Goal: Transaction & Acquisition: Purchase product/service

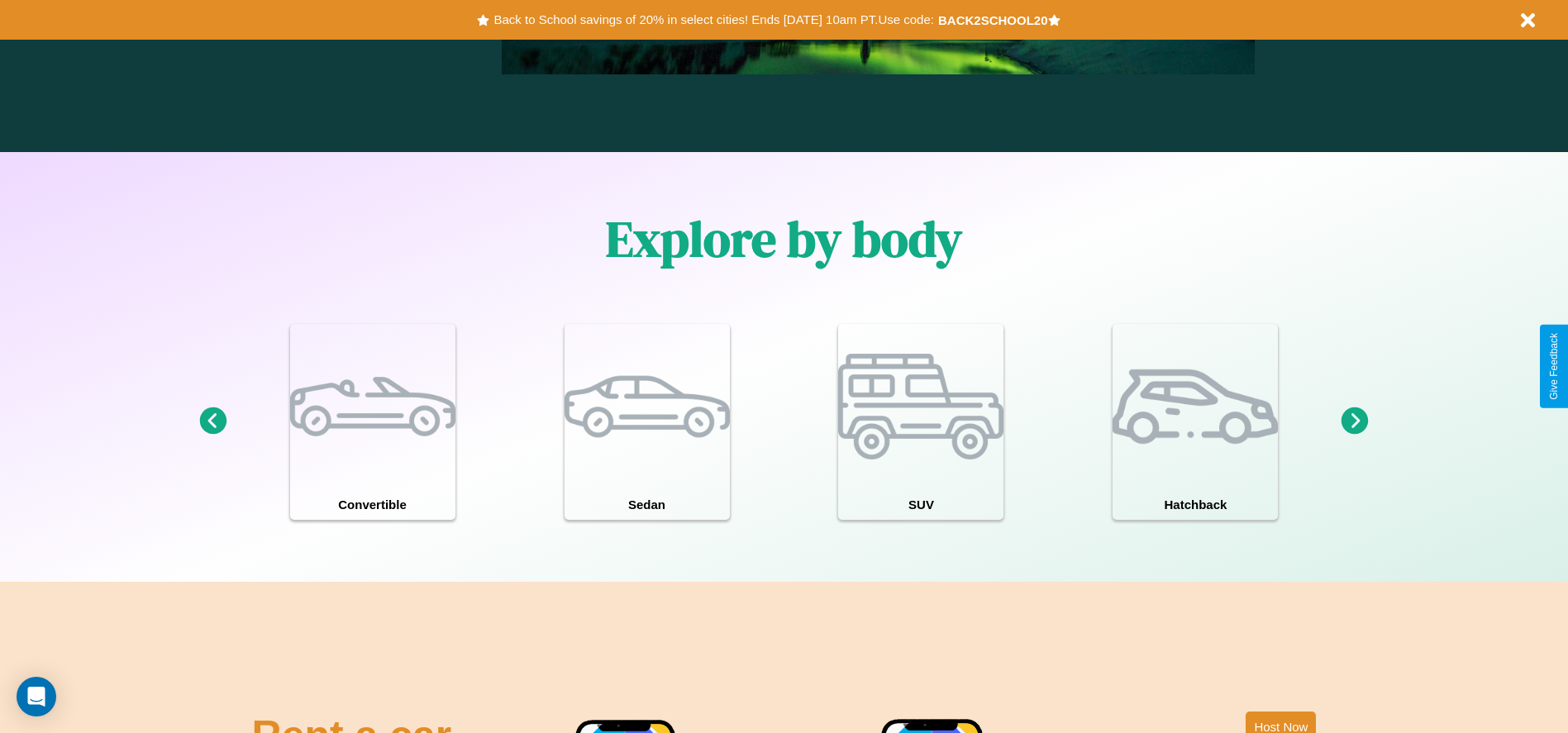
scroll to position [1442, 0]
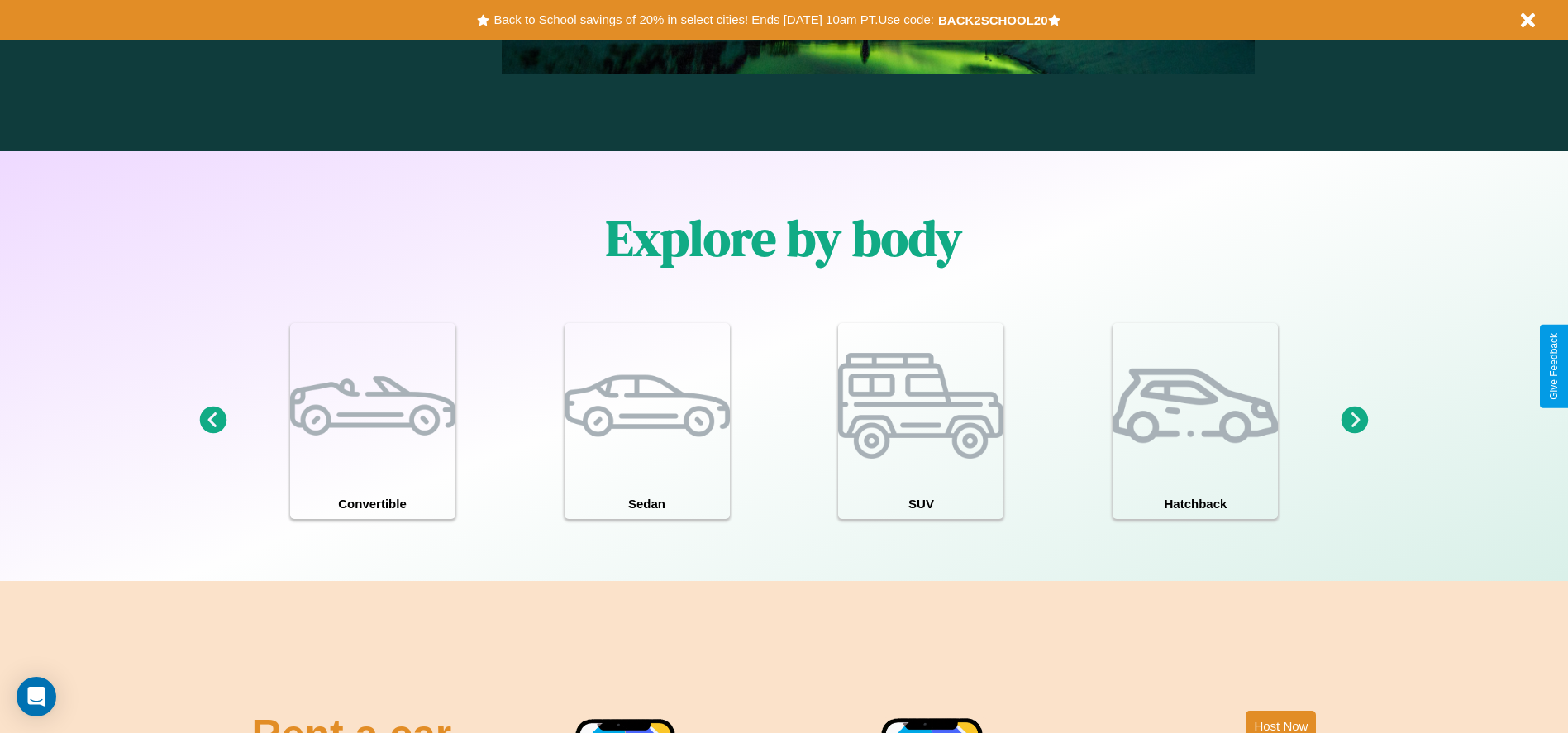
click at [1354, 421] on icon at bounding box center [1355, 421] width 27 height 27
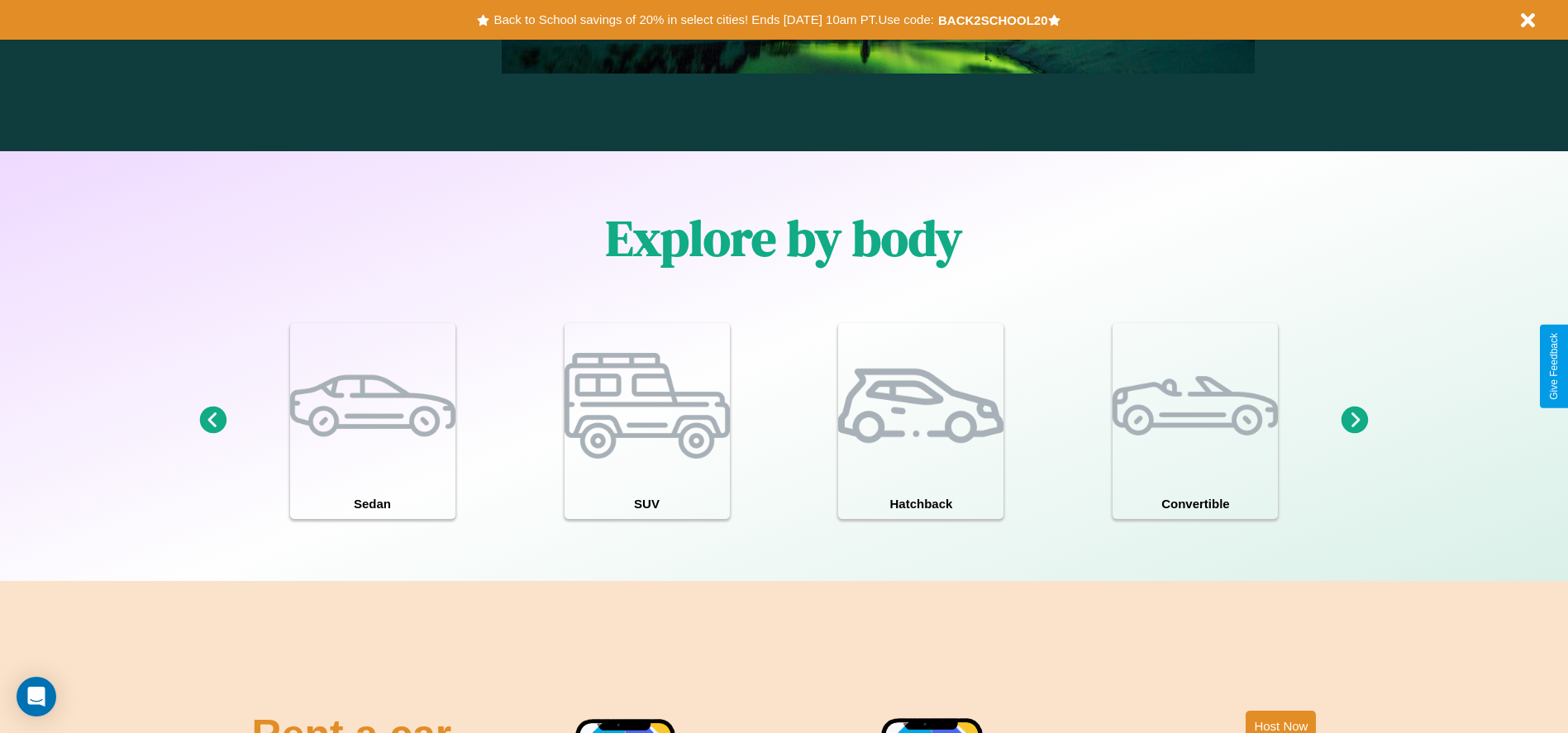
click at [1354, 421] on icon at bounding box center [1355, 421] width 27 height 27
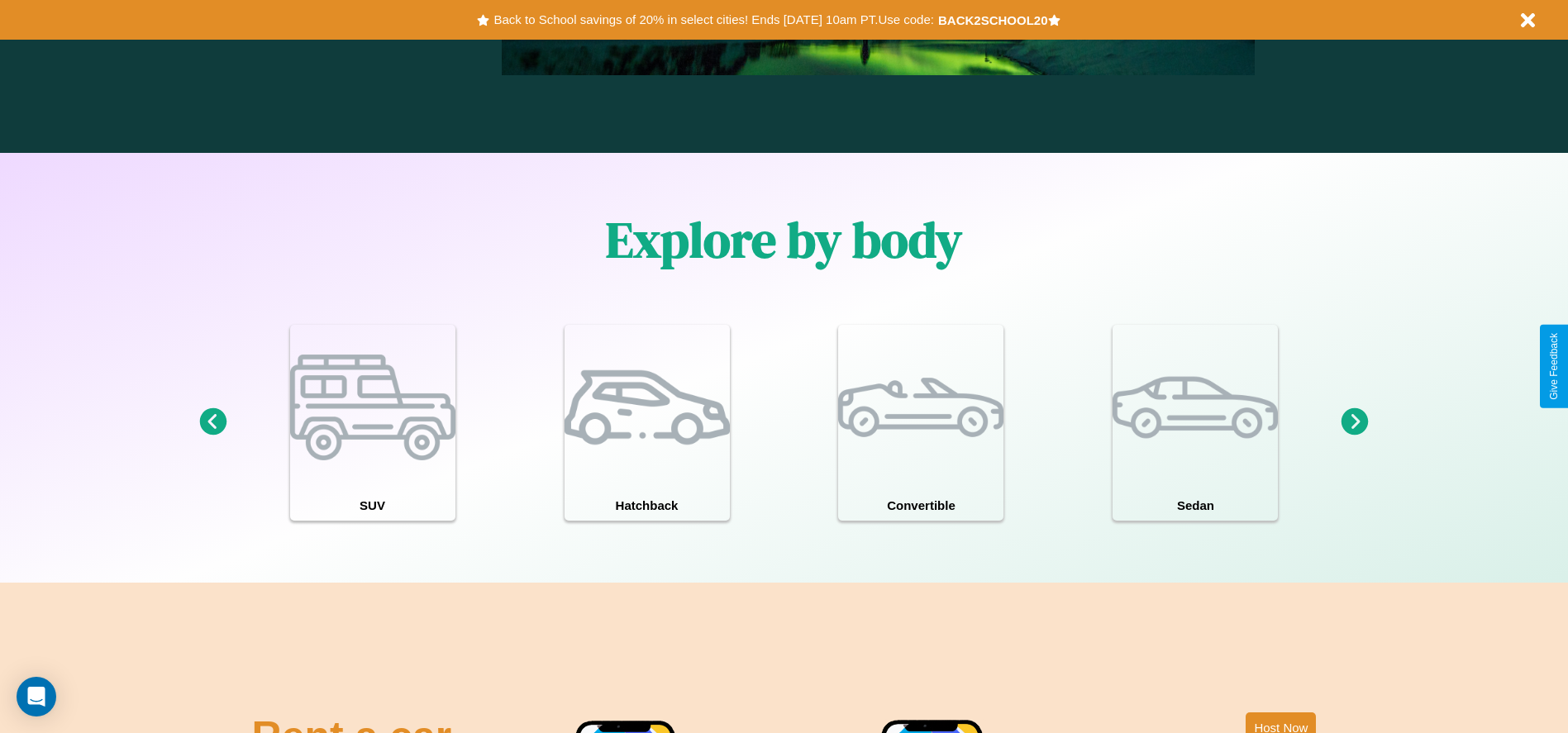
scroll to position [0, 0]
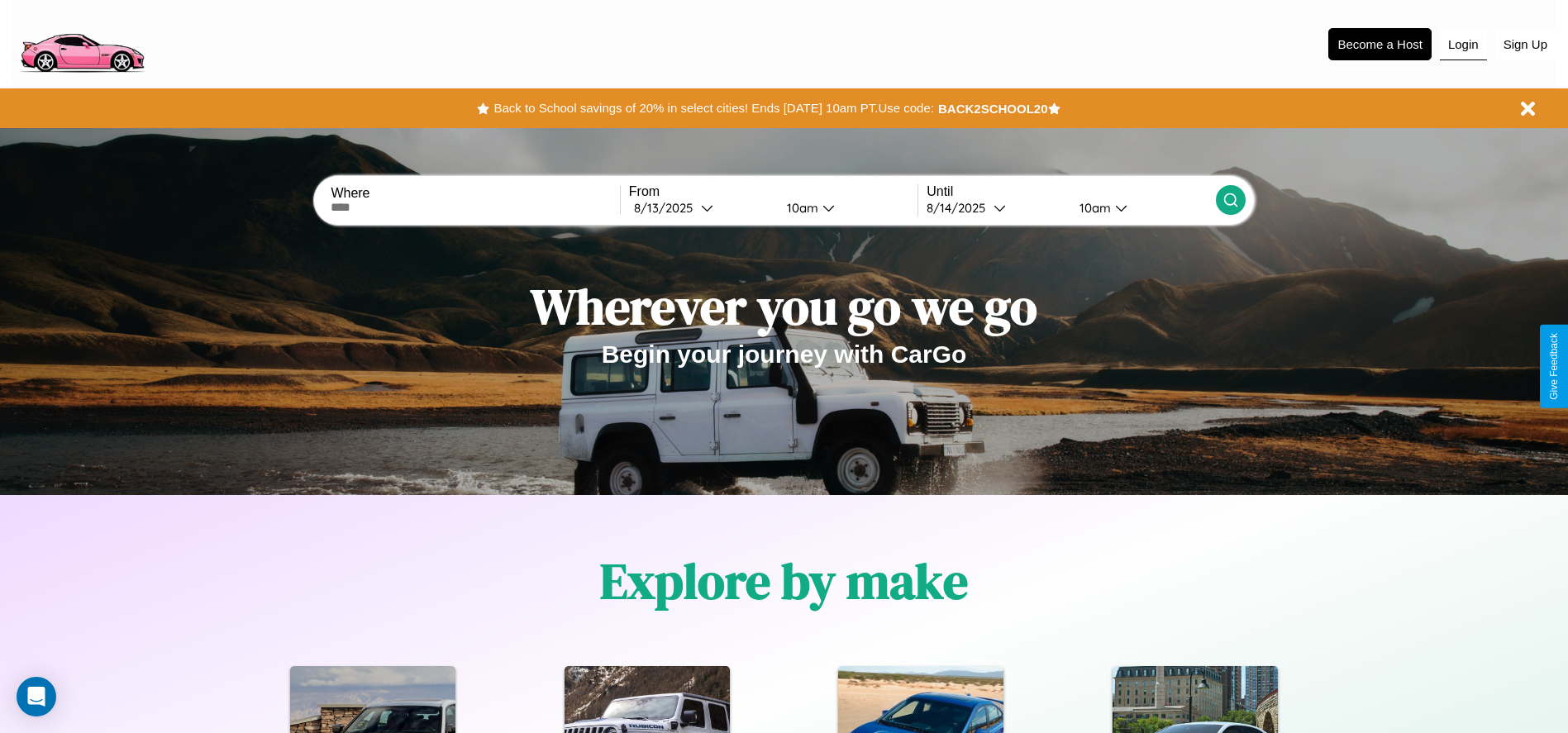
click at [1463, 44] on button "Login" at bounding box center [1463, 45] width 47 height 31
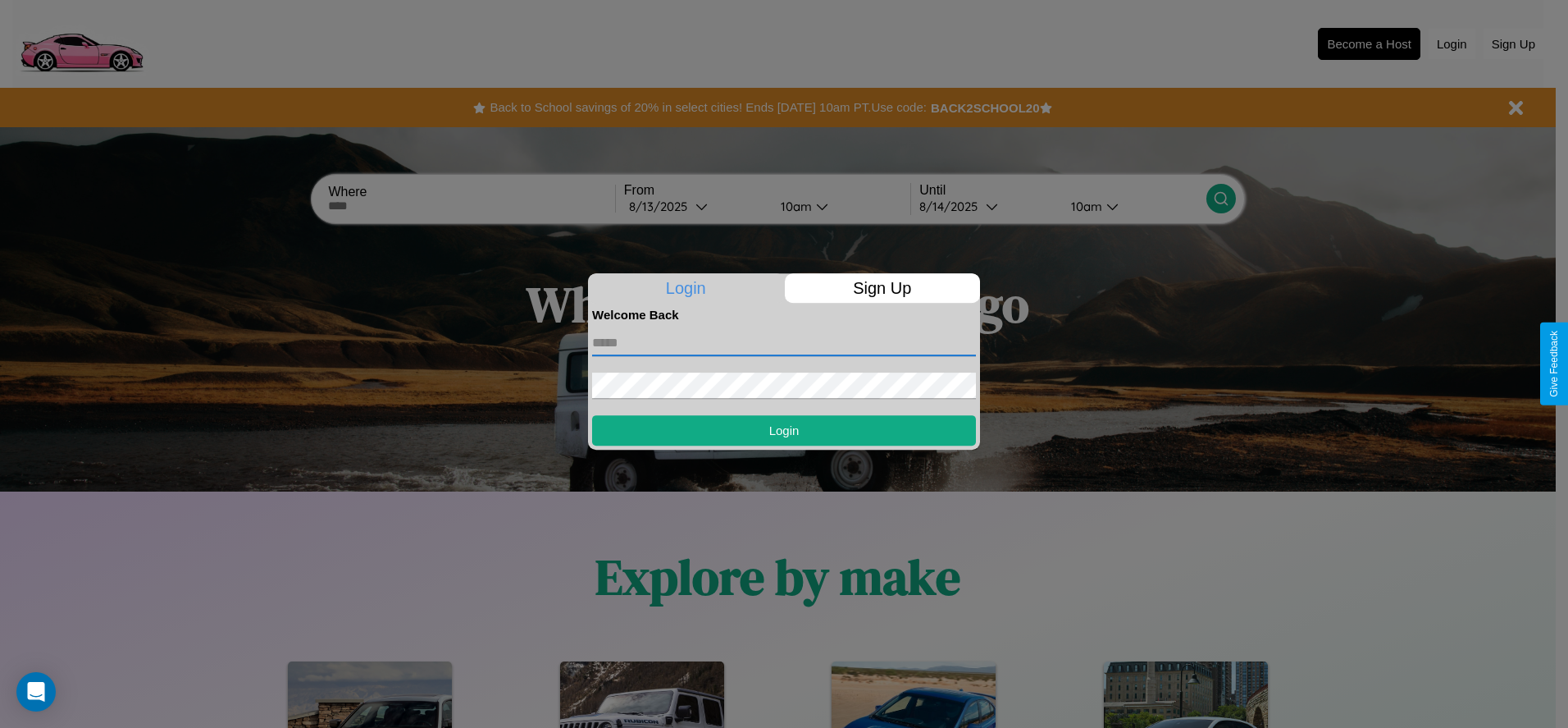
click at [784, 342] on input "text" at bounding box center [784, 343] width 384 height 26
type input "**********"
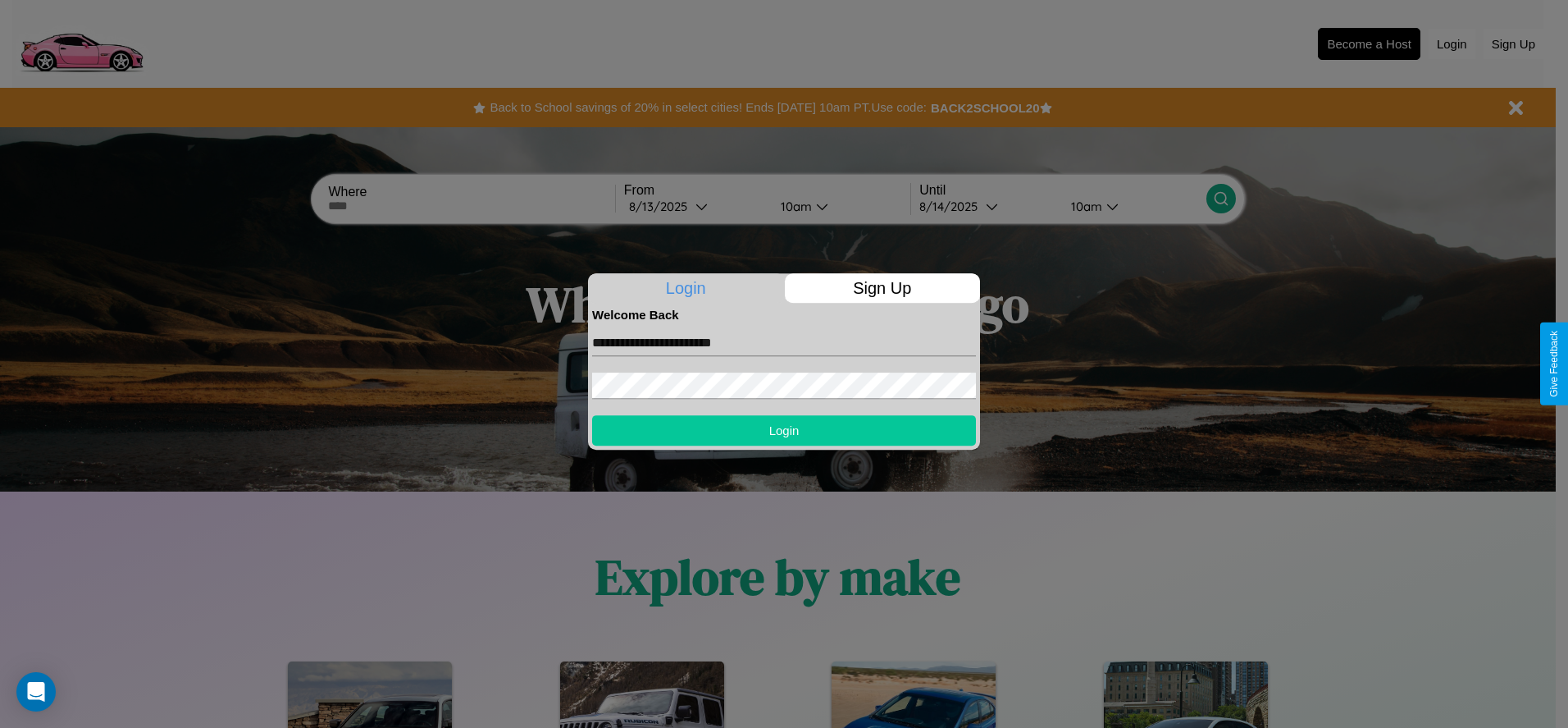
click at [784, 430] on button "Login" at bounding box center [784, 430] width 384 height 30
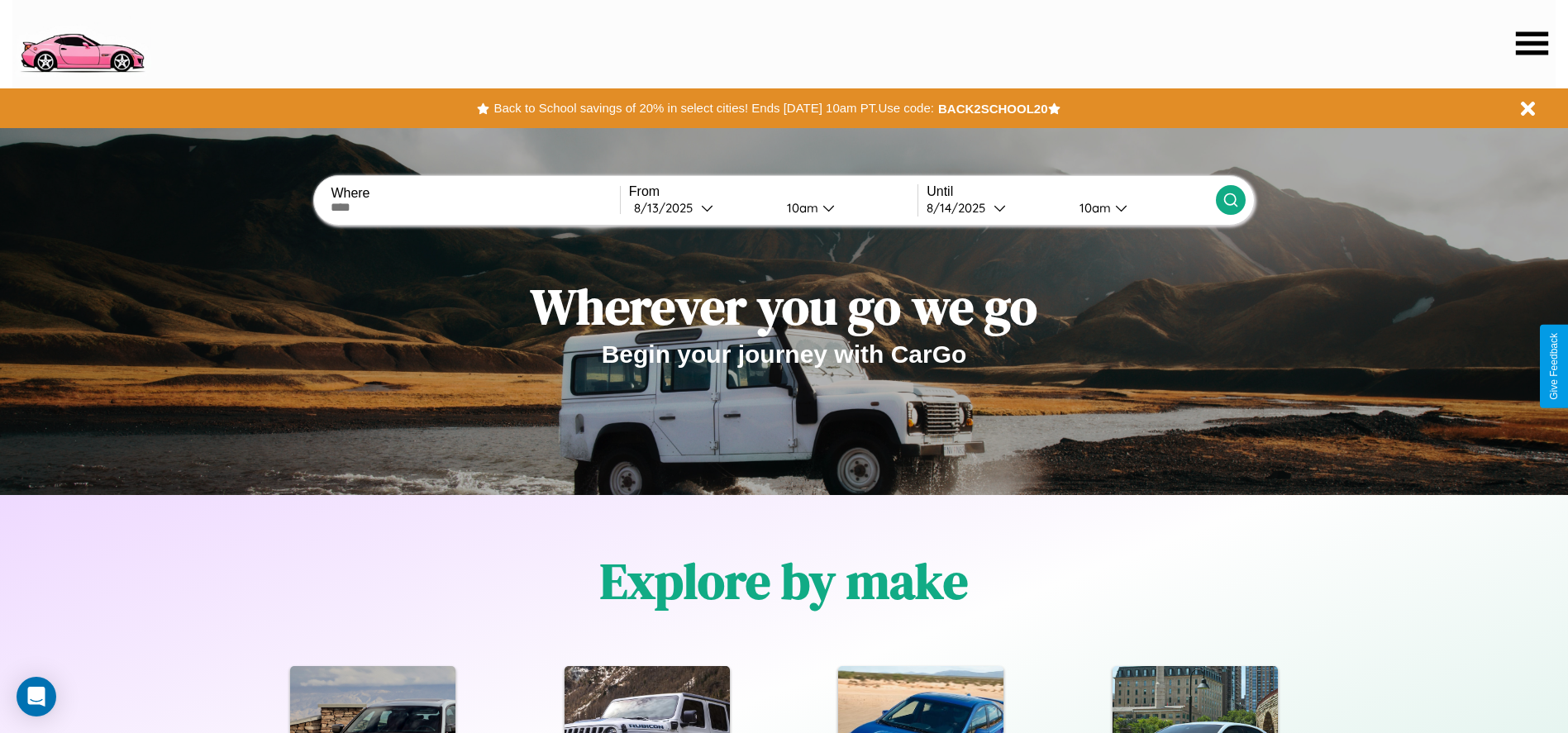
click at [476, 207] on input "text" at bounding box center [475, 207] width 289 height 13
type input "******"
click at [701, 207] on icon at bounding box center [707, 208] width 13 height 13
select select "*"
select select "****"
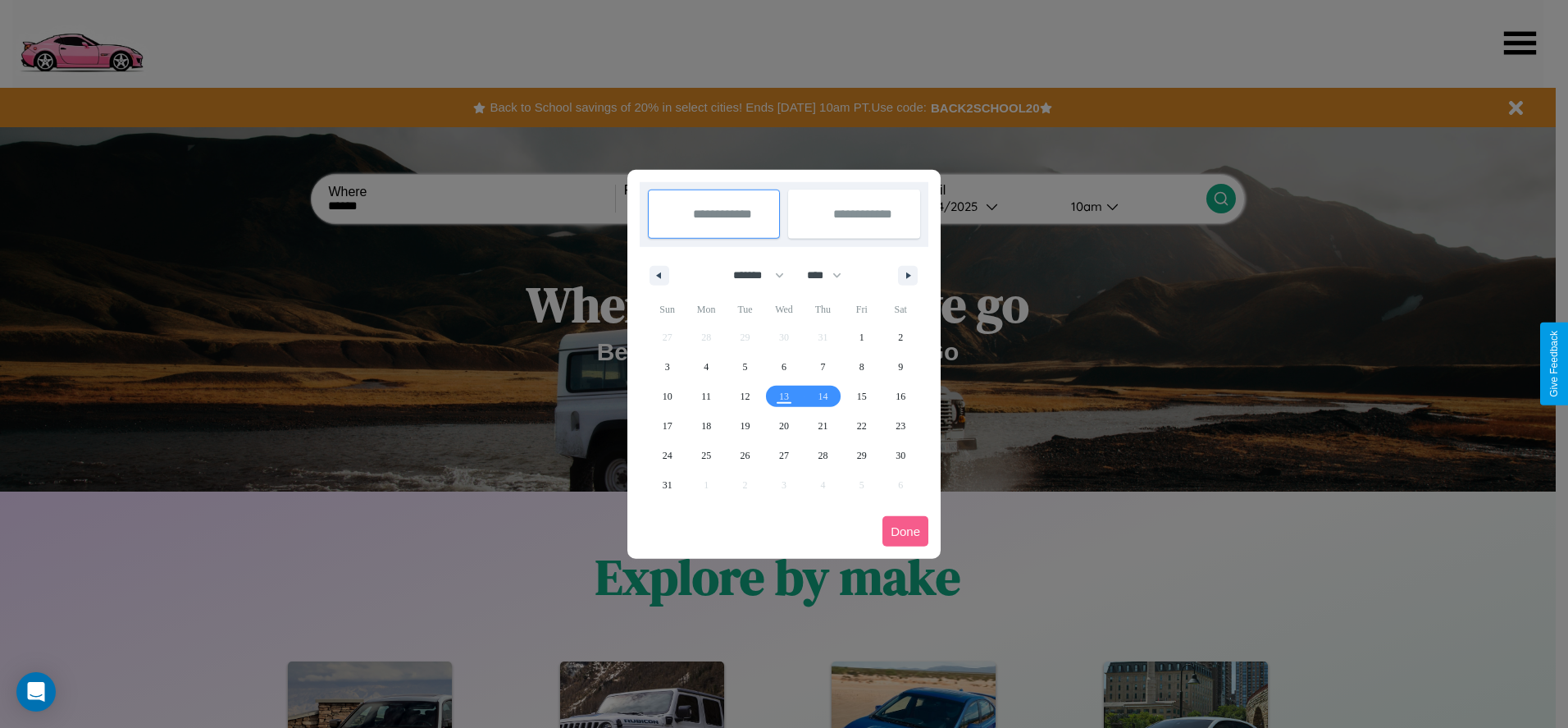
drag, startPoint x: 751, startPoint y: 275, endPoint x: 784, endPoint y: 329, distance: 63.3
click at [751, 275] on select "******* ******** ***** ***** *** **** **** ****** ********* ******* ******** **…" at bounding box center [756, 276] width 70 height 27
select select "*"
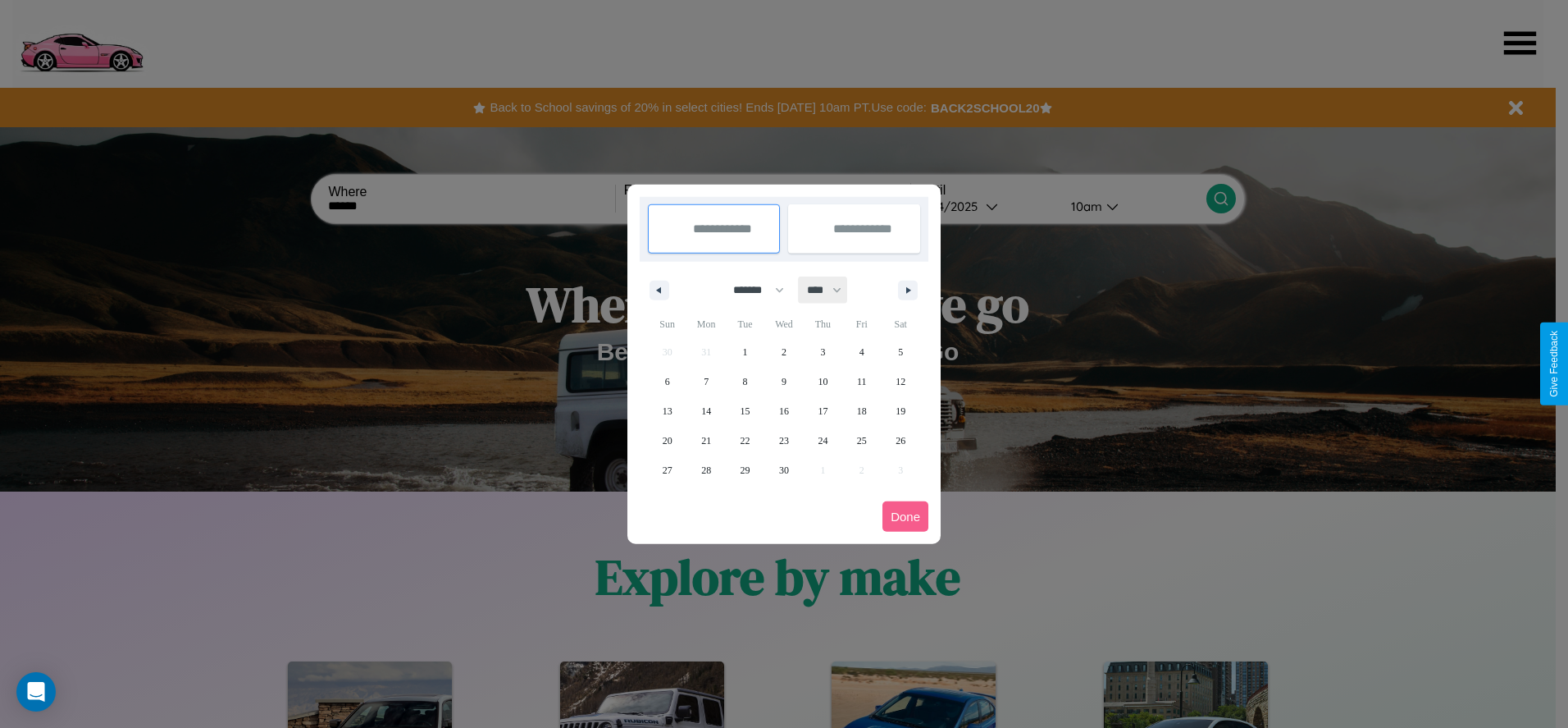
drag, startPoint x: 831, startPoint y: 289, endPoint x: 784, endPoint y: 329, distance: 61.7
click at [831, 289] on select "**** **** **** **** **** **** **** **** **** **** **** **** **** **** **** ****…" at bounding box center [823, 290] width 49 height 27
select select "****"
click at [861, 440] on span "24" at bounding box center [861, 440] width 10 height 29
type input "**********"
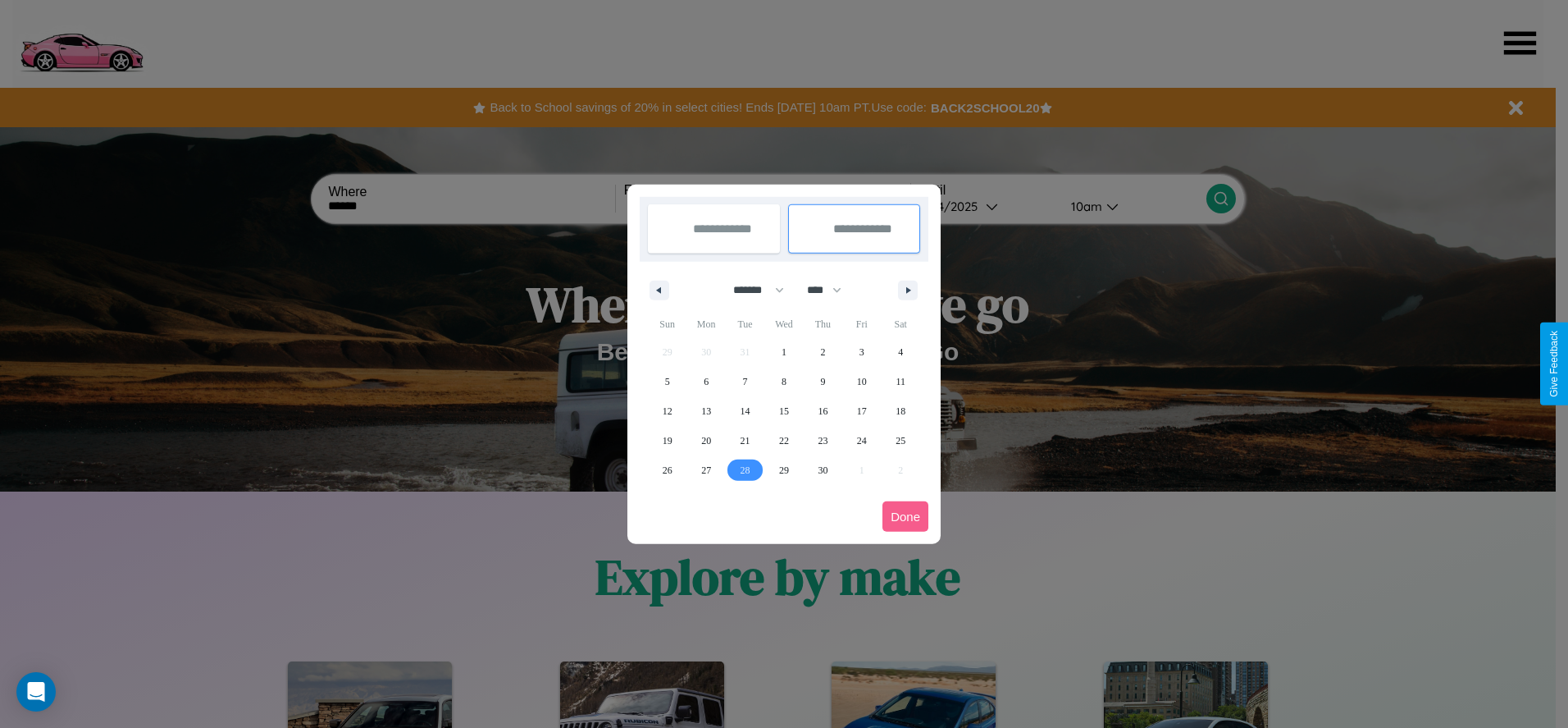
click at [745, 470] on span "28" at bounding box center [745, 470] width 10 height 29
type input "**********"
click at [906, 516] on button "Done" at bounding box center [905, 516] width 46 height 30
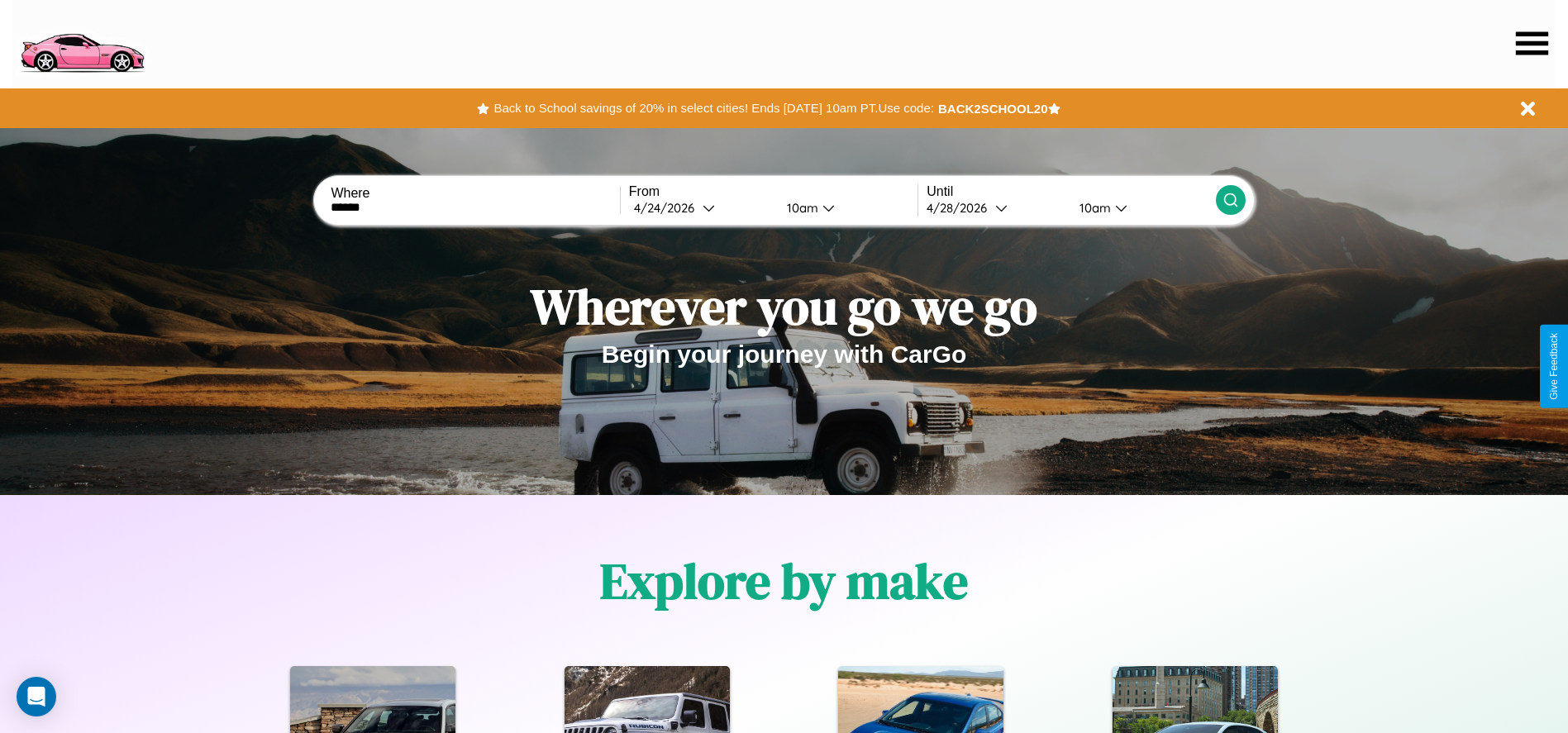
click at [799, 207] on div "10am" at bounding box center [801, 207] width 44 height 16
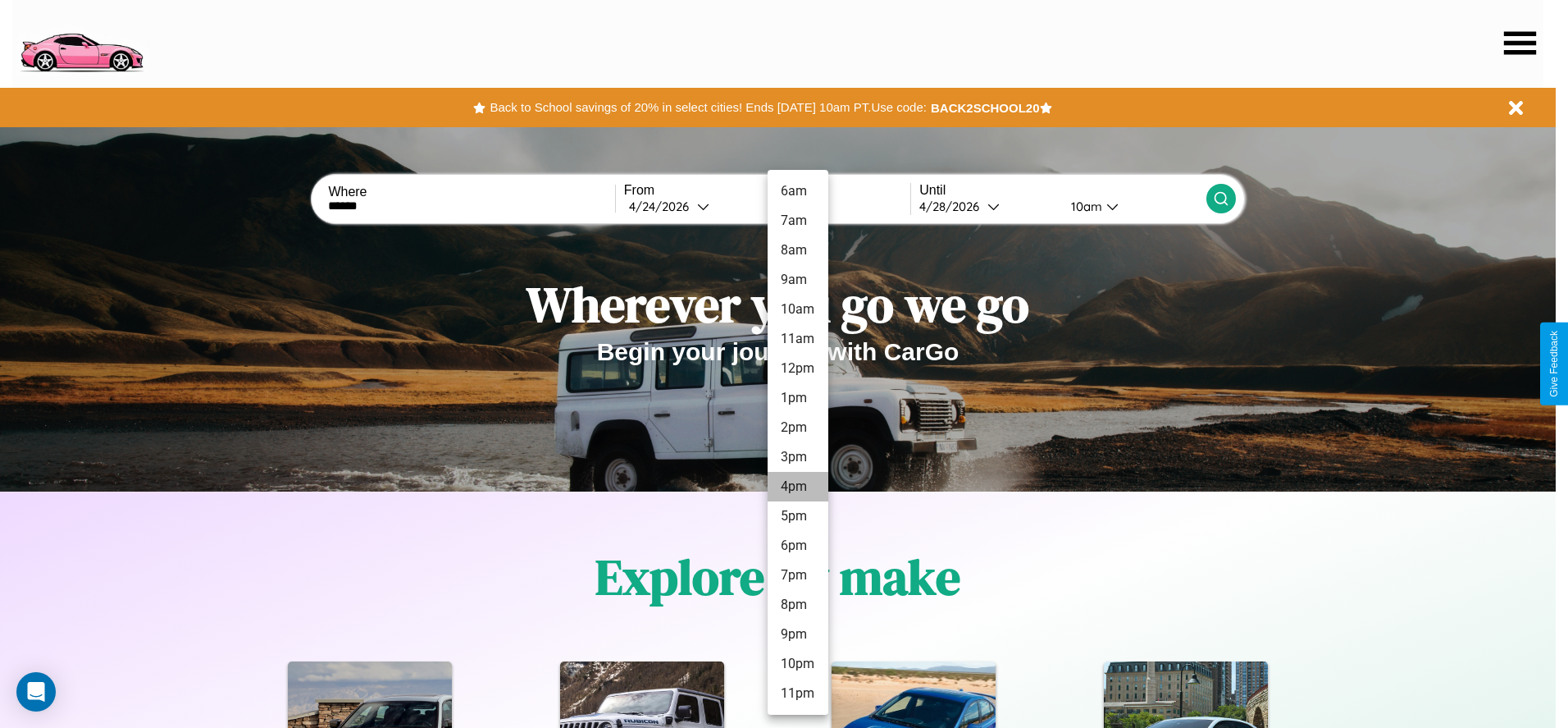
click at [798, 487] on li "4pm" at bounding box center [798, 487] width 61 height 29
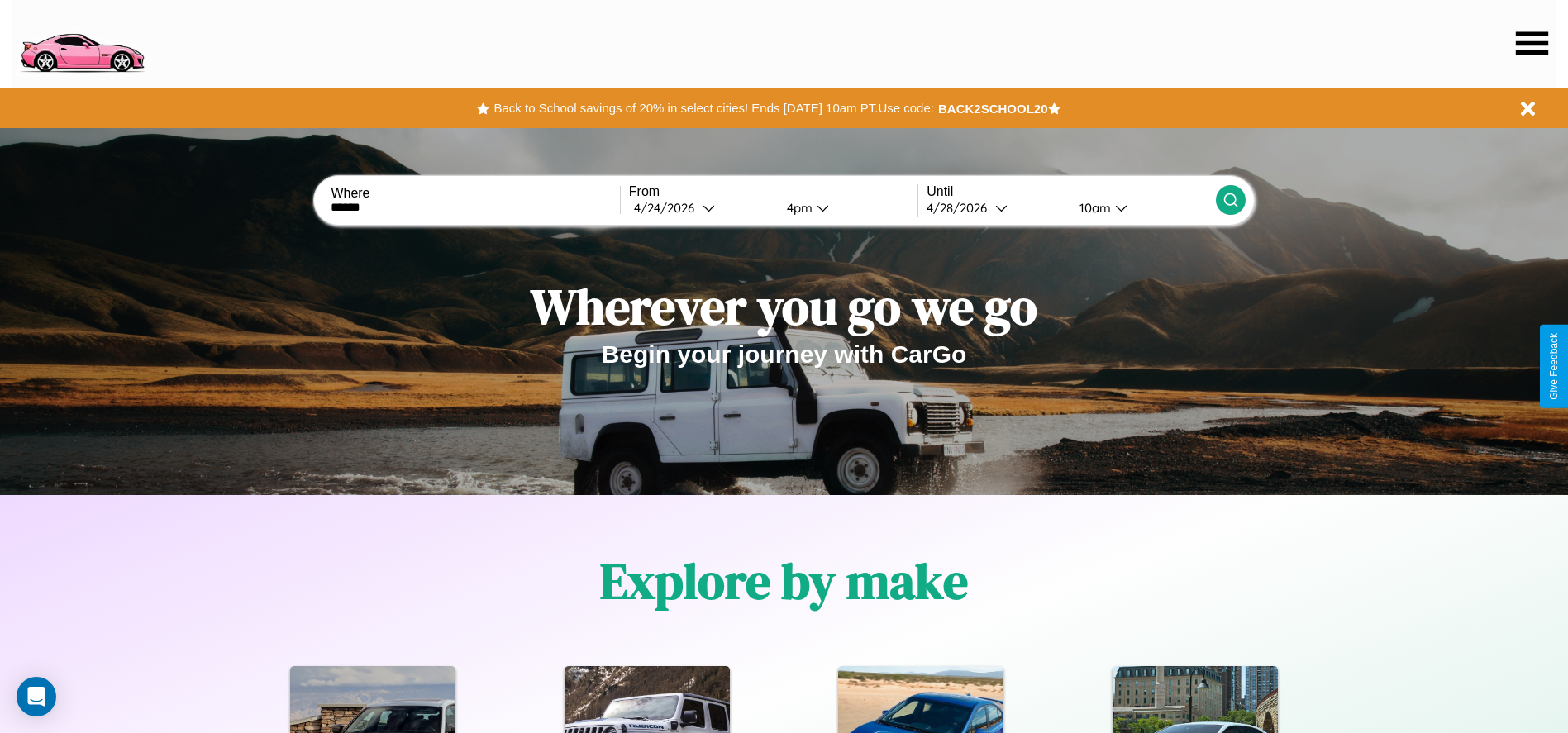
click at [1092, 207] on div "10am" at bounding box center [1093, 207] width 44 height 16
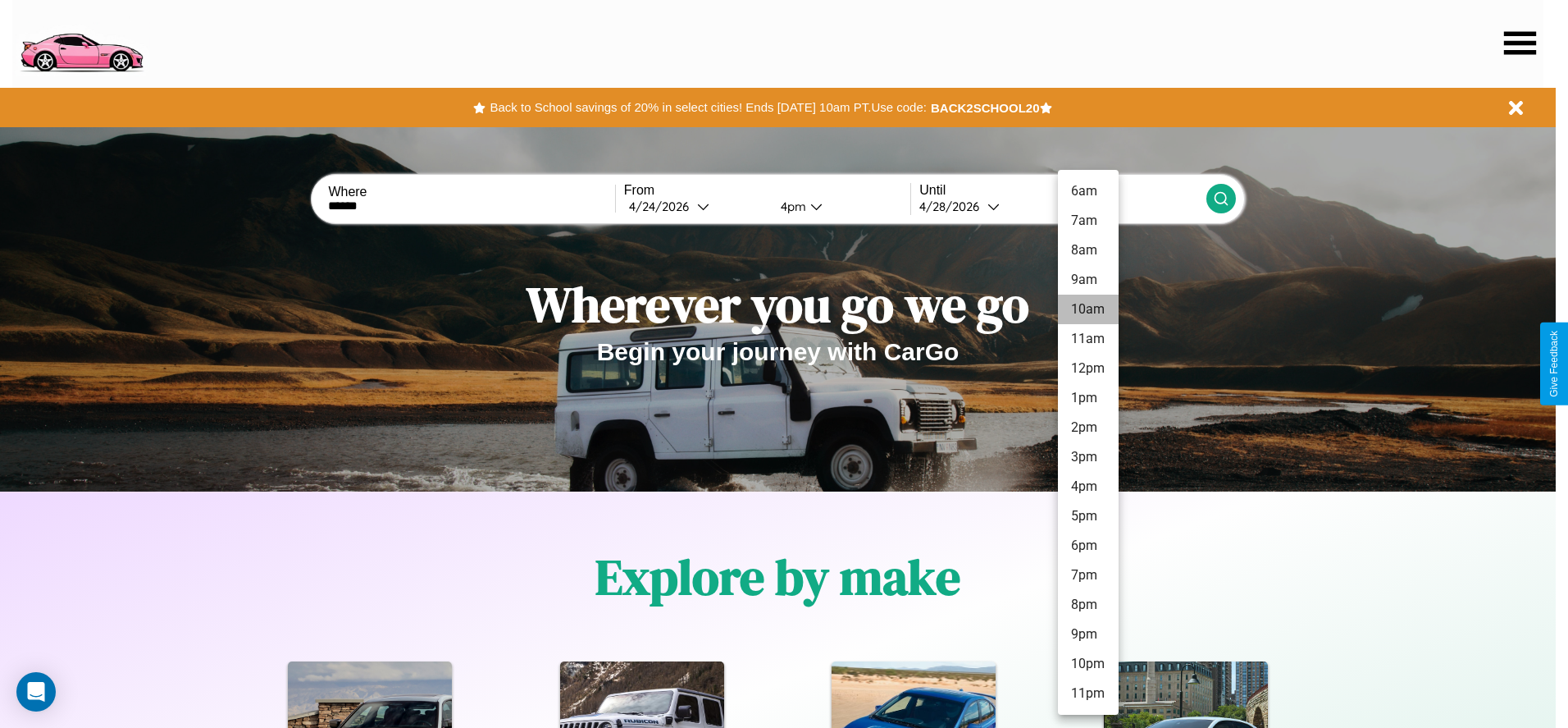
click at [1088, 309] on li "10am" at bounding box center [1088, 309] width 61 height 29
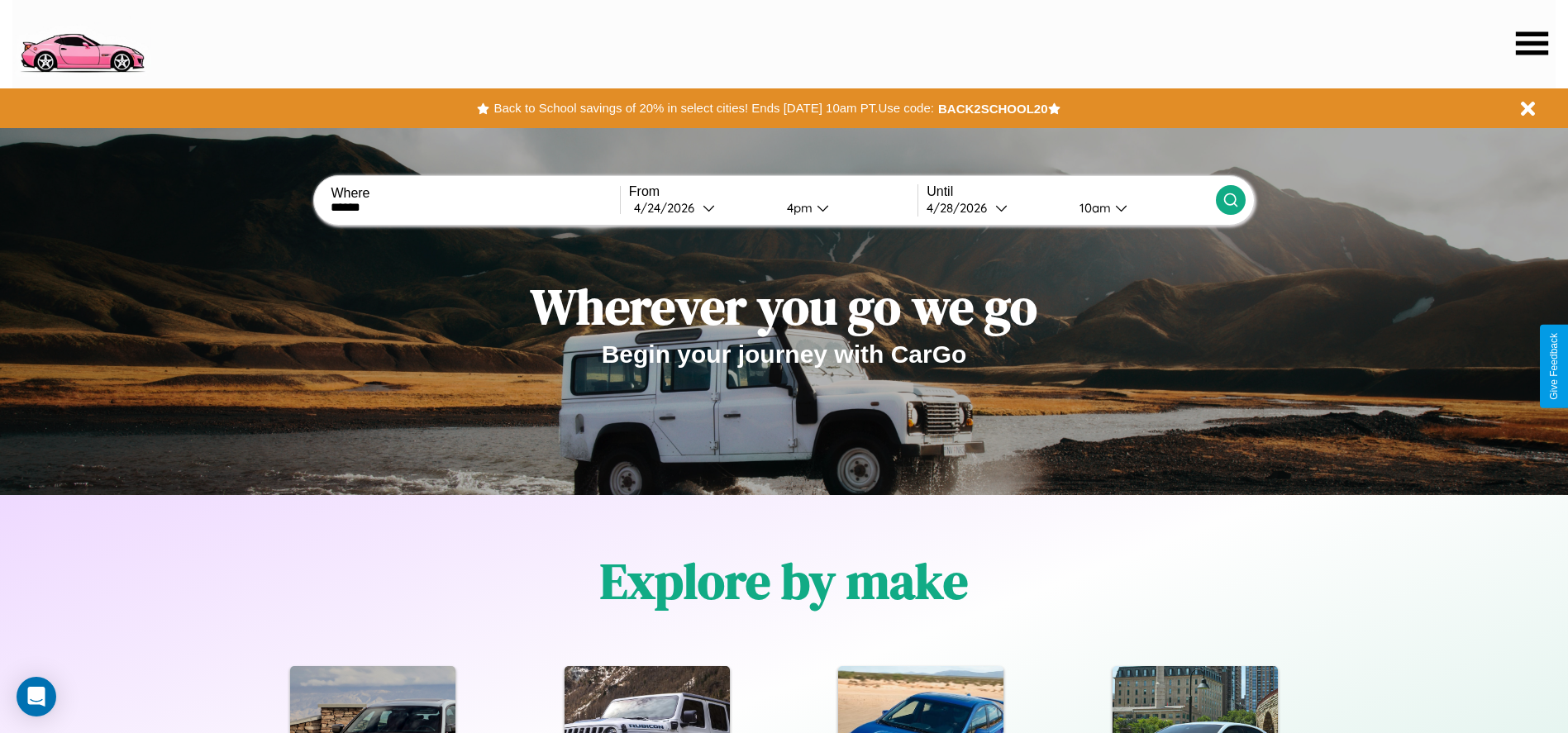
click at [1230, 200] on icon at bounding box center [1231, 200] width 16 height 16
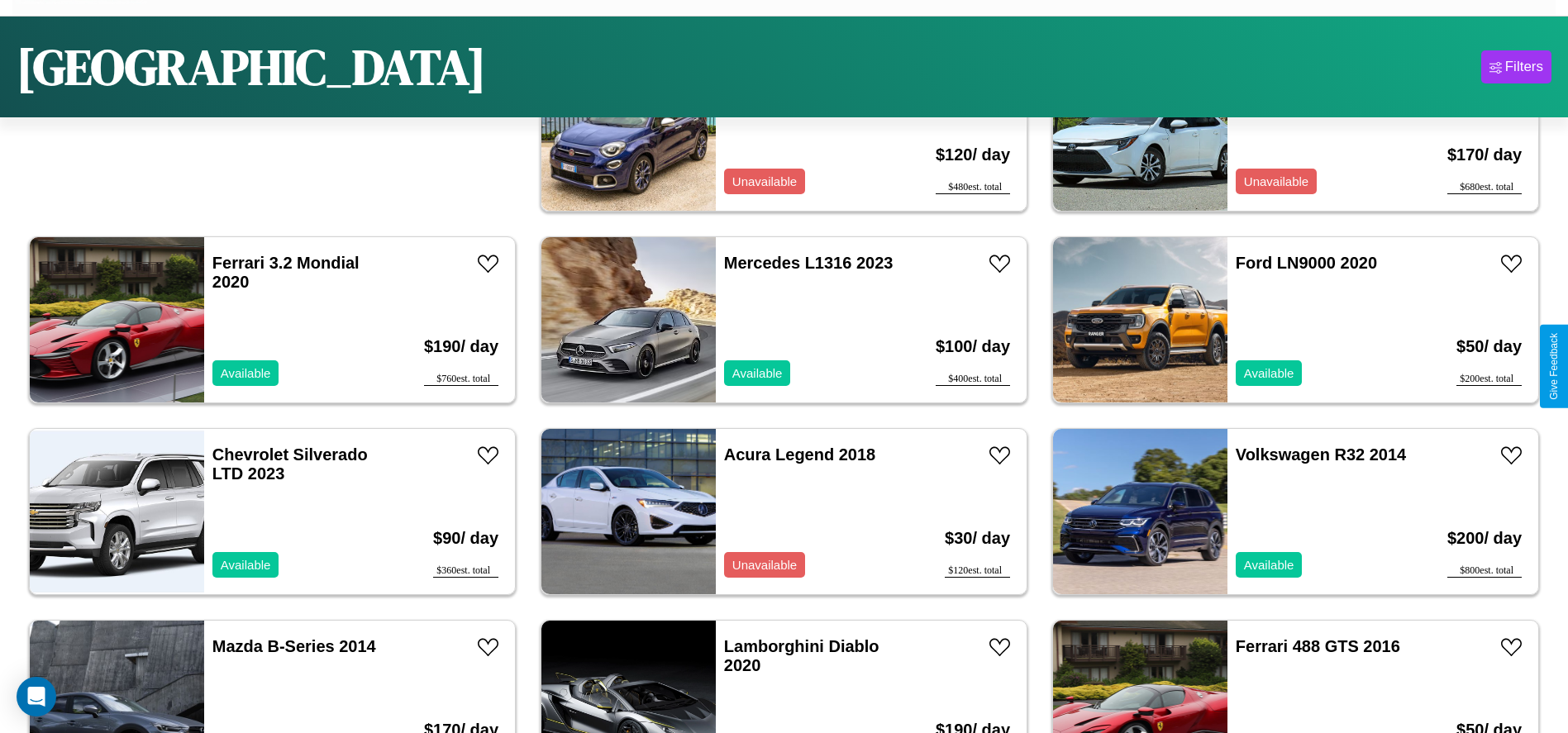
scroll to position [2485, 0]
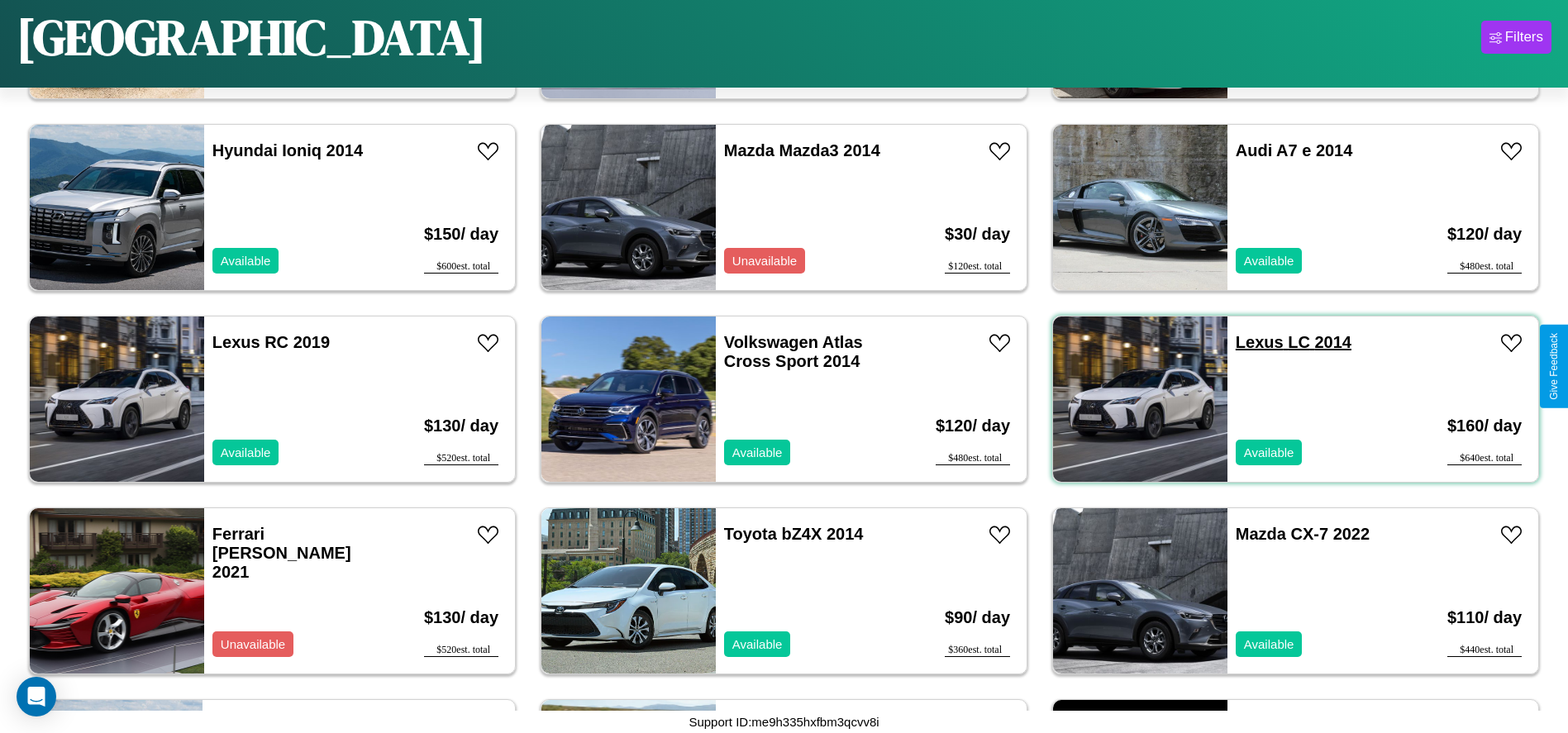
click at [1249, 342] on link "Lexus LC 2014" at bounding box center [1293, 342] width 115 height 18
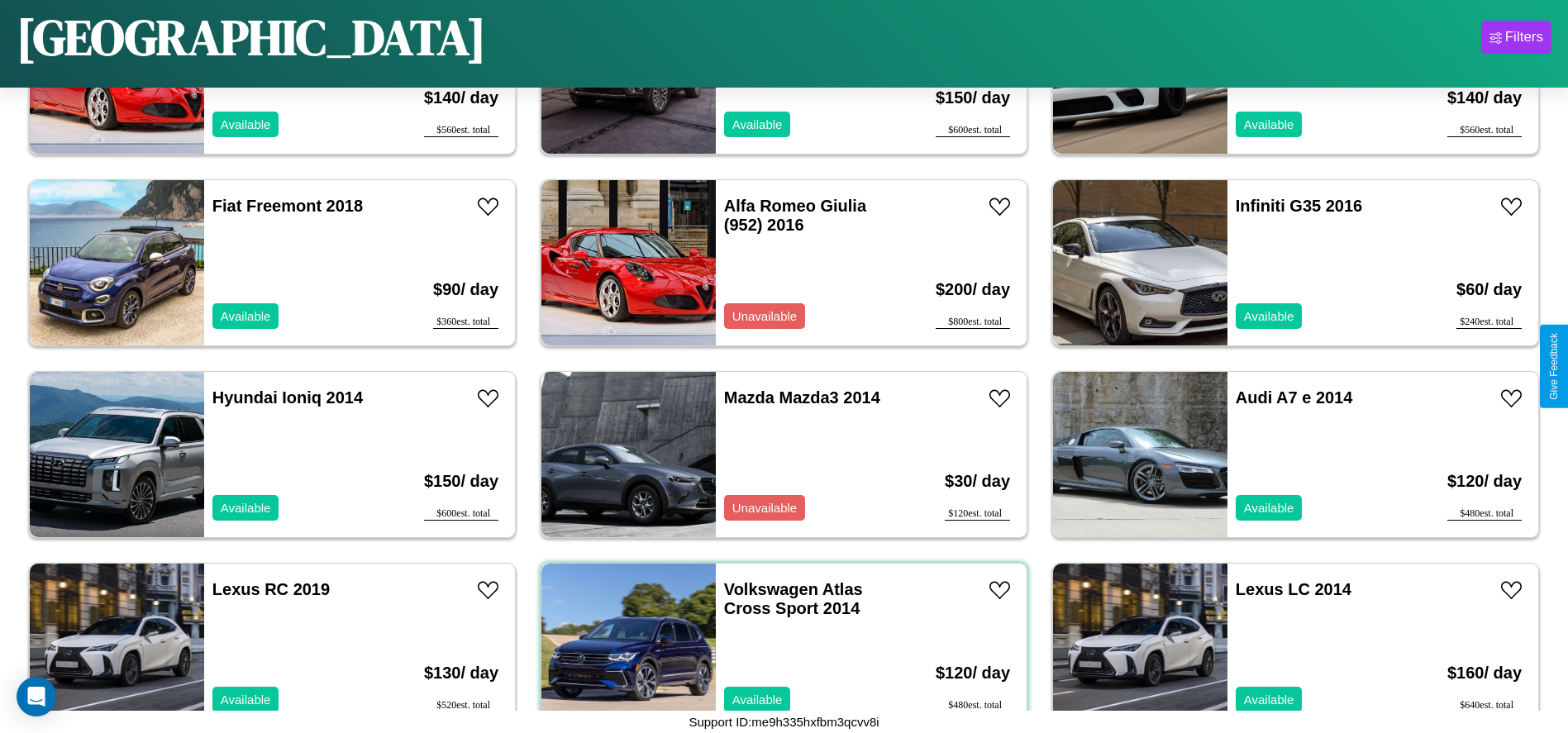
scroll to position [1718, 0]
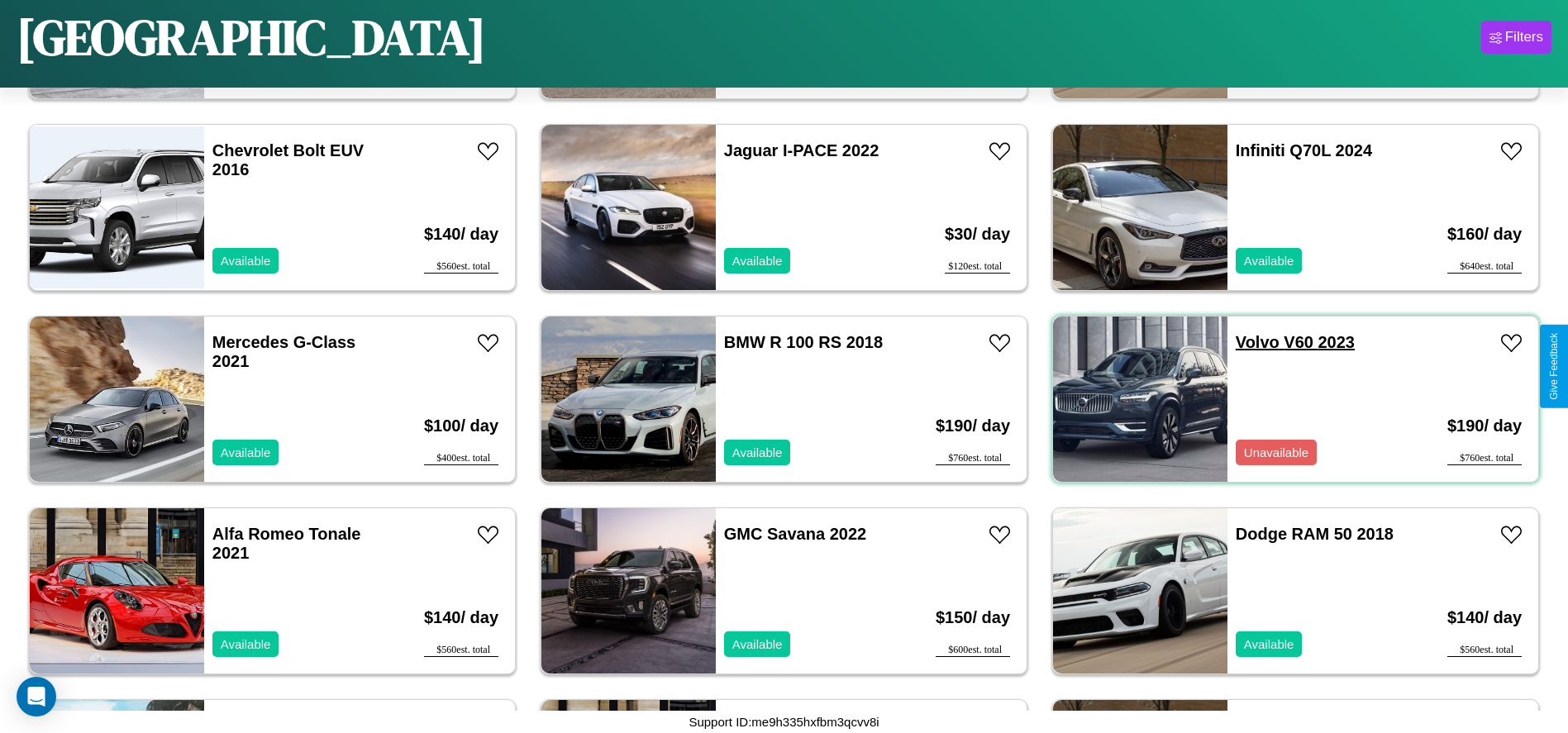
click at [1247, 342] on link "Volvo V60 2023" at bounding box center [1295, 342] width 119 height 18
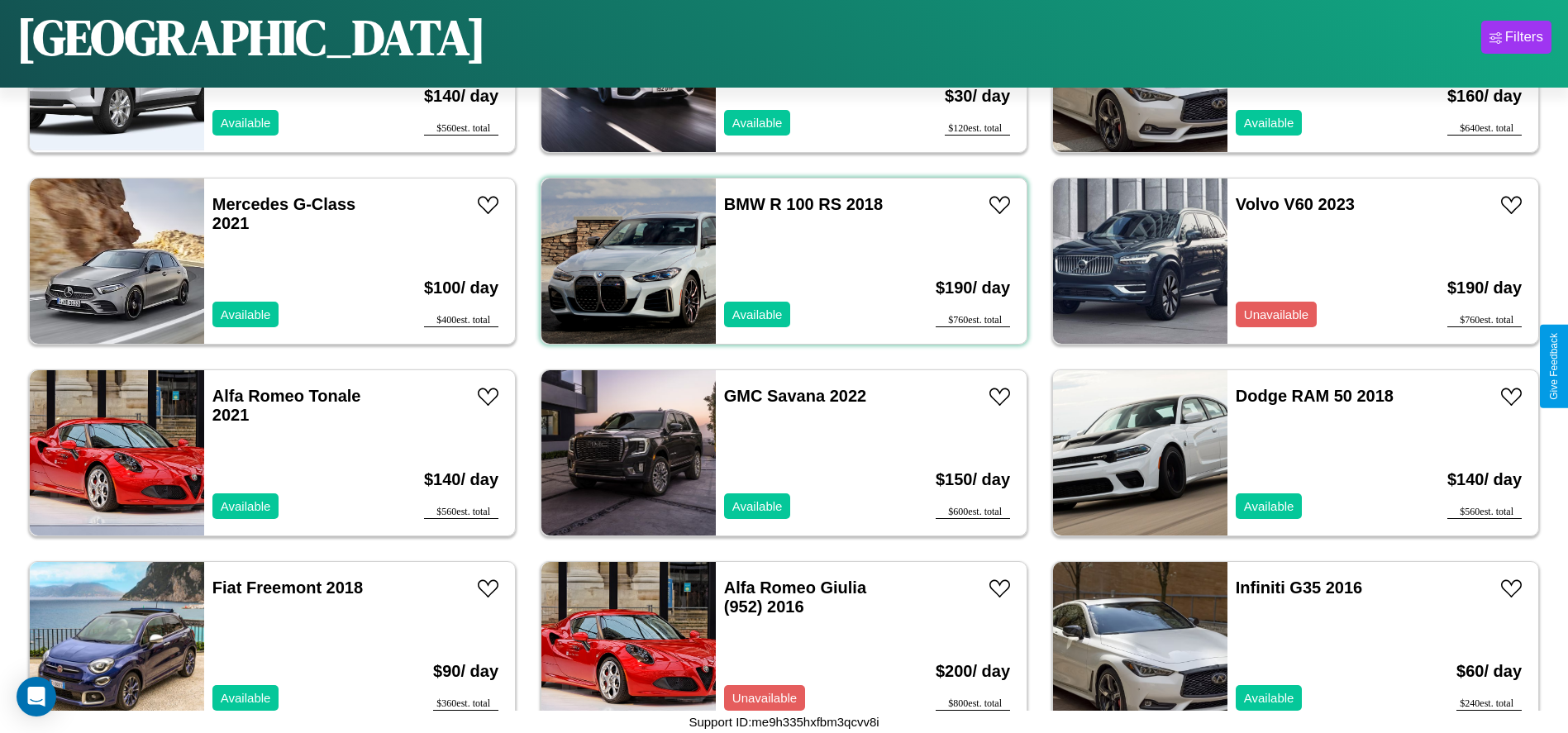
scroll to position [2101, 0]
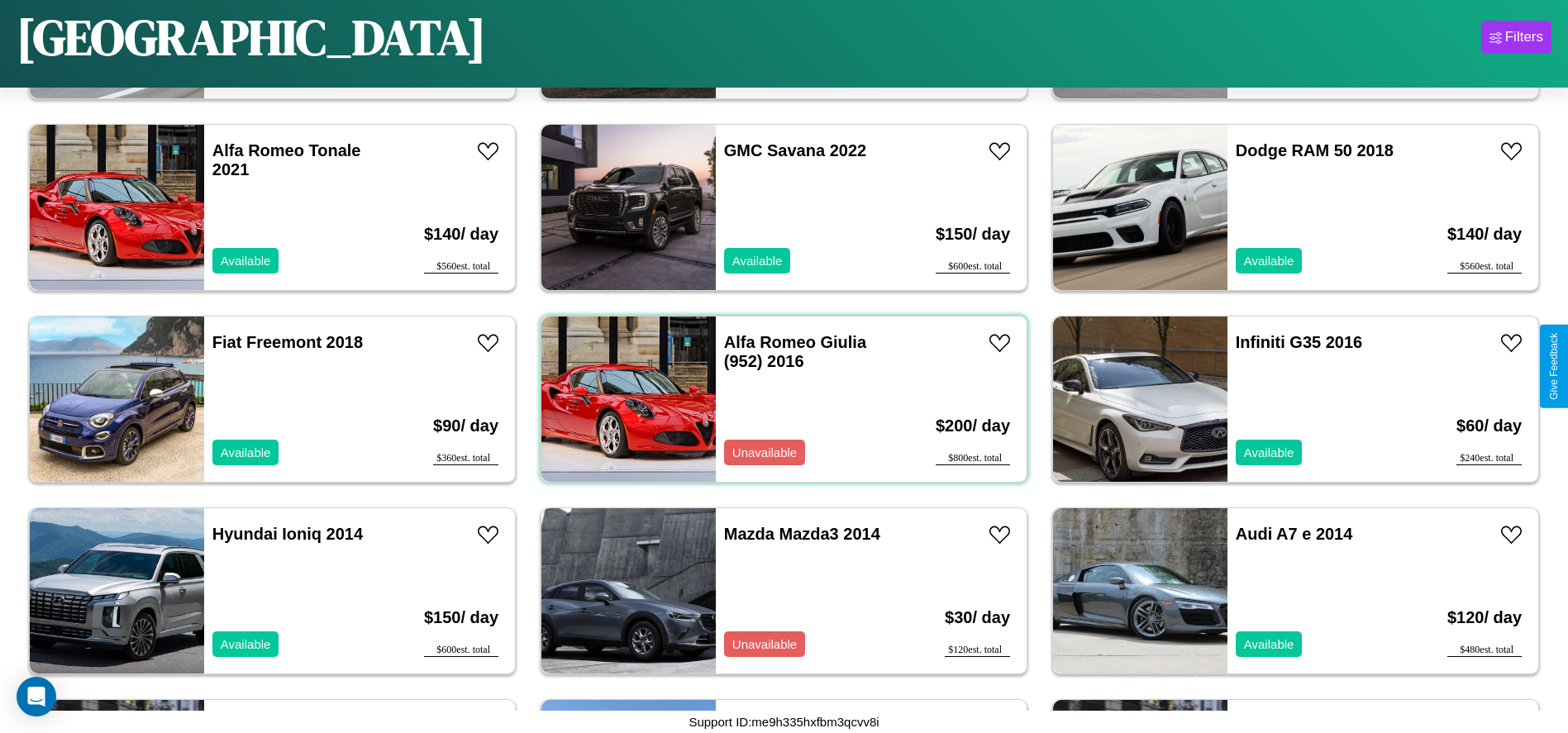
click at [778, 399] on div "Alfa Romeo Giulia (952) 2016 Unavailable" at bounding box center [811, 399] width 191 height 165
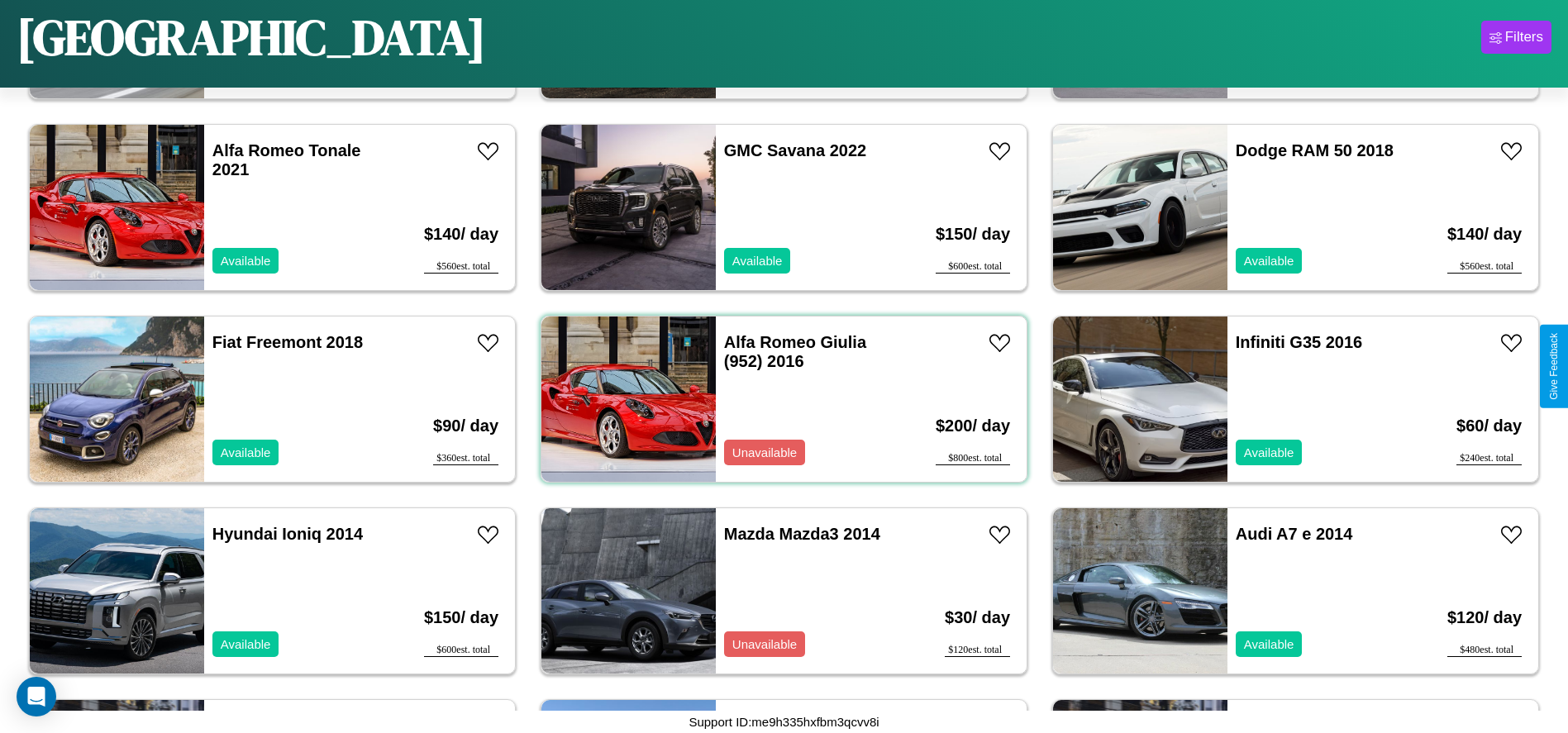
click at [778, 399] on div "Alfa Romeo Giulia (952) 2016 Unavailable" at bounding box center [811, 399] width 191 height 165
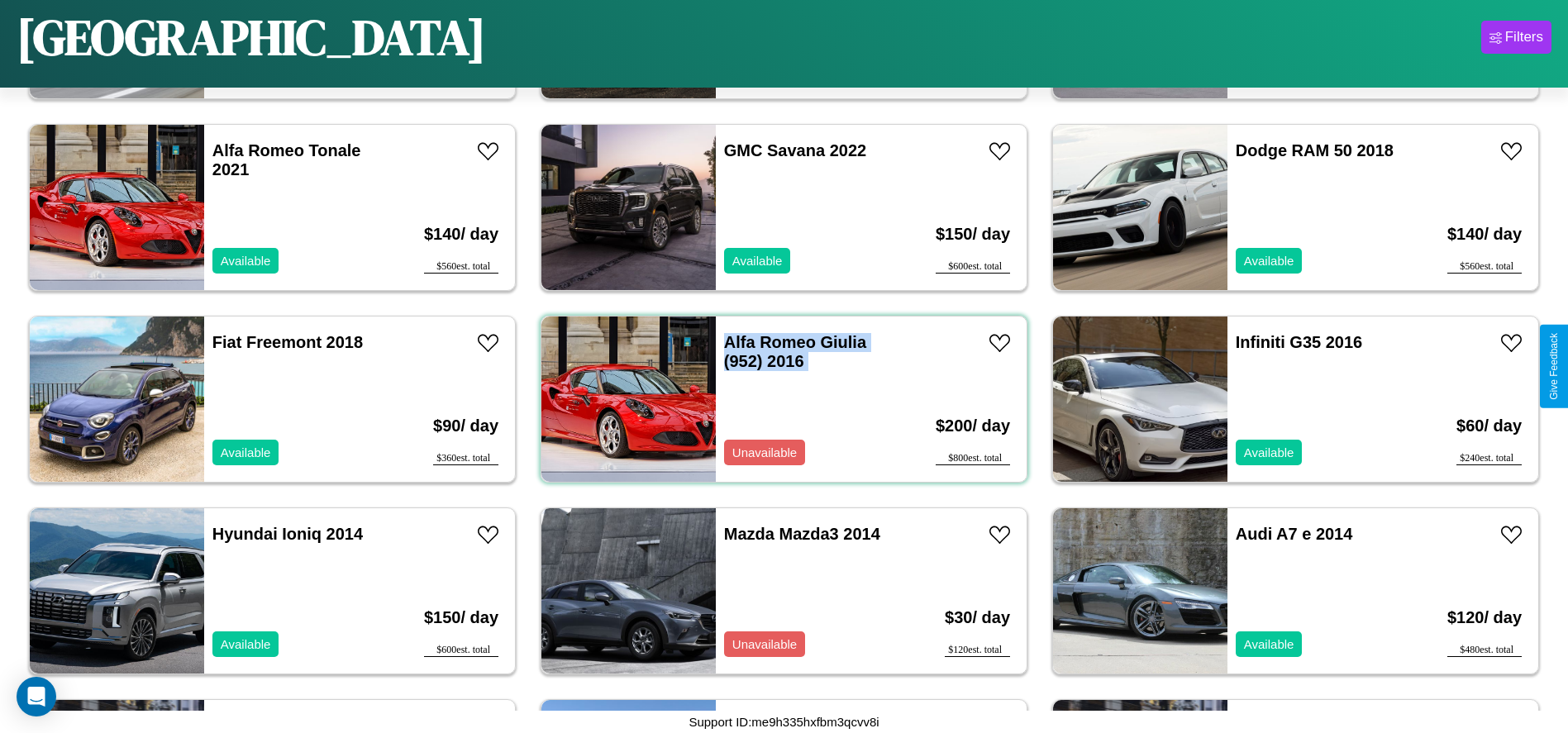
click at [778, 399] on div "Alfa Romeo Giulia (952) 2016 Unavailable" at bounding box center [811, 399] width 191 height 165
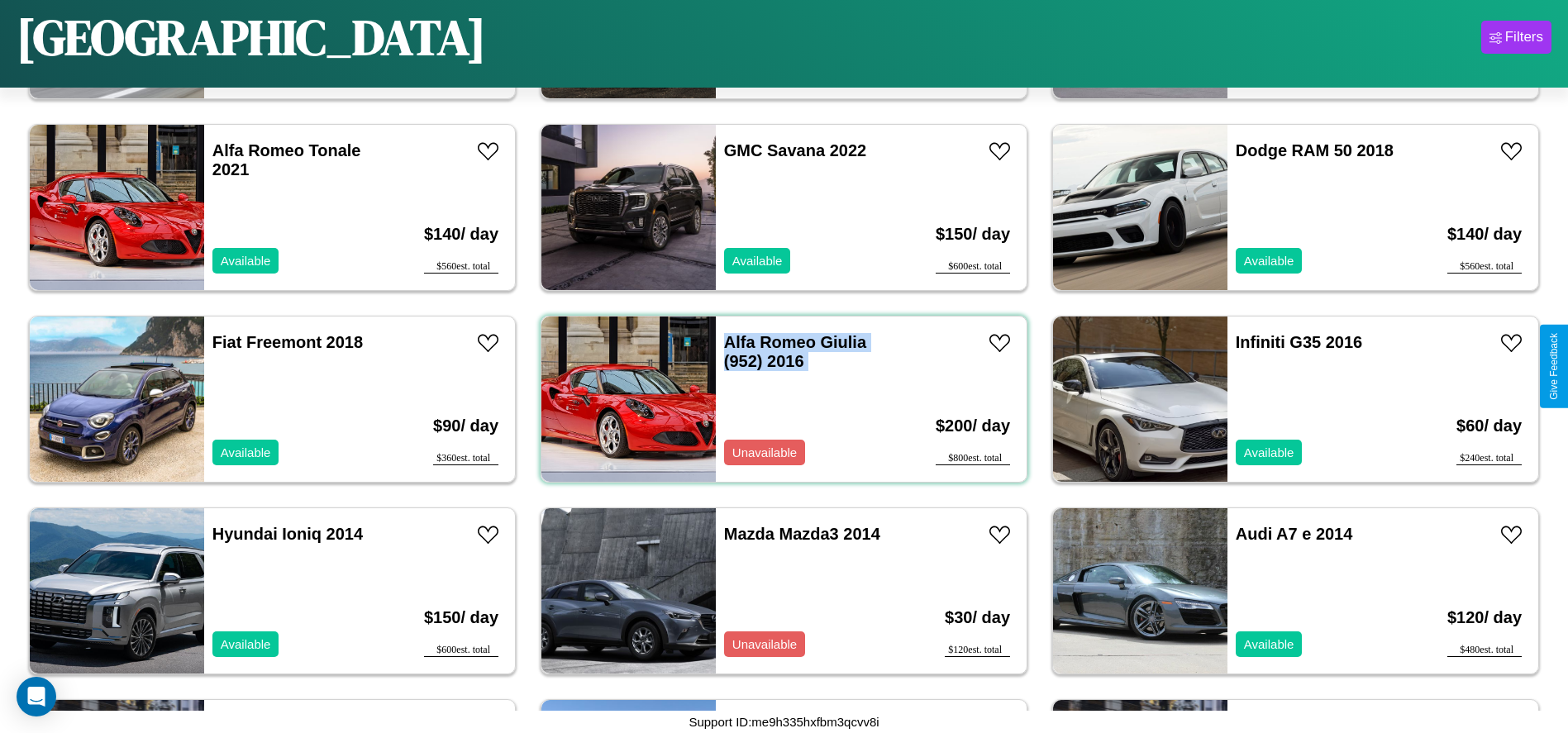
click at [778, 399] on div "Alfa Romeo Giulia (952) 2016 Unavailable" at bounding box center [811, 399] width 191 height 165
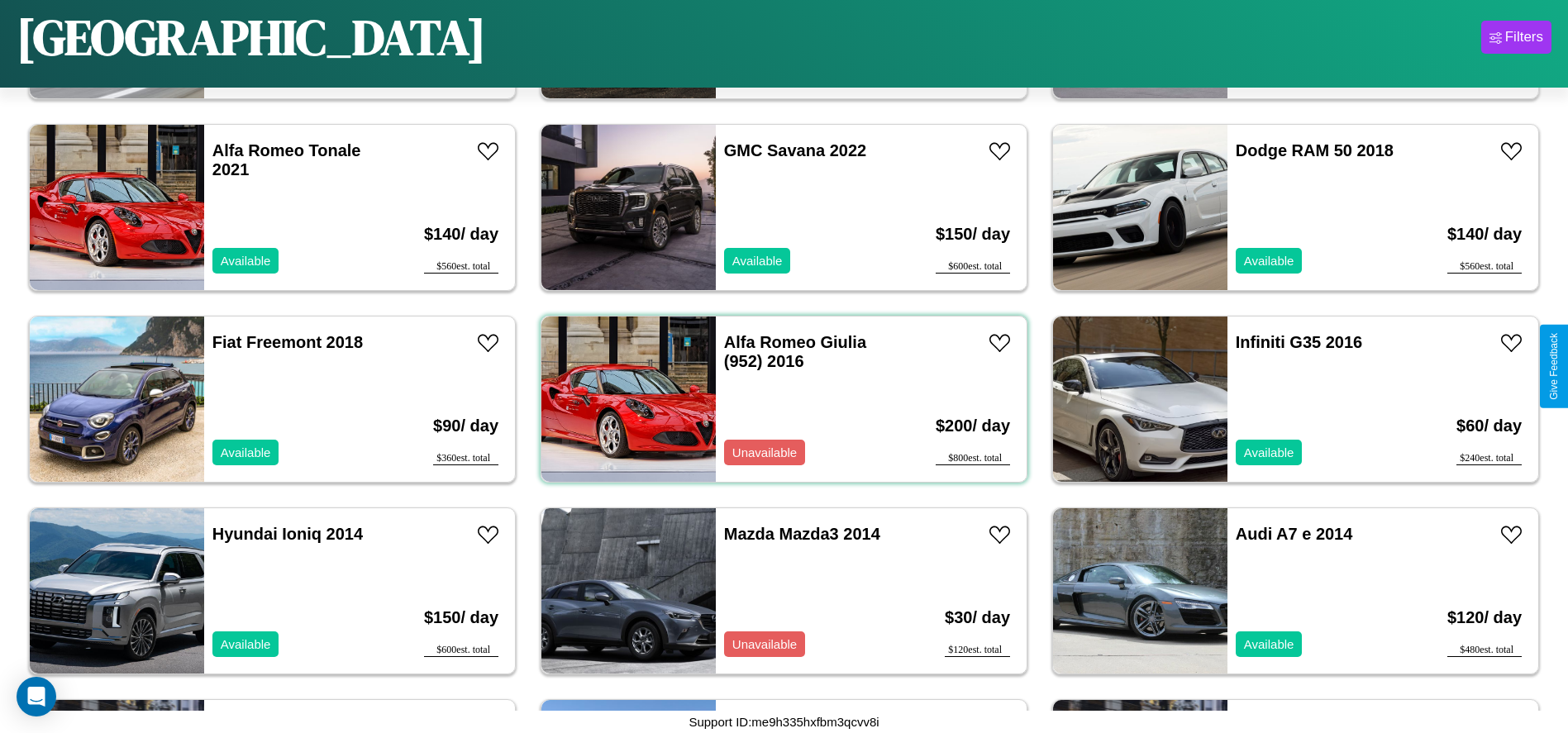
click at [778, 399] on div "Alfa Romeo Giulia (952) 2016 Unavailable" at bounding box center [811, 399] width 191 height 165
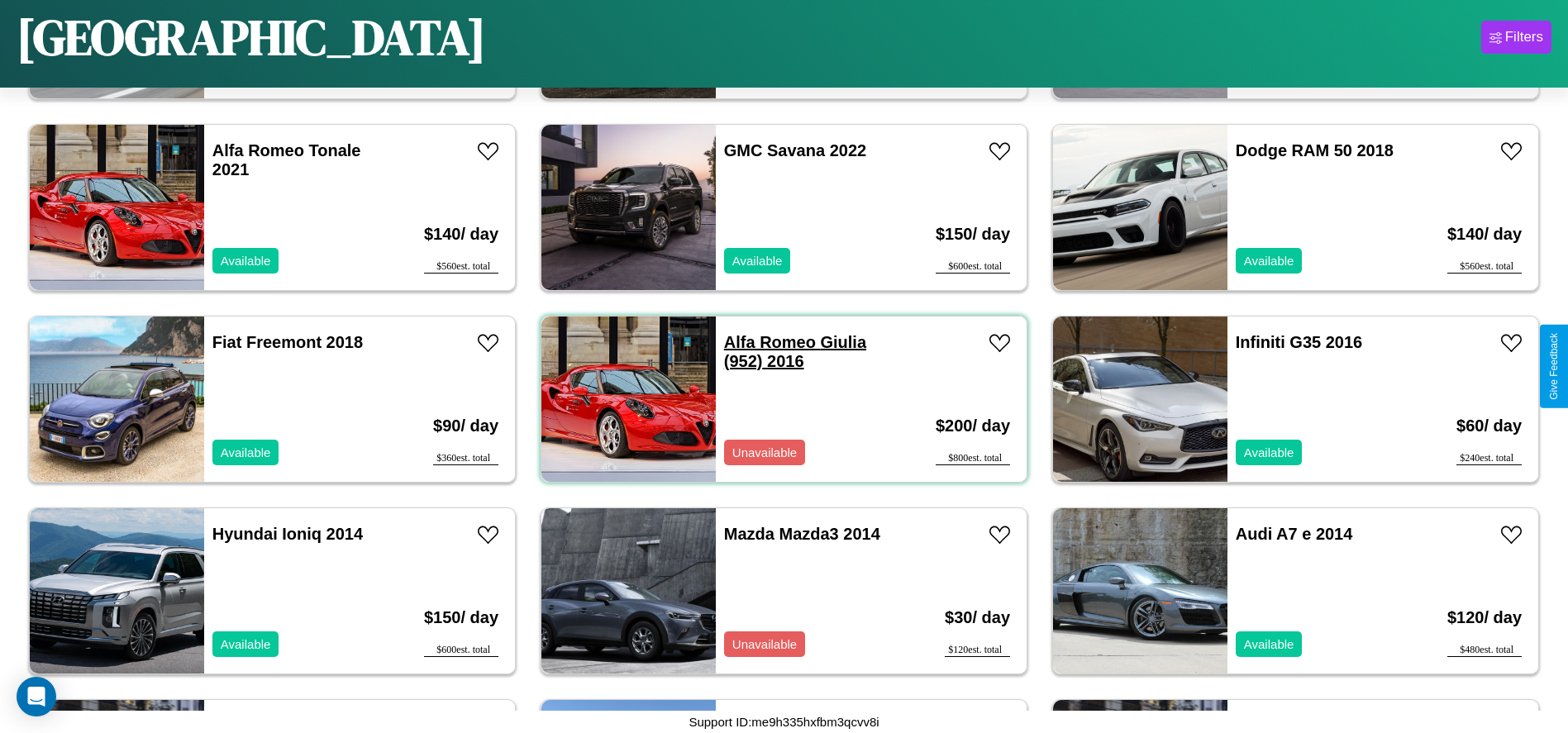
click at [763, 342] on link "Alfa Romeo Giulia (952) 2016" at bounding box center [795, 351] width 142 height 38
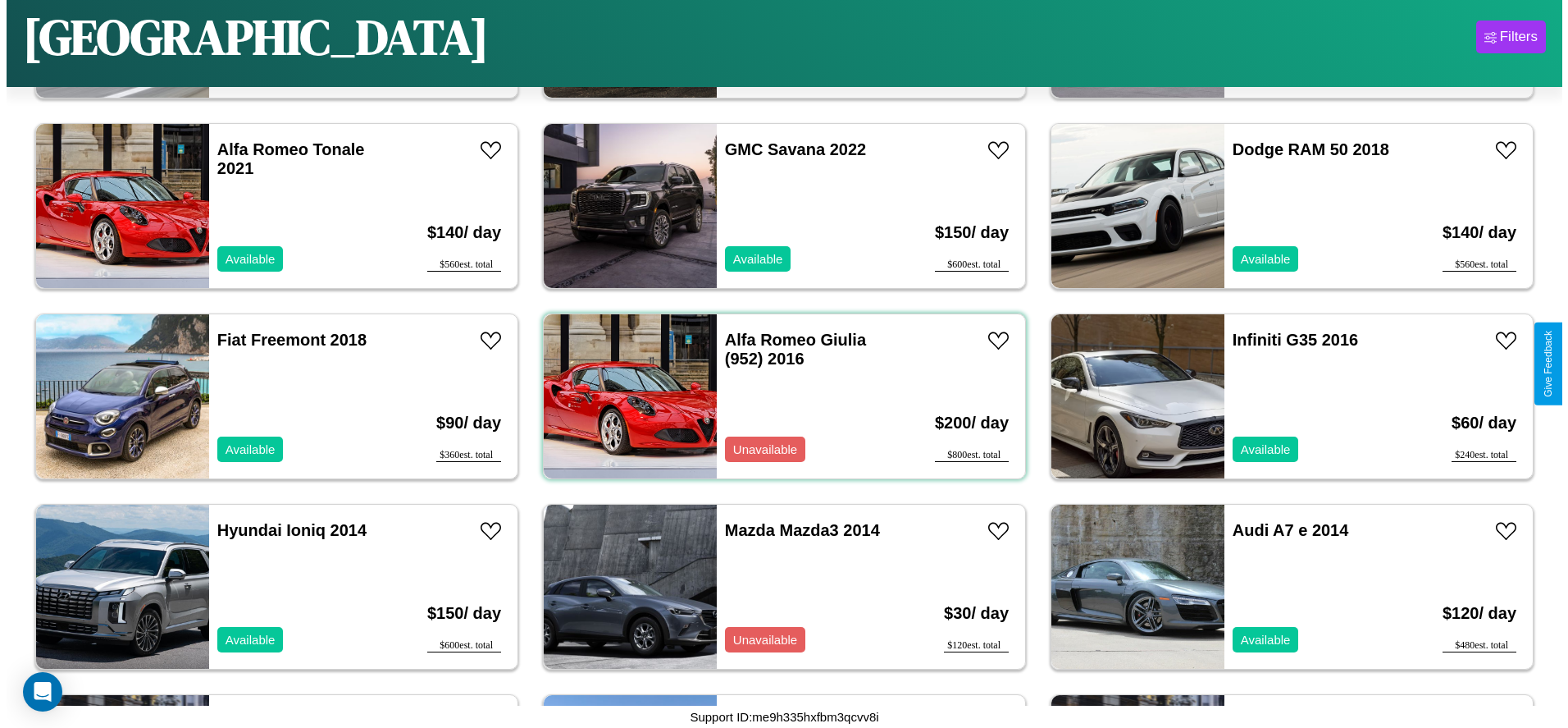
scroll to position [0, 0]
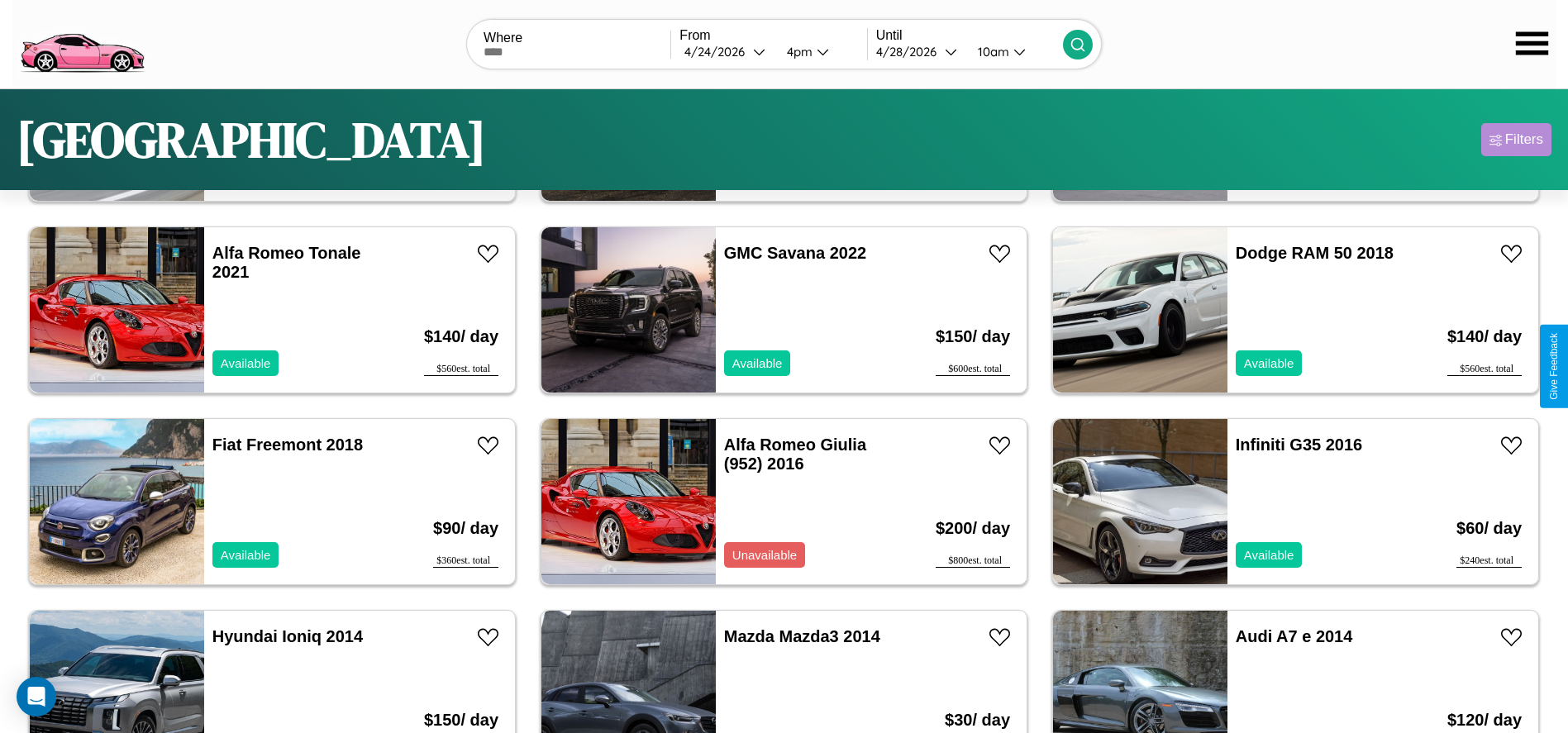
click at [1516, 139] on div "Filters" at bounding box center [1523, 139] width 38 height 16
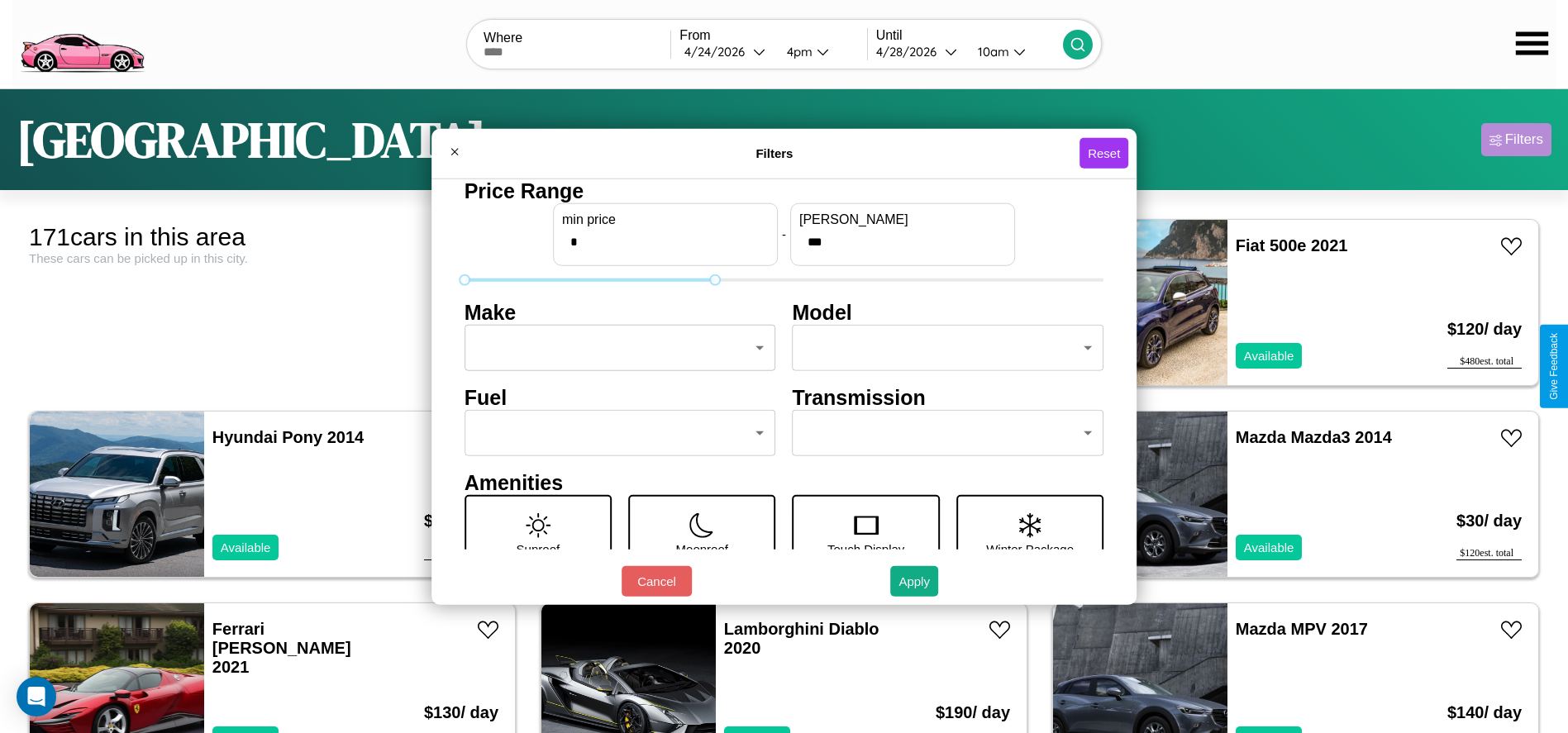
type input "***"
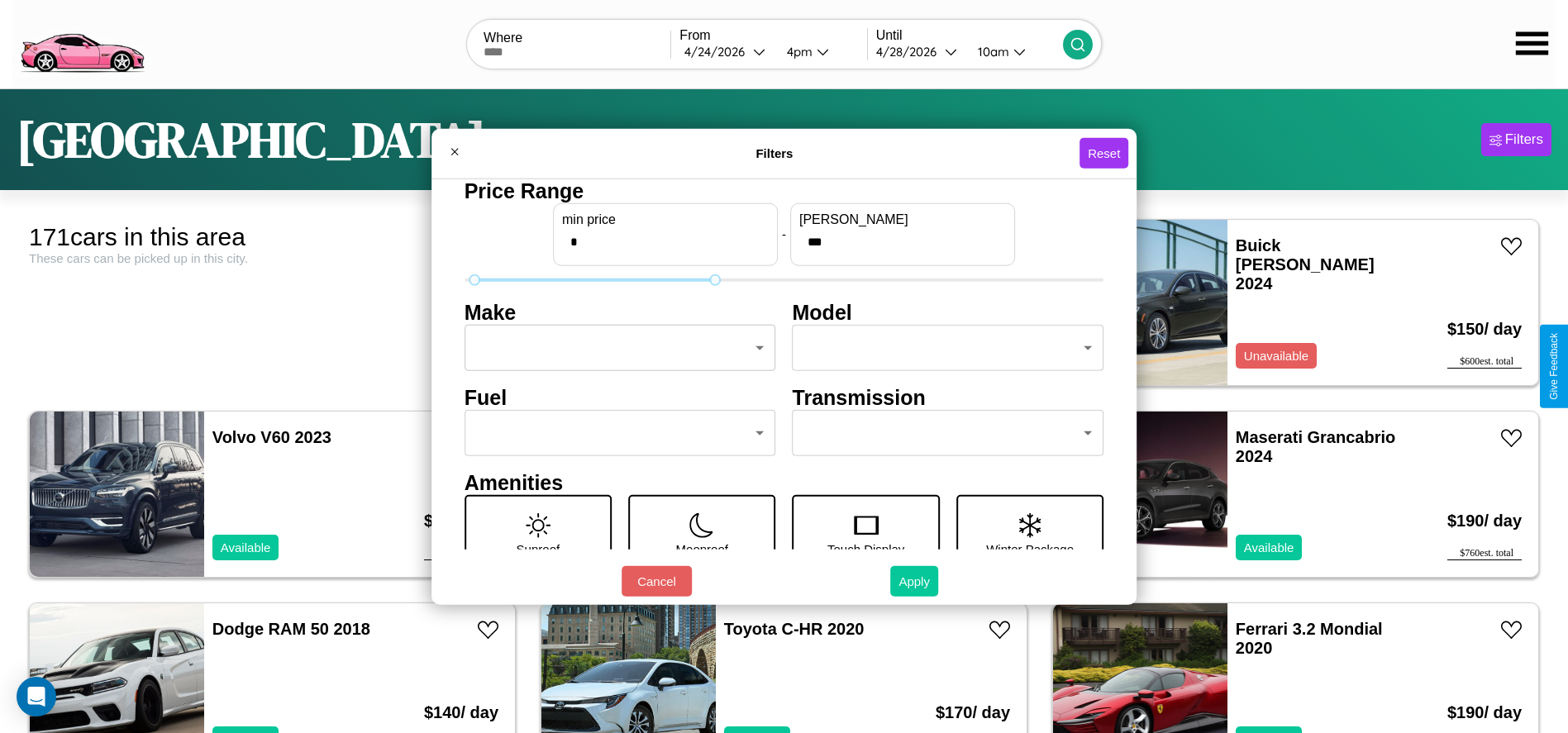
type input "*"
click at [915, 581] on button "Apply" at bounding box center [914, 581] width 48 height 30
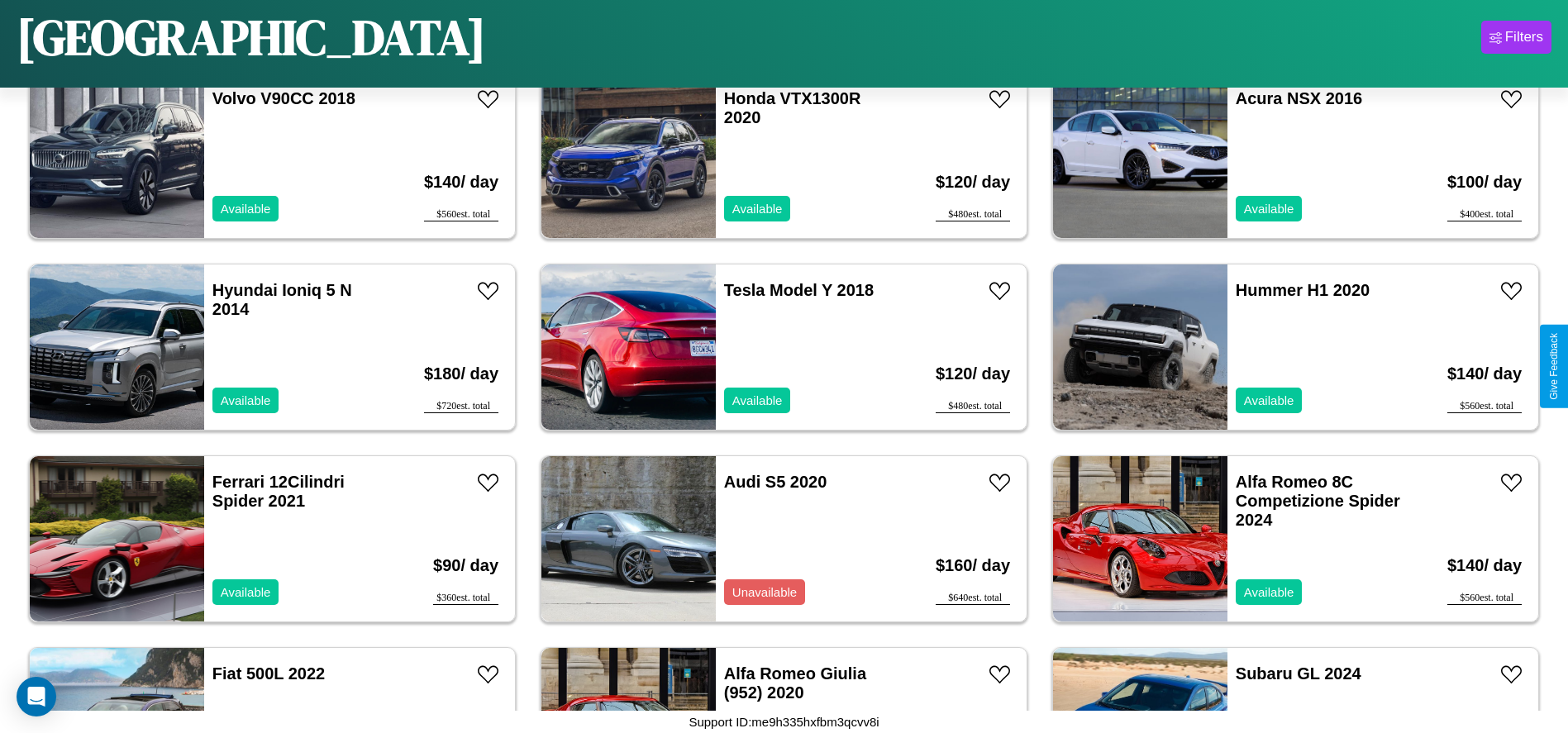
scroll to position [9187, 0]
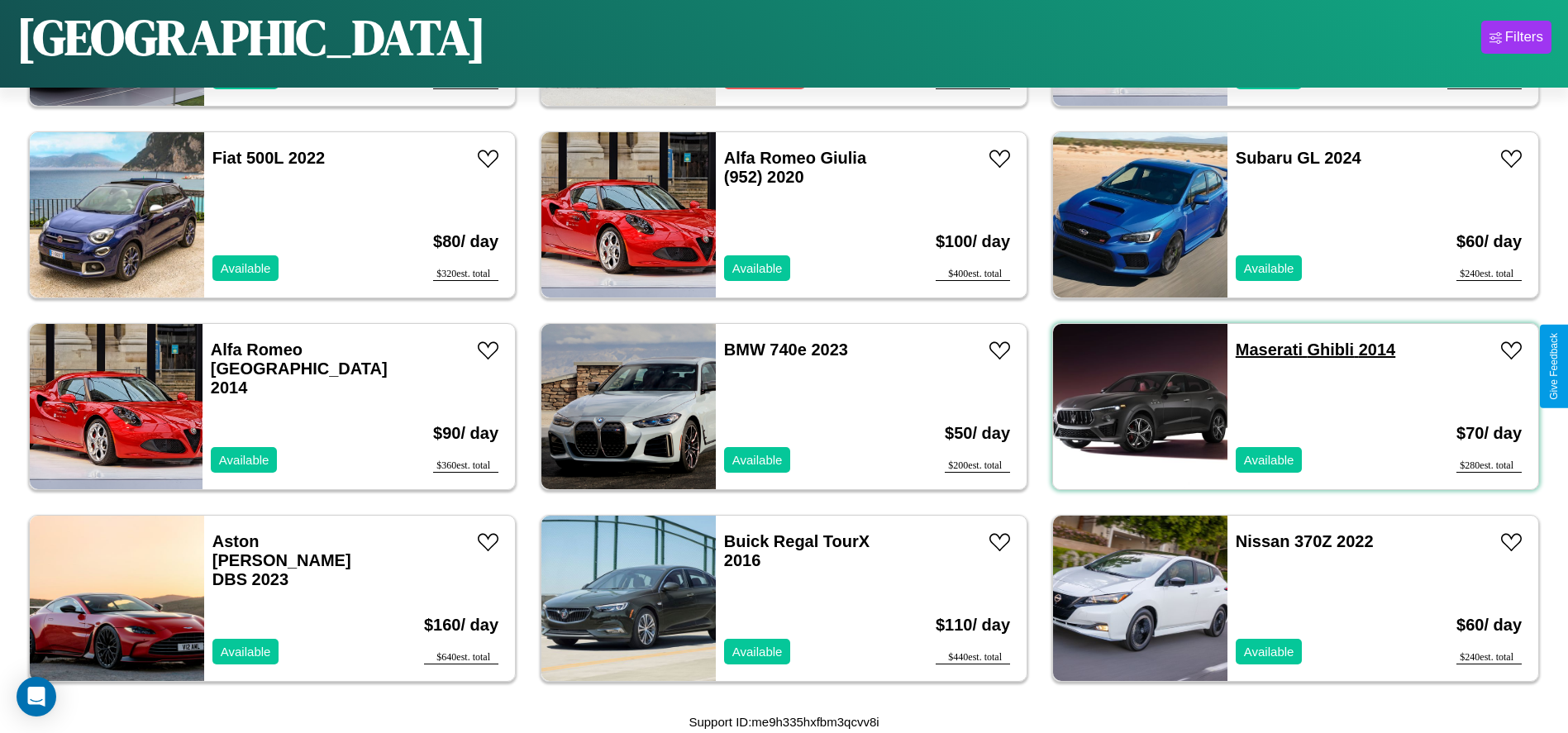
click at [1258, 349] on link "Maserati Ghibli 2014" at bounding box center [1315, 350] width 159 height 18
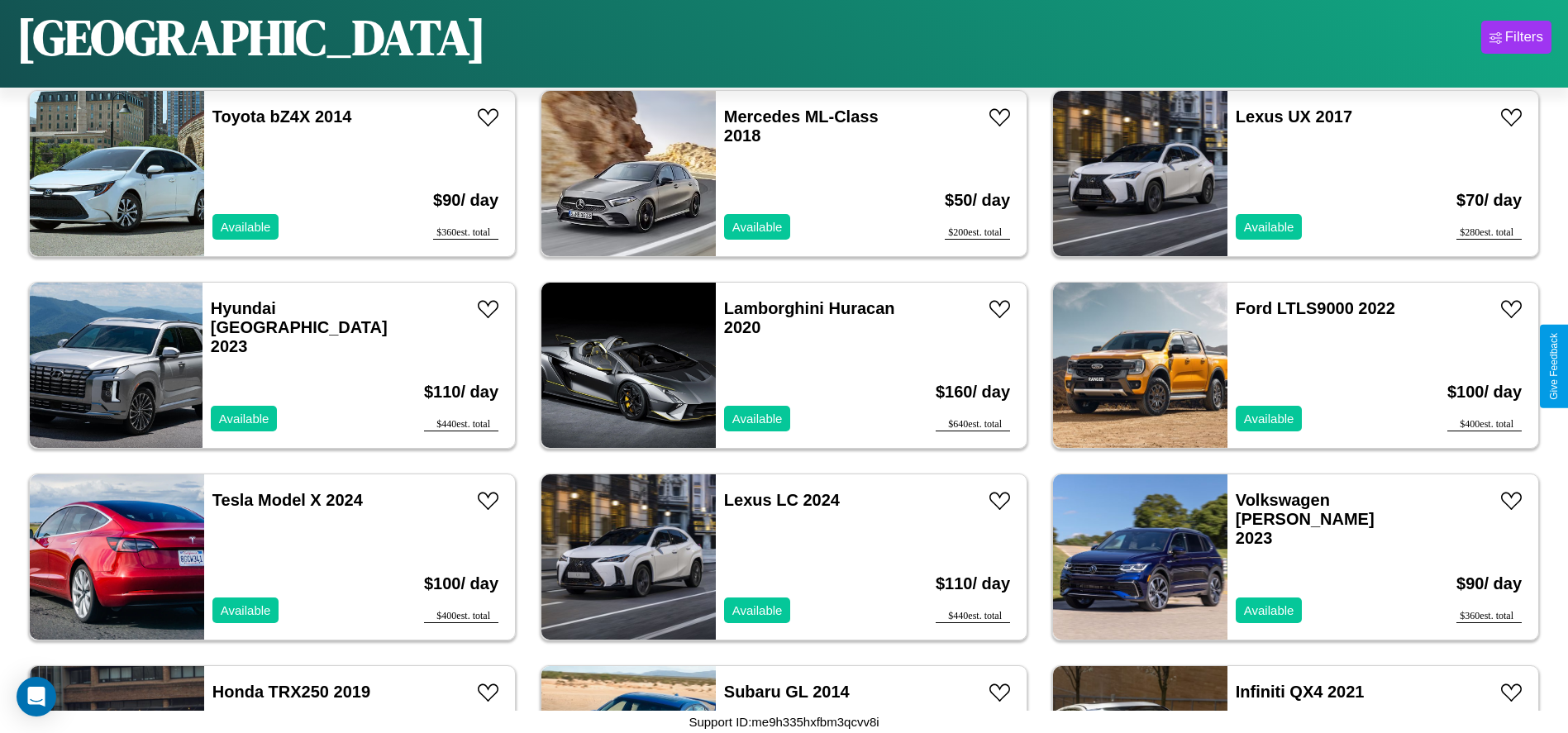
scroll to position [5169, 0]
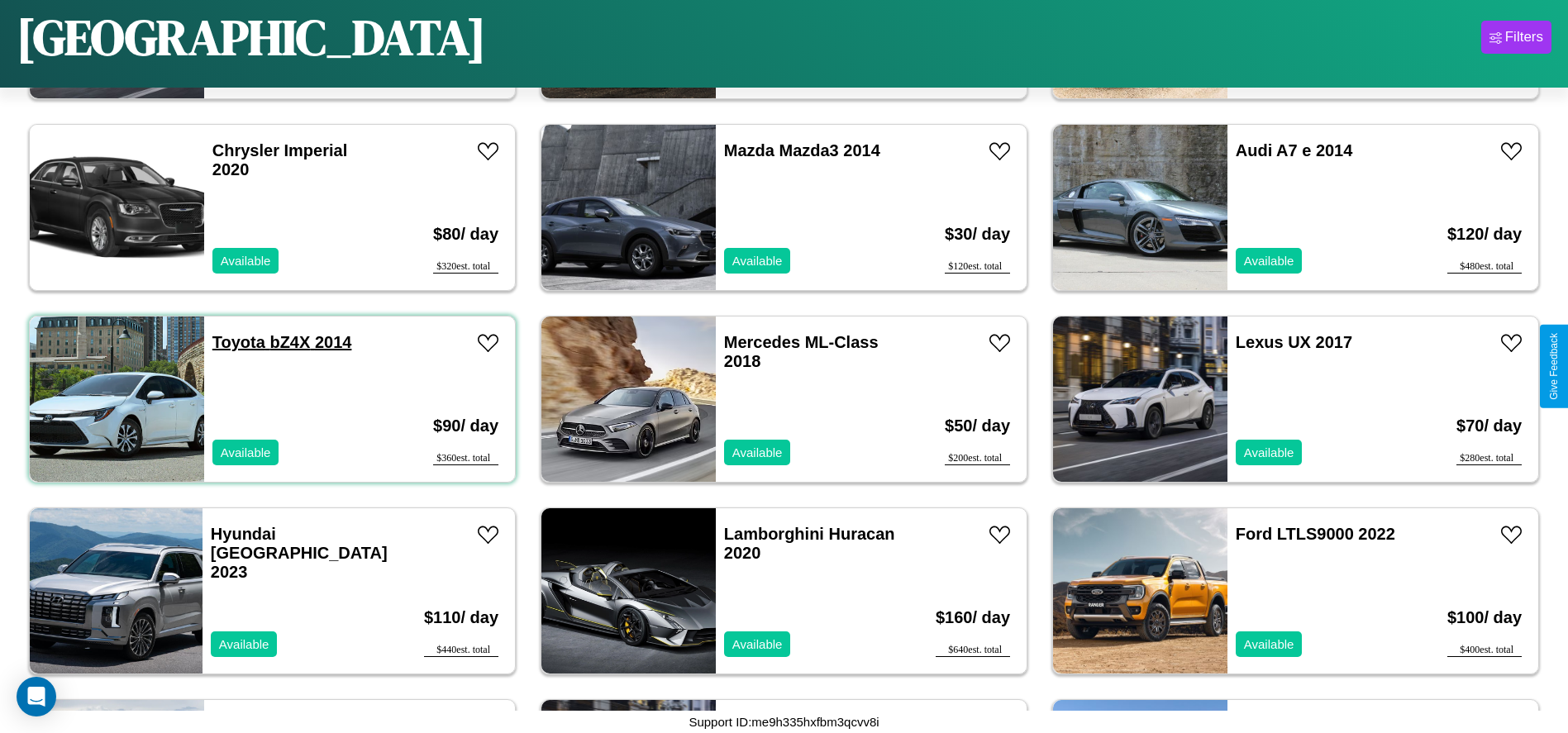
click at [236, 342] on link "Toyota bZ4X 2014" at bounding box center [282, 342] width 139 height 18
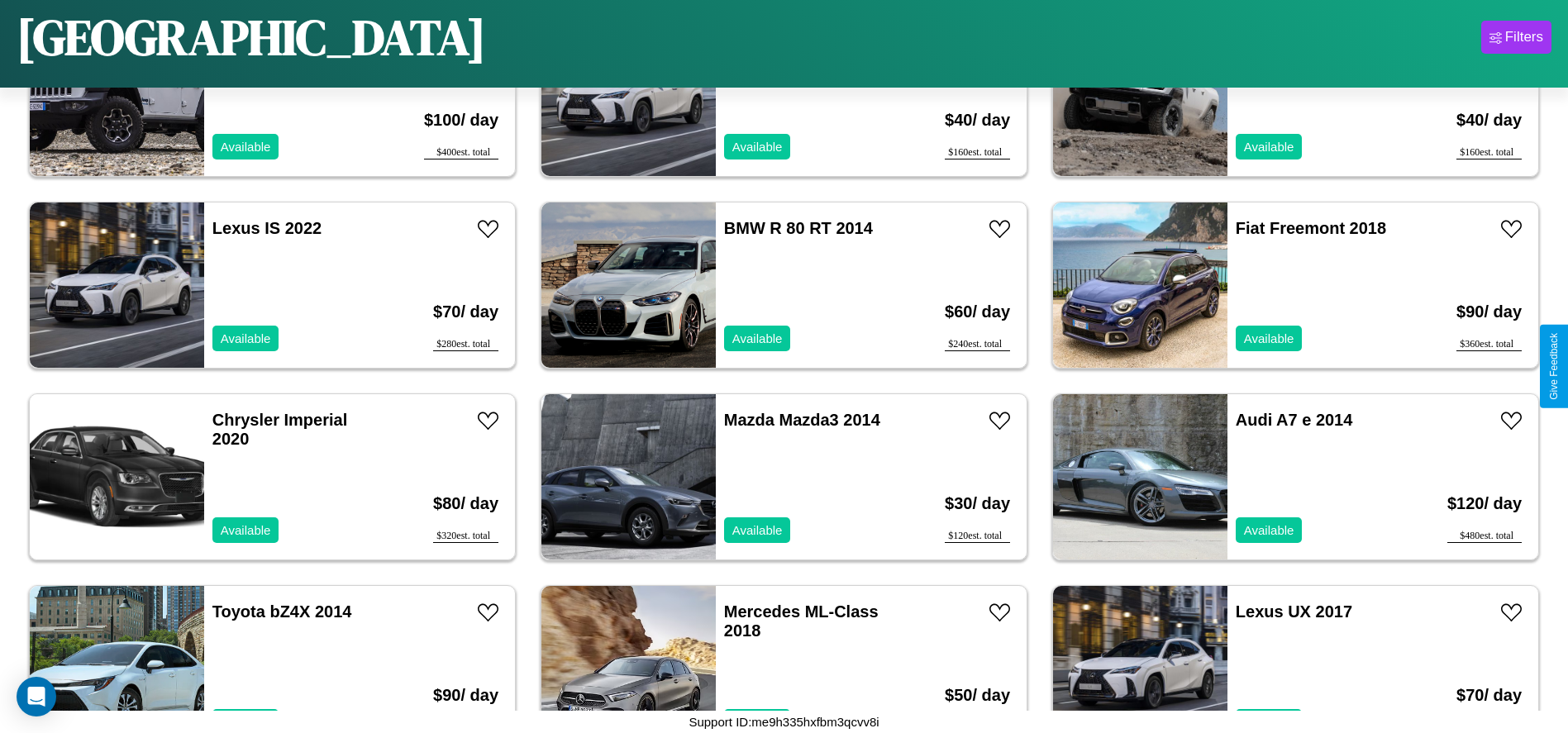
scroll to position [376, 0]
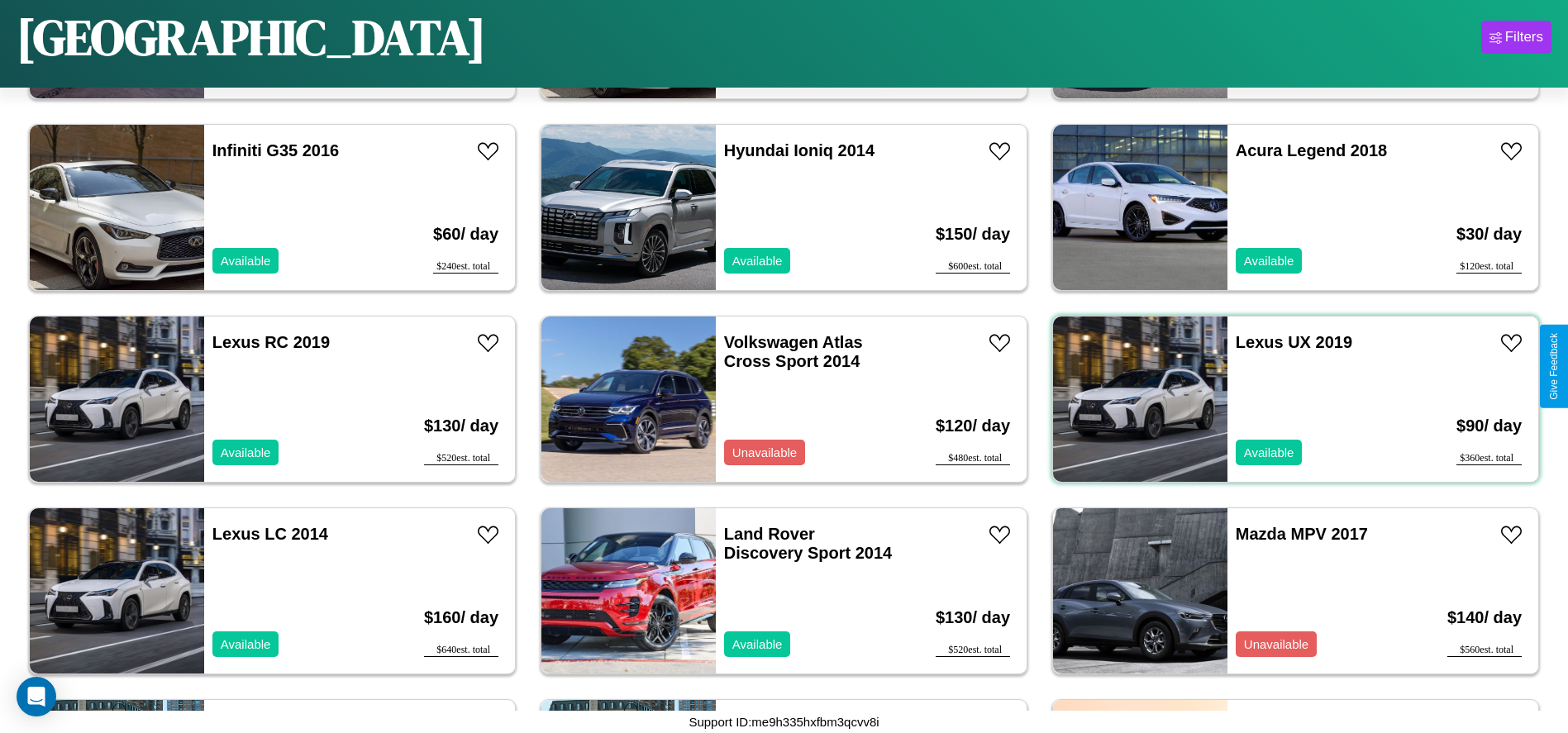
click at [1285, 399] on div "Lexus UX 2019 Available" at bounding box center [1322, 399] width 191 height 165
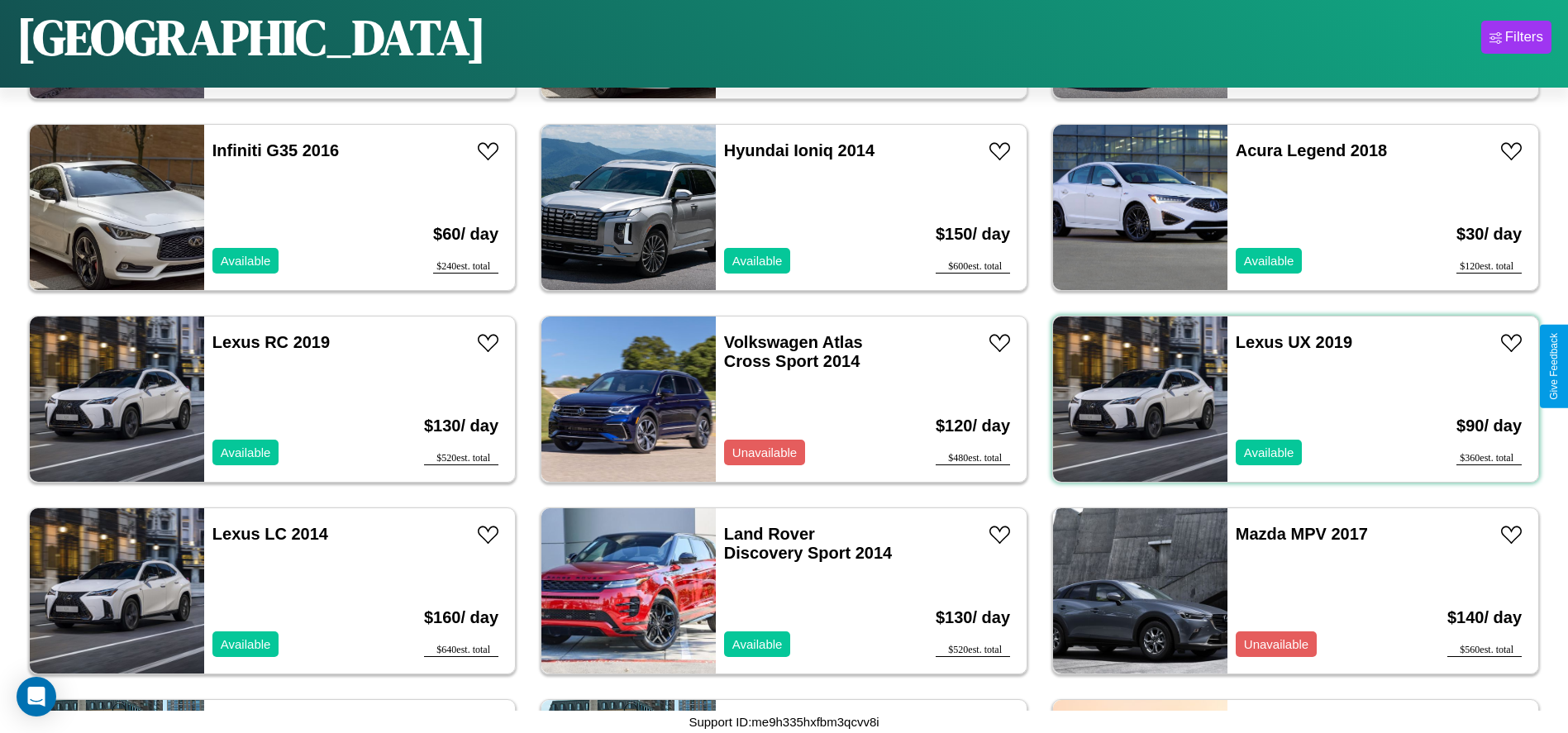
click at [1285, 399] on div "Lexus UX 2019 Available" at bounding box center [1322, 399] width 191 height 165
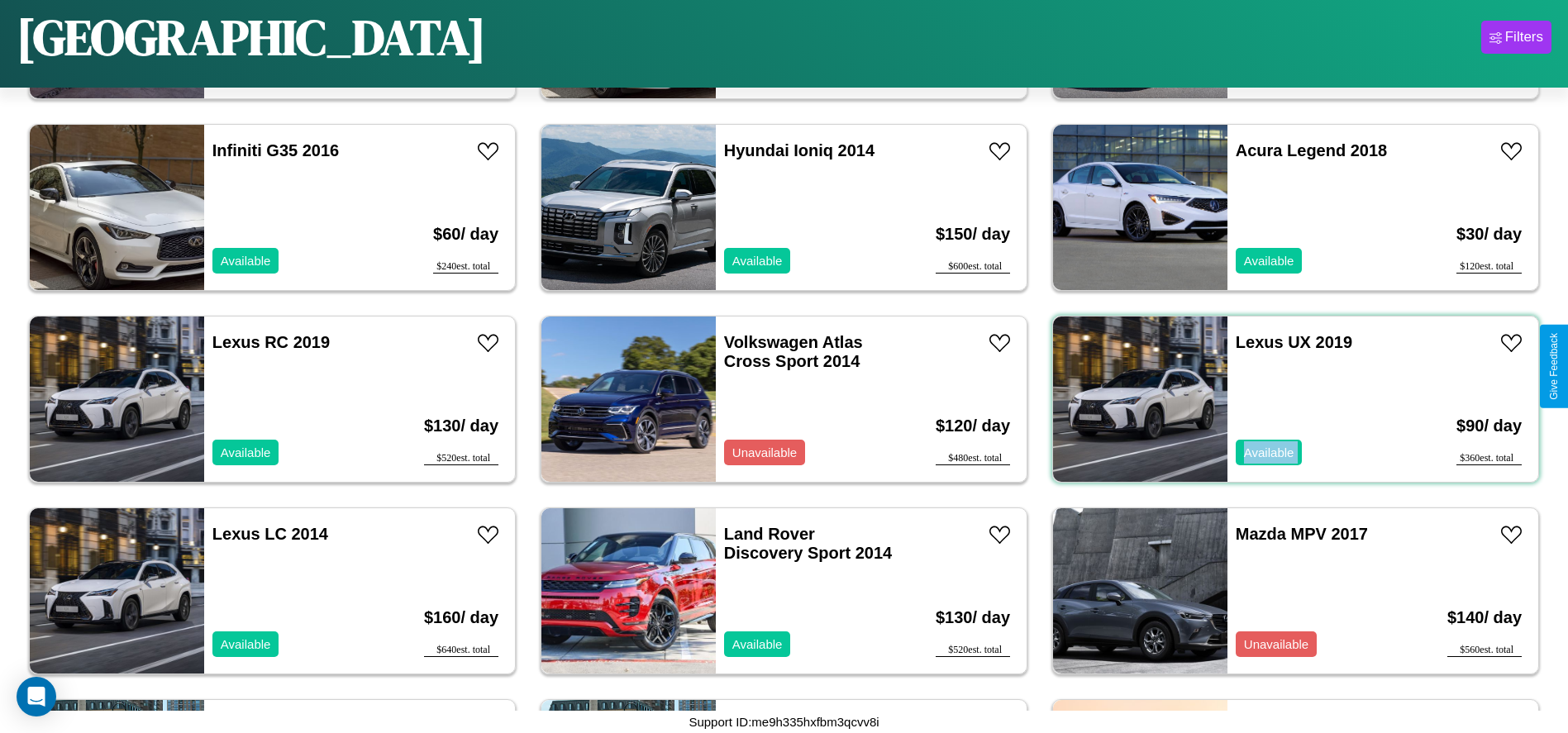
click at [1285, 399] on div "Lexus UX 2019 Available" at bounding box center [1322, 399] width 191 height 165
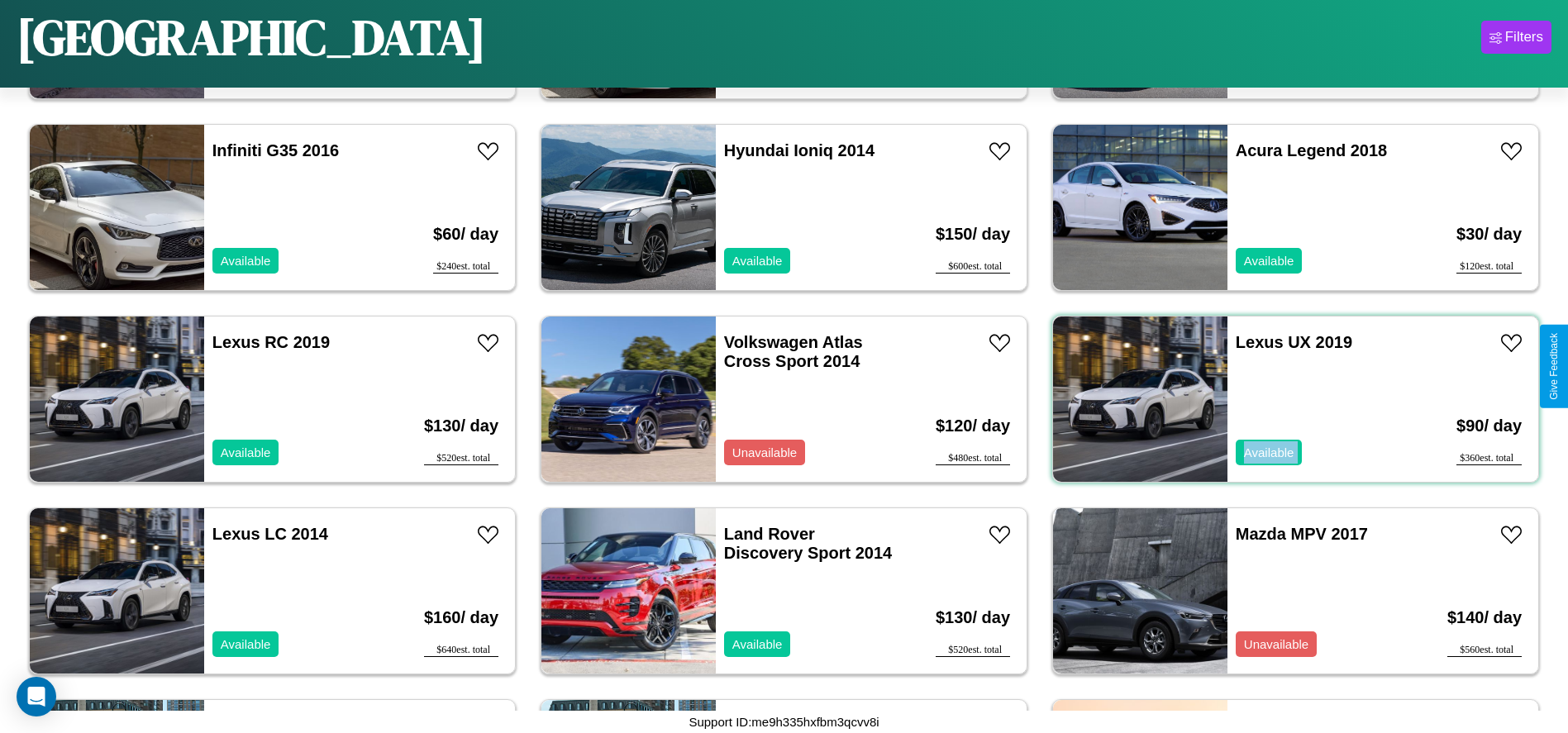
click at [1285, 399] on div "Lexus UX 2019 Available" at bounding box center [1322, 399] width 191 height 165
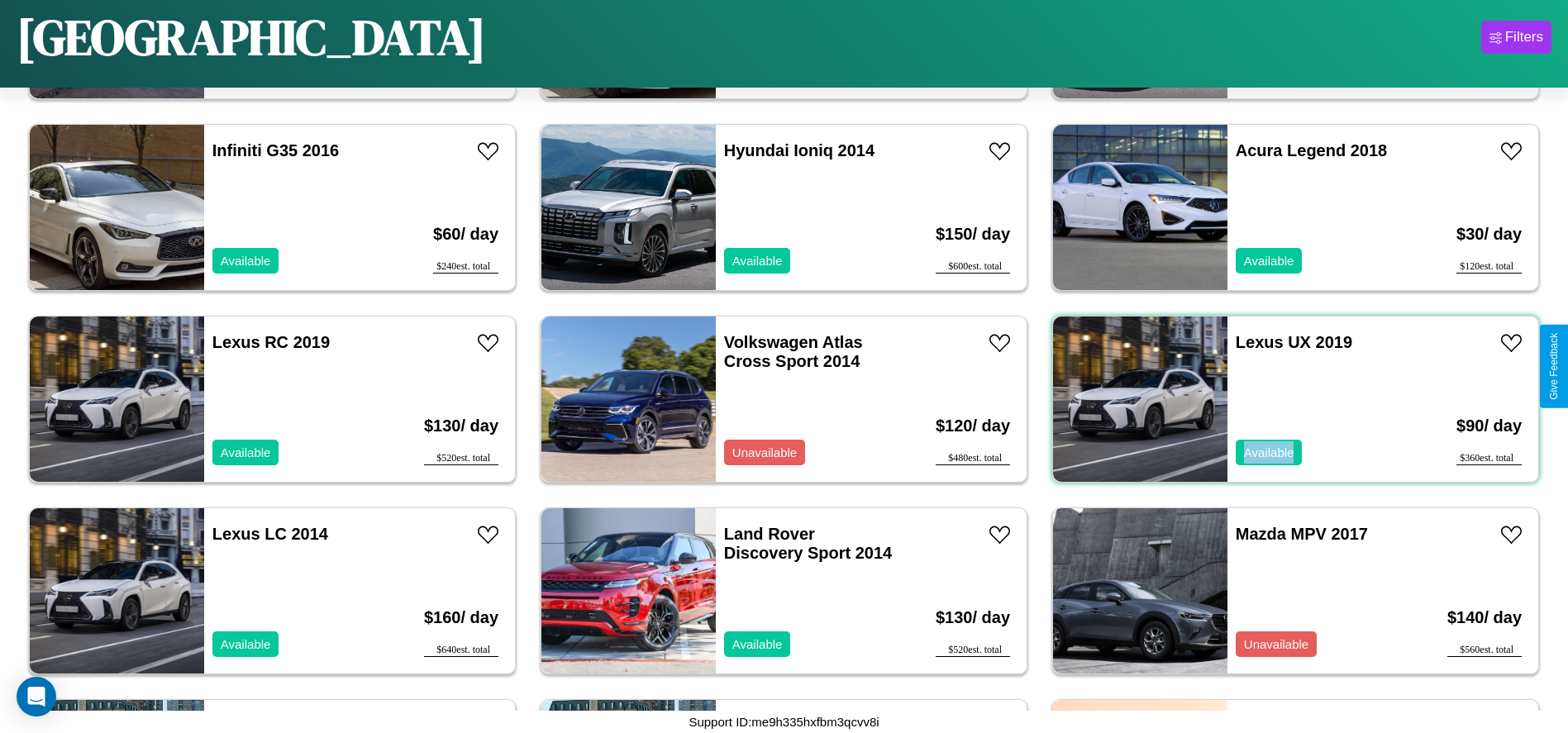
click at [1285, 399] on div "Lexus UX 2019 Available" at bounding box center [1322, 399] width 191 height 165
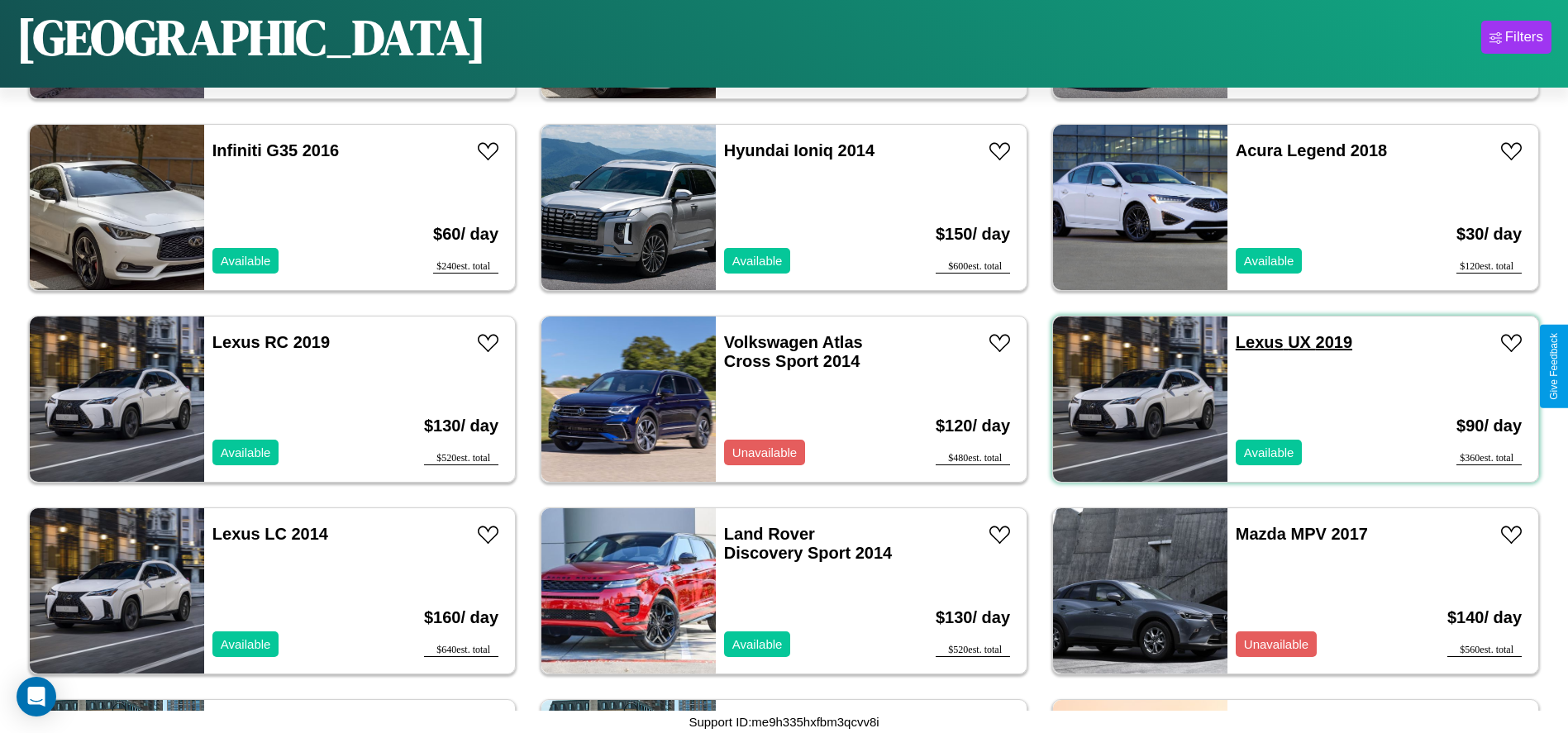
click at [1249, 342] on link "Lexus UX 2019" at bounding box center [1293, 342] width 116 height 18
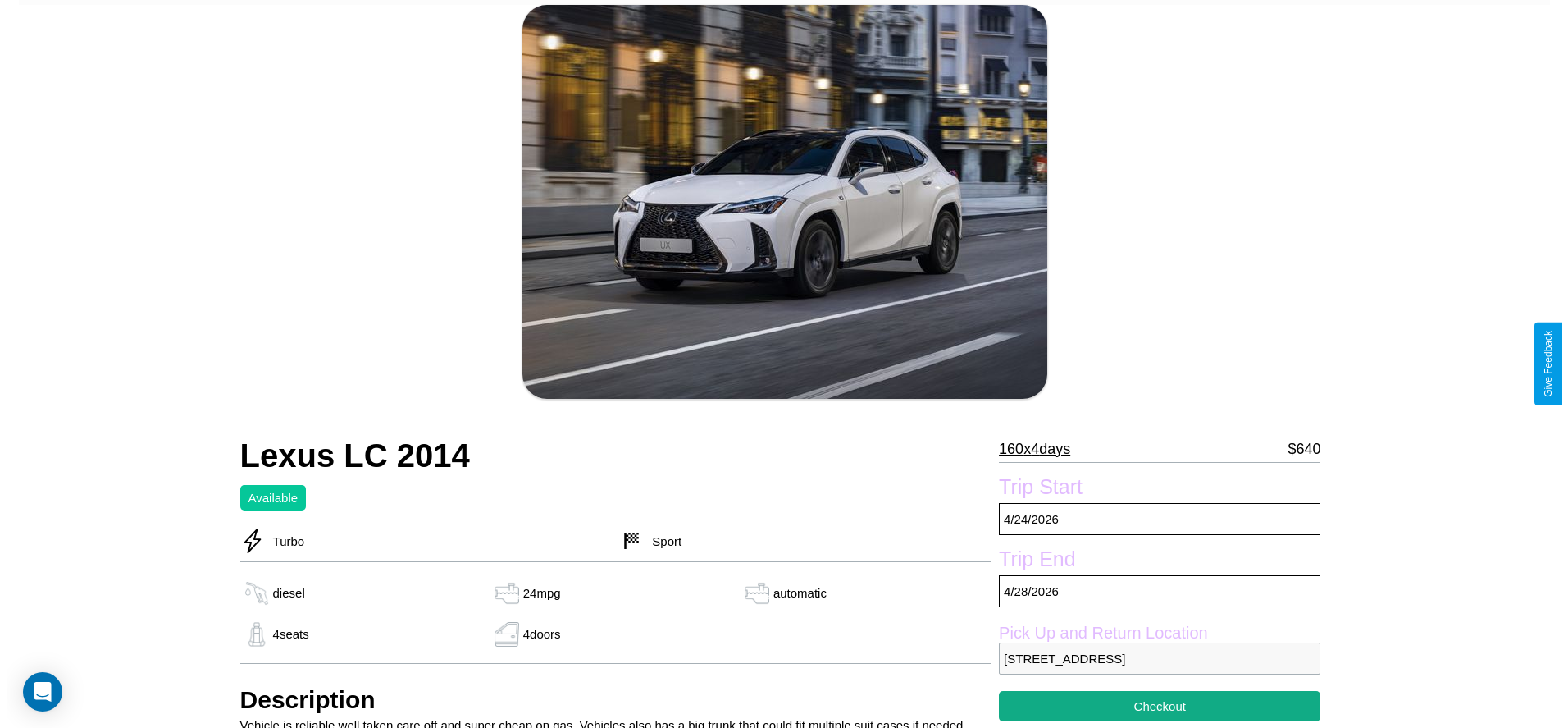
scroll to position [238, 0]
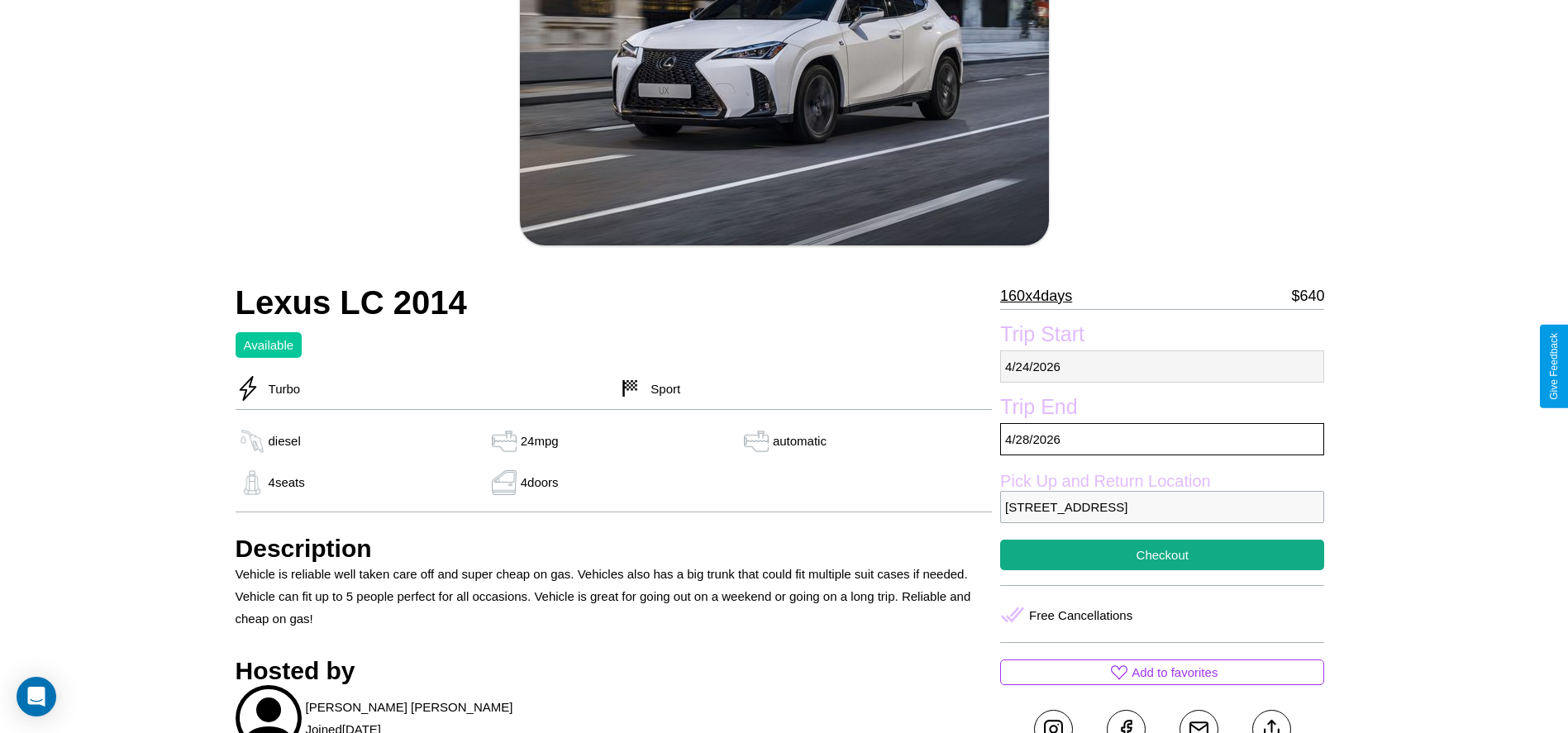
click at [1162, 366] on p "4 / 24 / 2026" at bounding box center [1162, 366] width 324 height 32
select select "*"
select select "****"
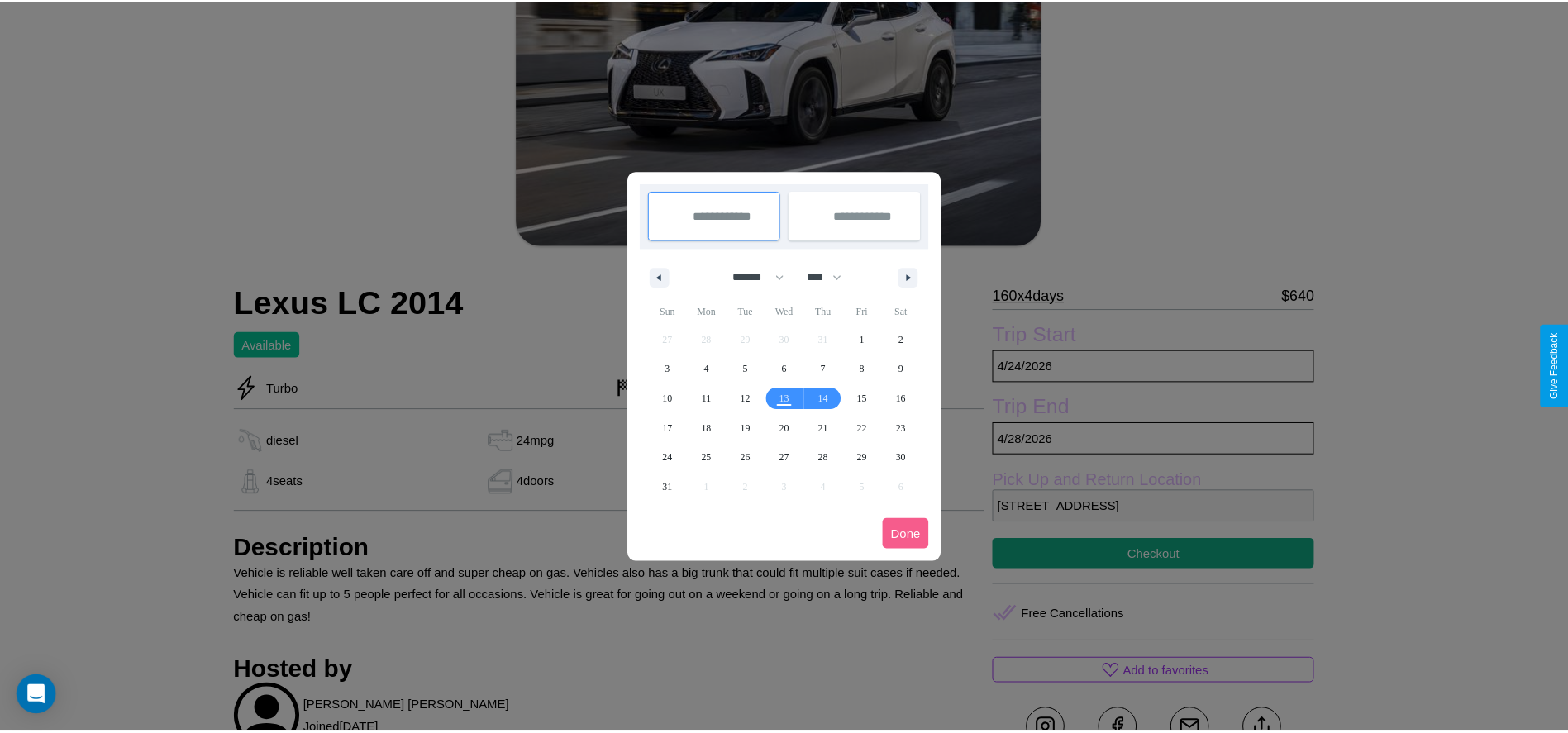
scroll to position [0, 0]
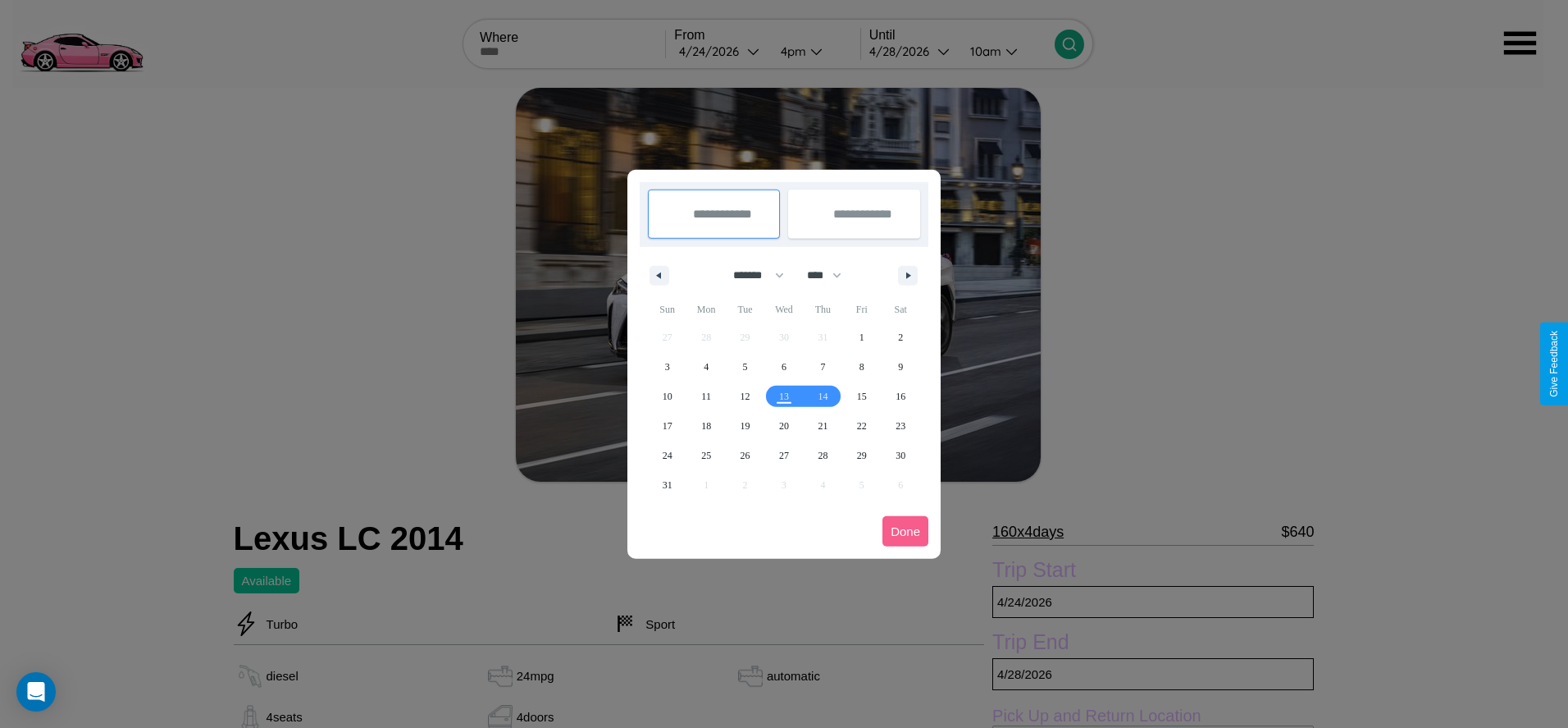
click at [720, 51] on div at bounding box center [784, 364] width 1568 height 728
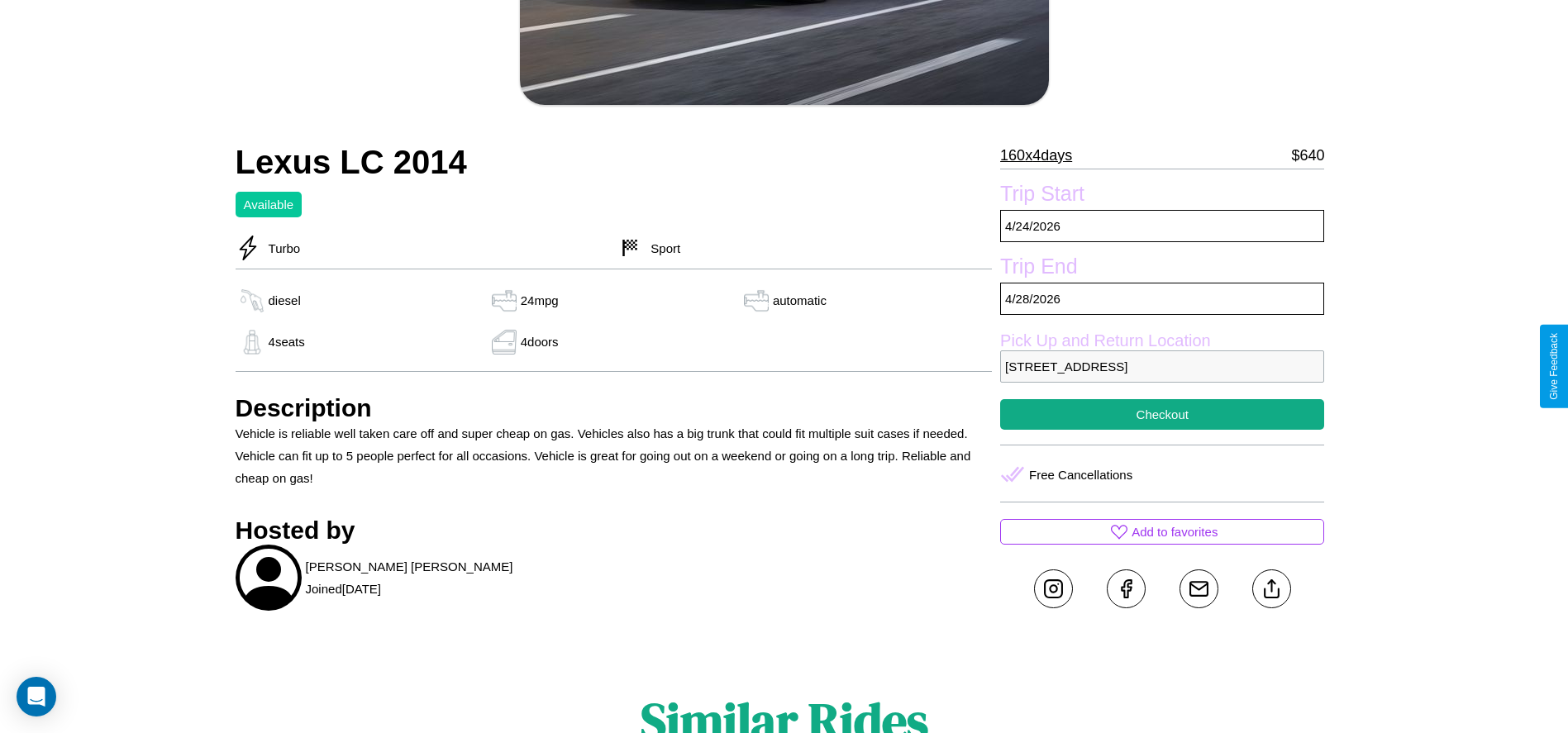
scroll to position [428, 0]
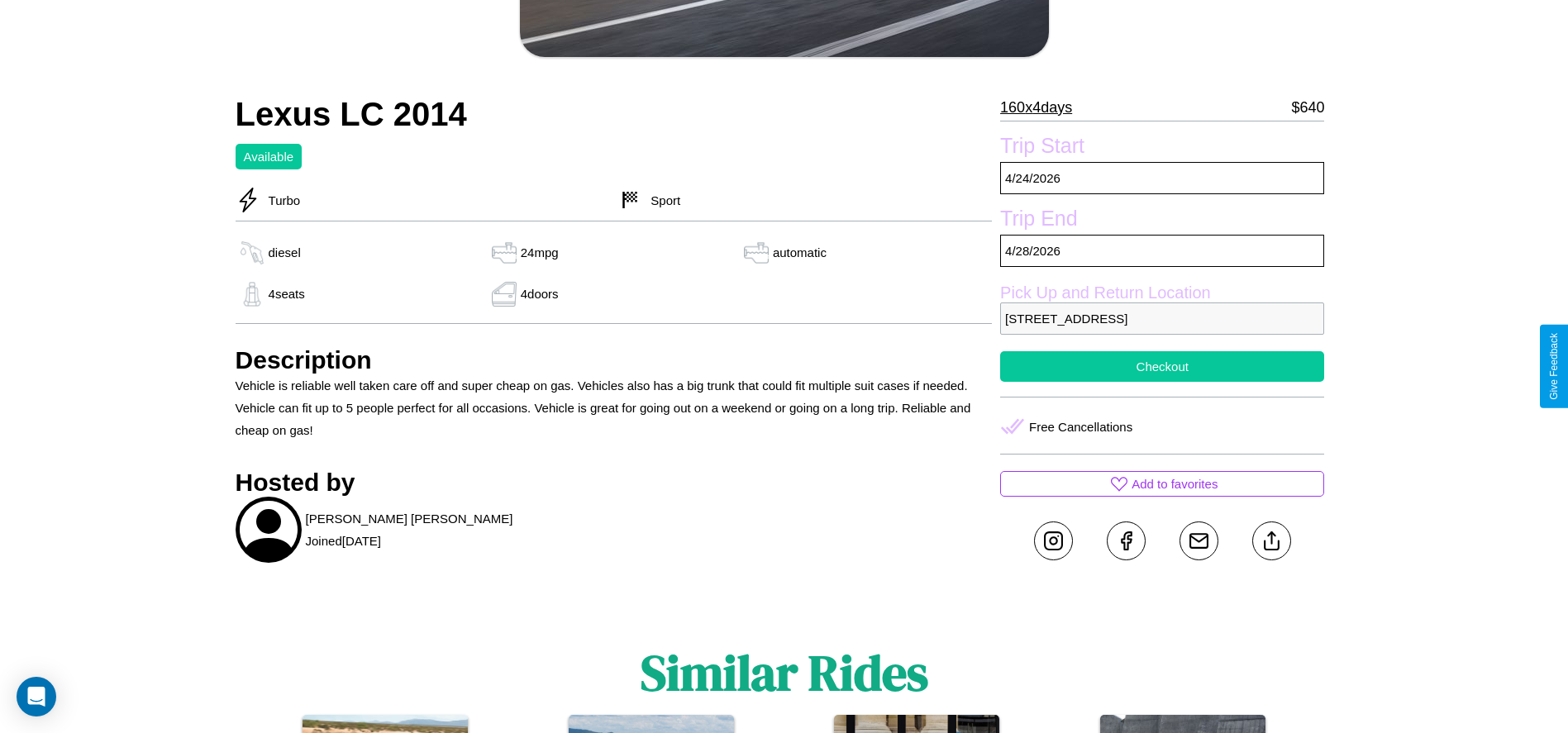
click at [1162, 366] on button "Checkout" at bounding box center [1162, 366] width 324 height 30
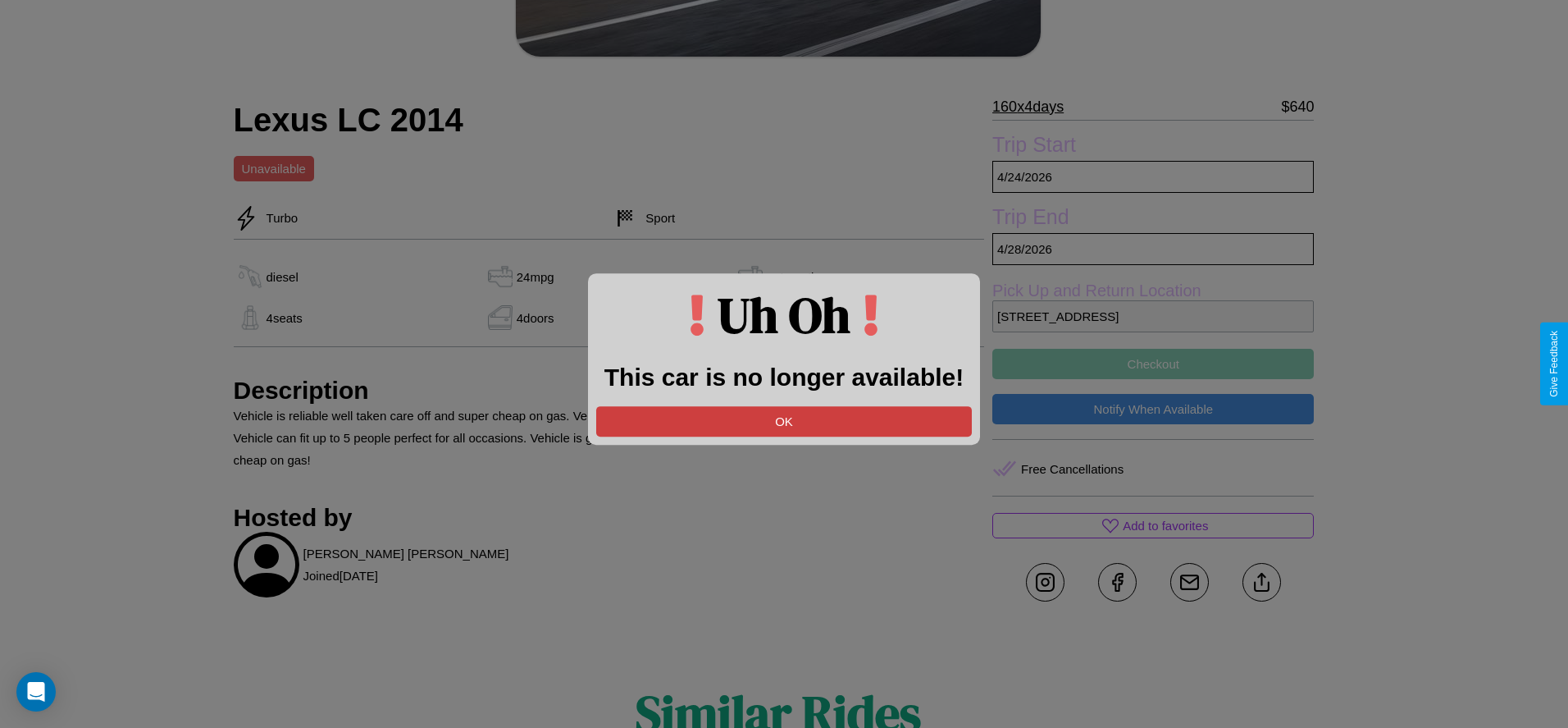
click at [784, 421] on button "OK" at bounding box center [784, 420] width 376 height 30
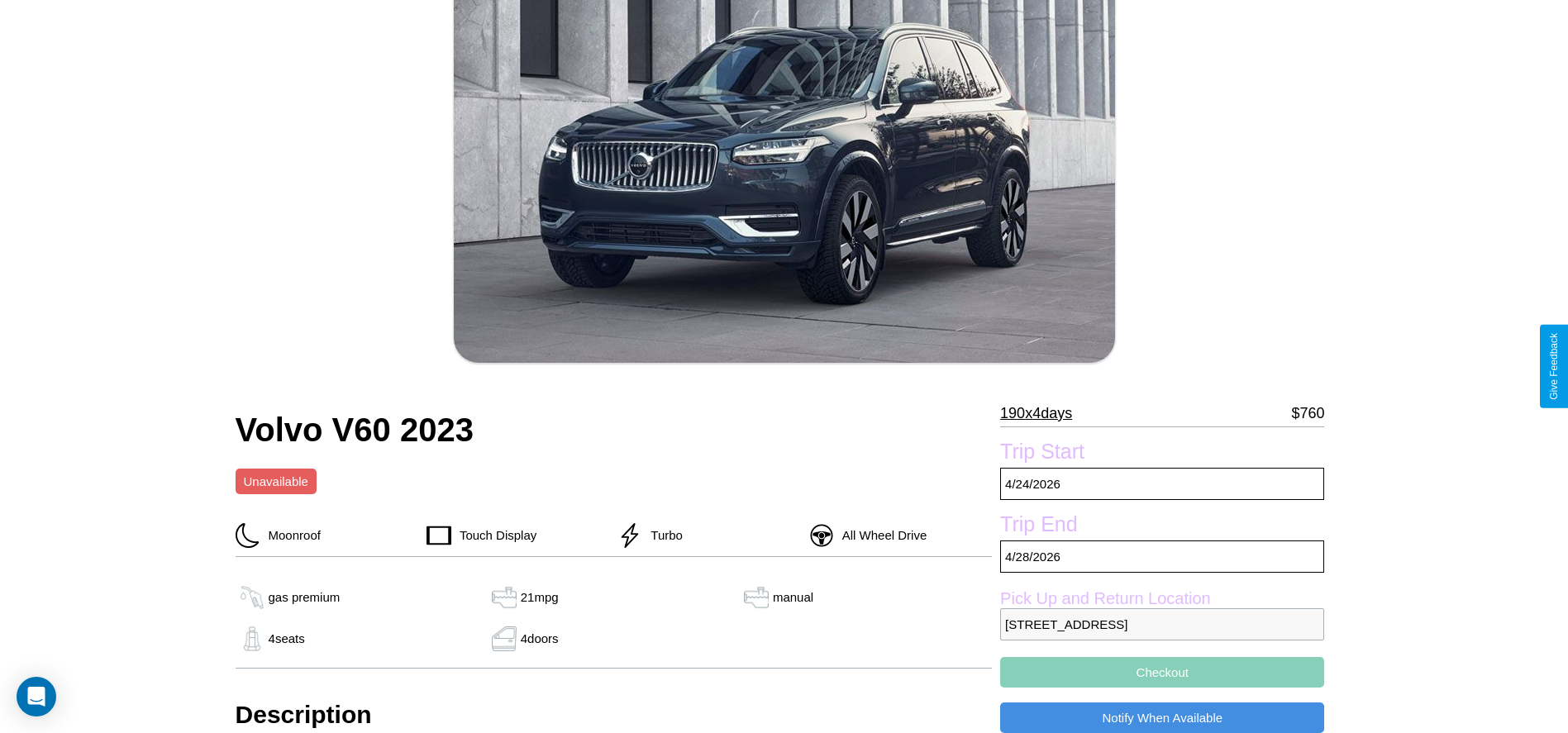
scroll to position [444, 0]
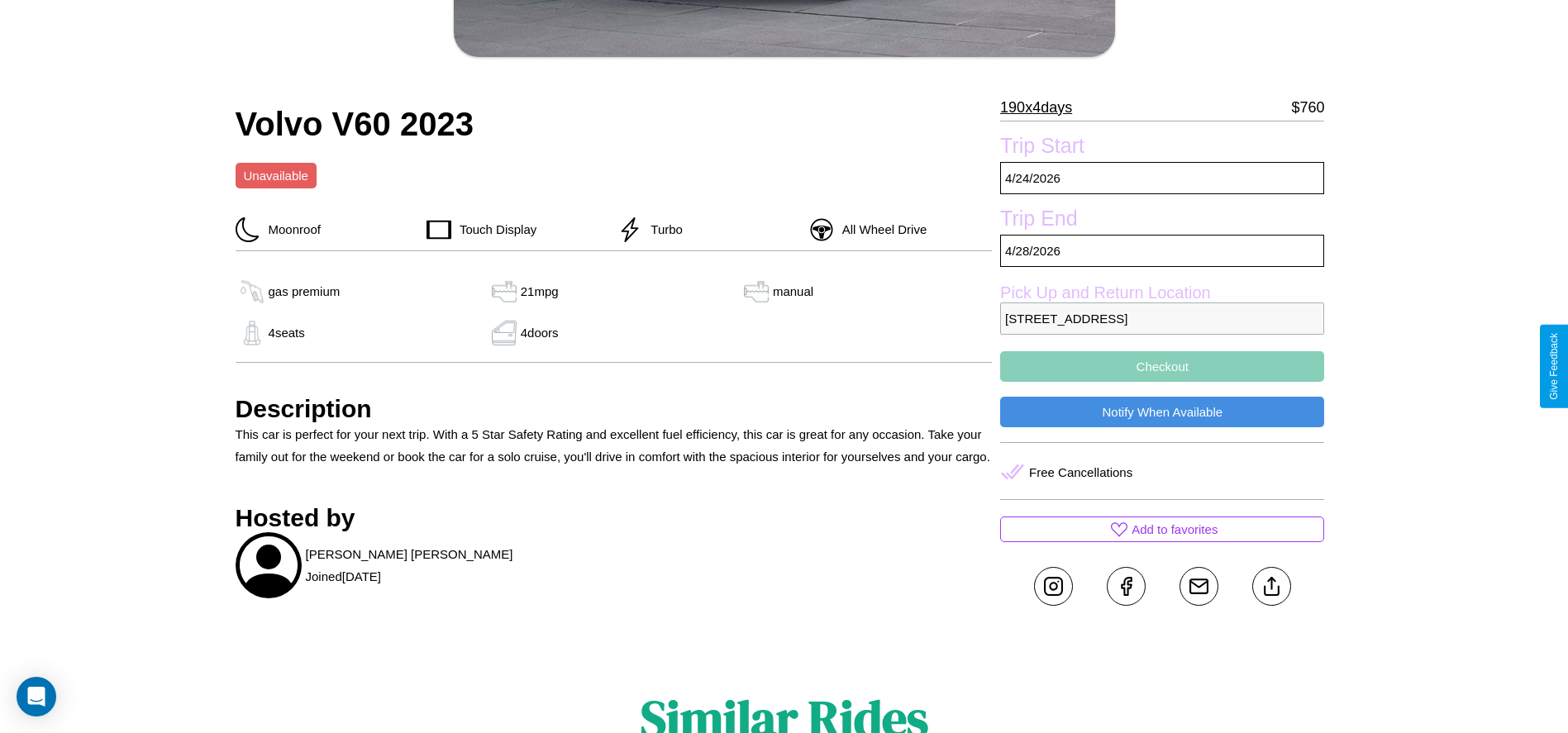
click at [1162, 366] on button "Checkout" at bounding box center [1162, 366] width 324 height 30
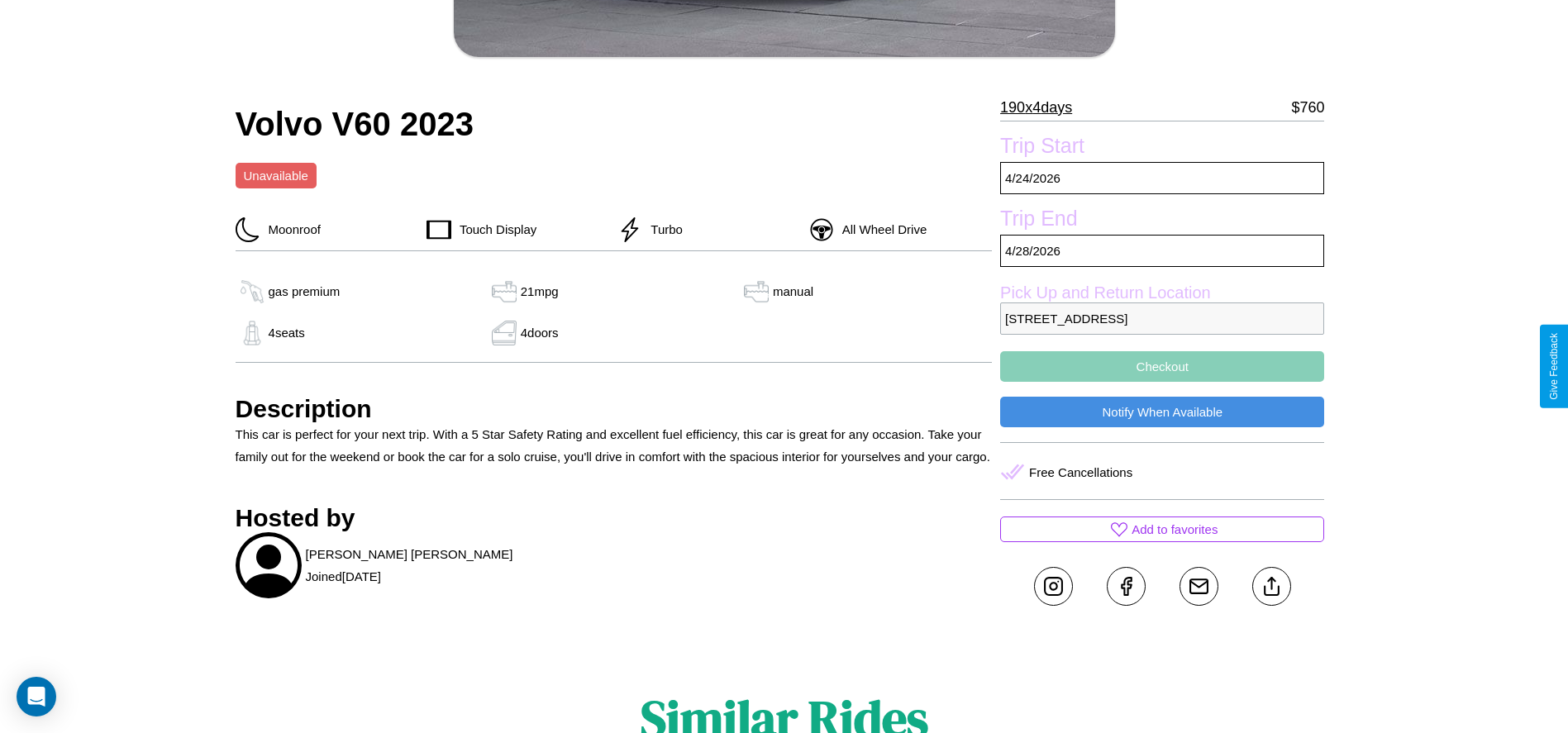
click at [1162, 366] on button "Checkout" at bounding box center [1162, 366] width 324 height 30
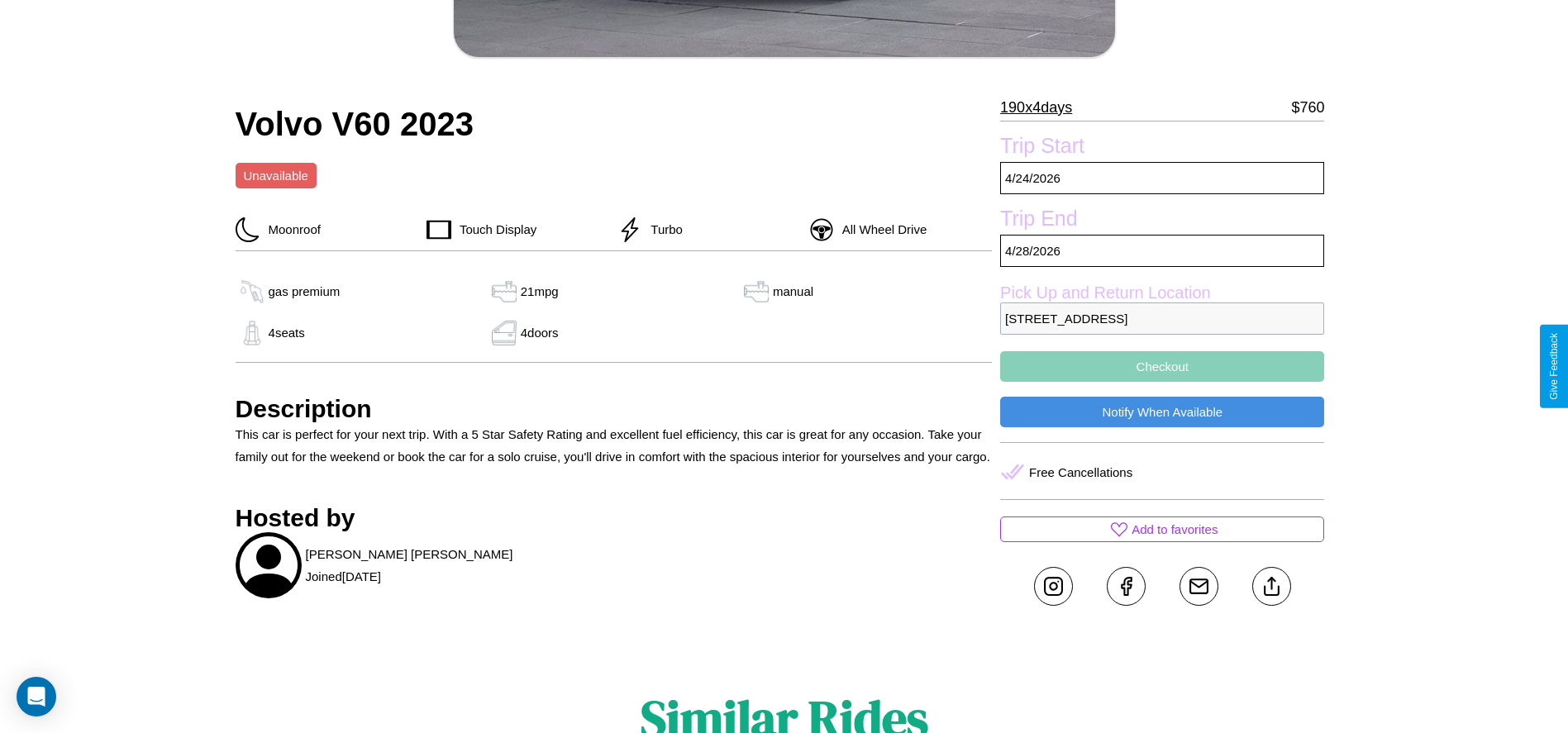
click at [1162, 366] on button "Checkout" at bounding box center [1162, 366] width 324 height 30
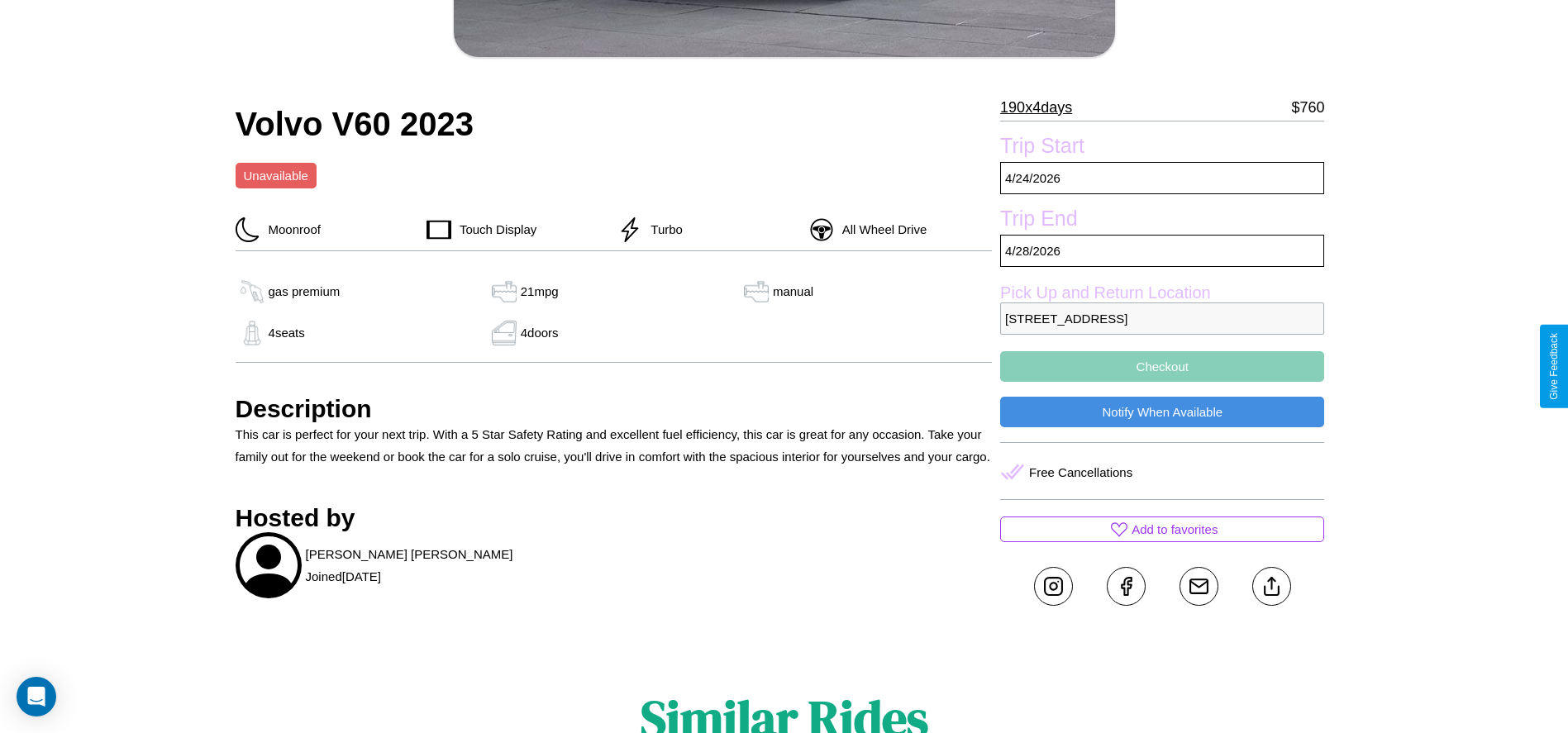
click at [1162, 366] on button "Checkout" at bounding box center [1162, 366] width 324 height 30
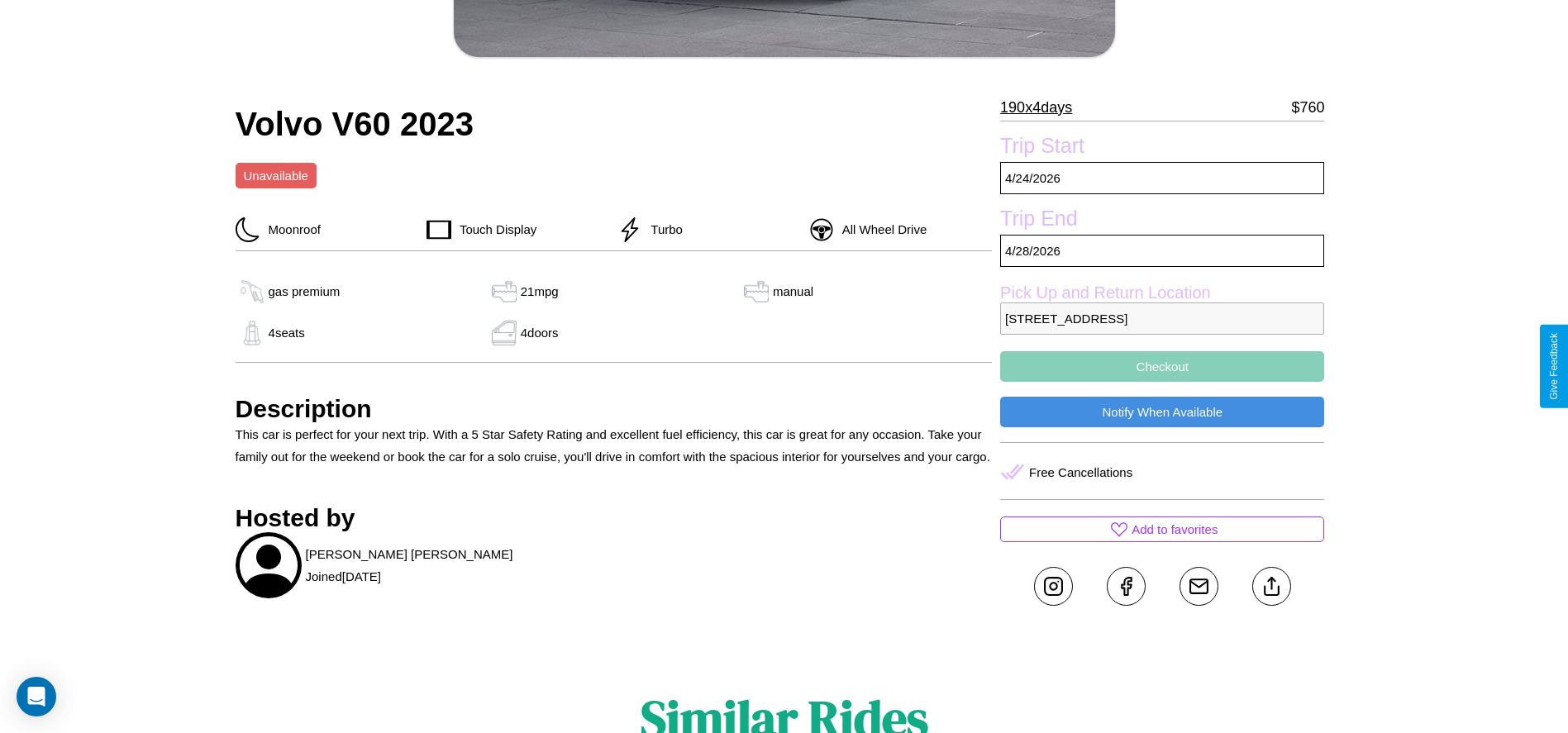
click at [1162, 366] on button "Checkout" at bounding box center [1162, 366] width 324 height 30
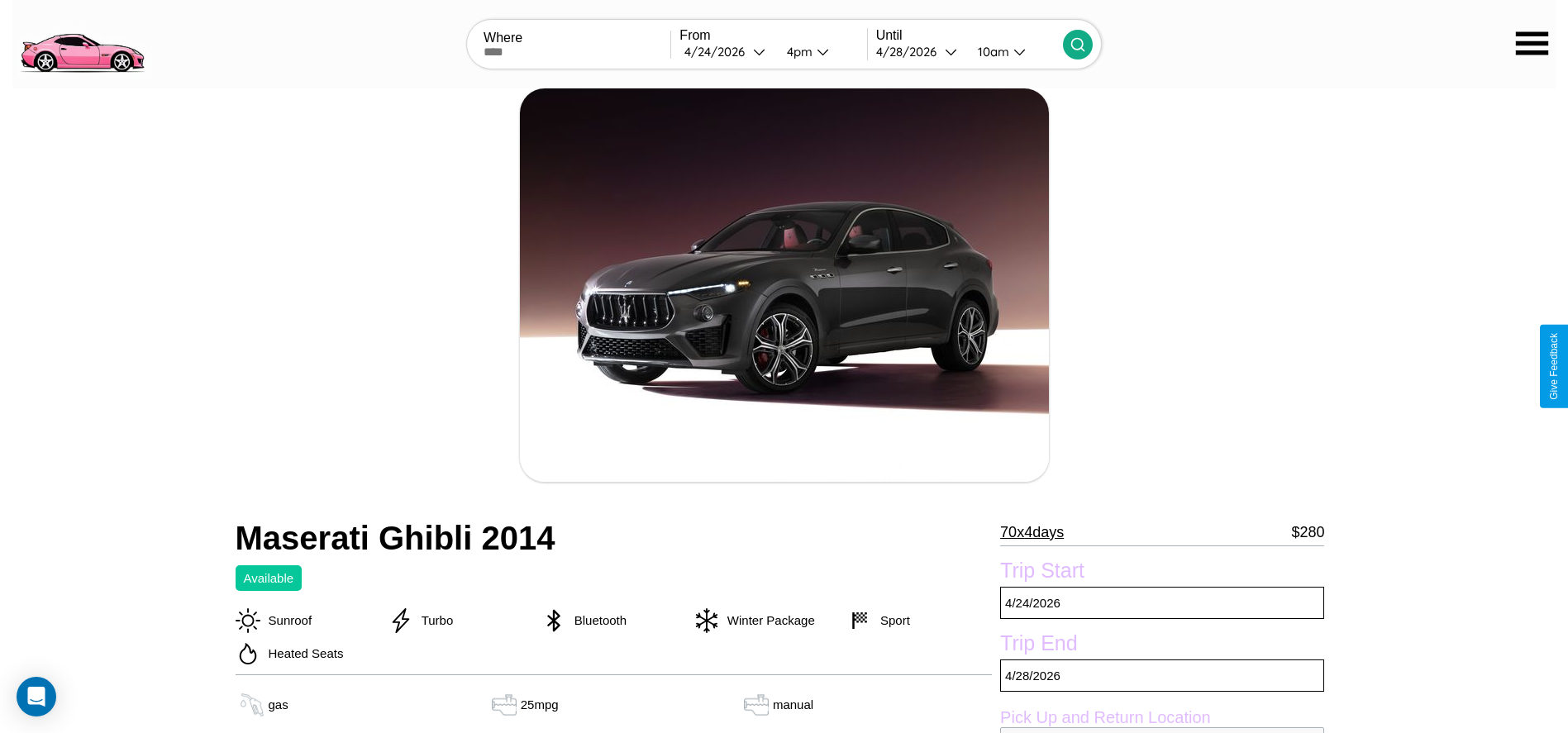
scroll to position [542, 0]
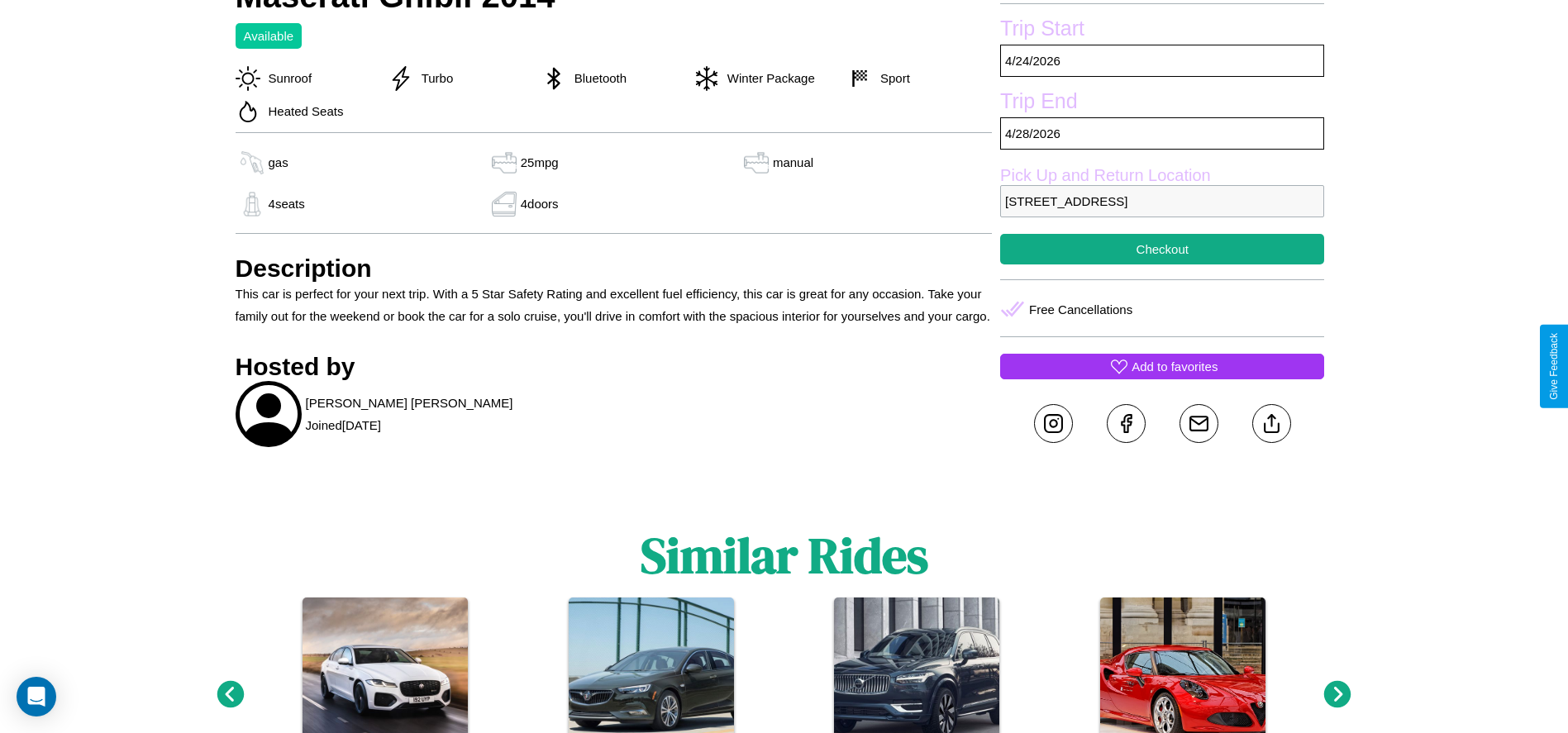
click at [1162, 366] on p "Add to favorites" at bounding box center [1175, 366] width 86 height 22
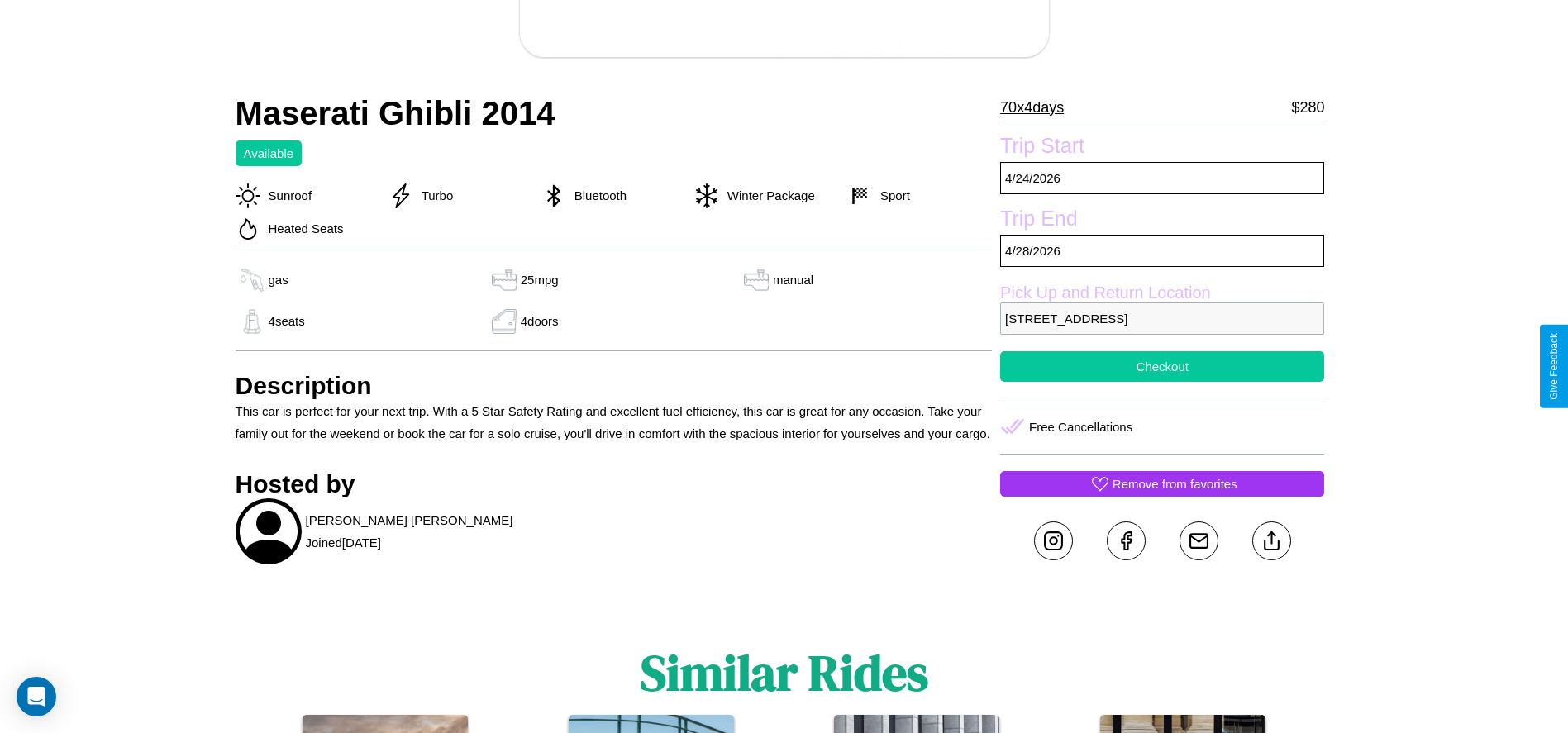
click at [1162, 366] on button "Checkout" at bounding box center [1162, 366] width 324 height 30
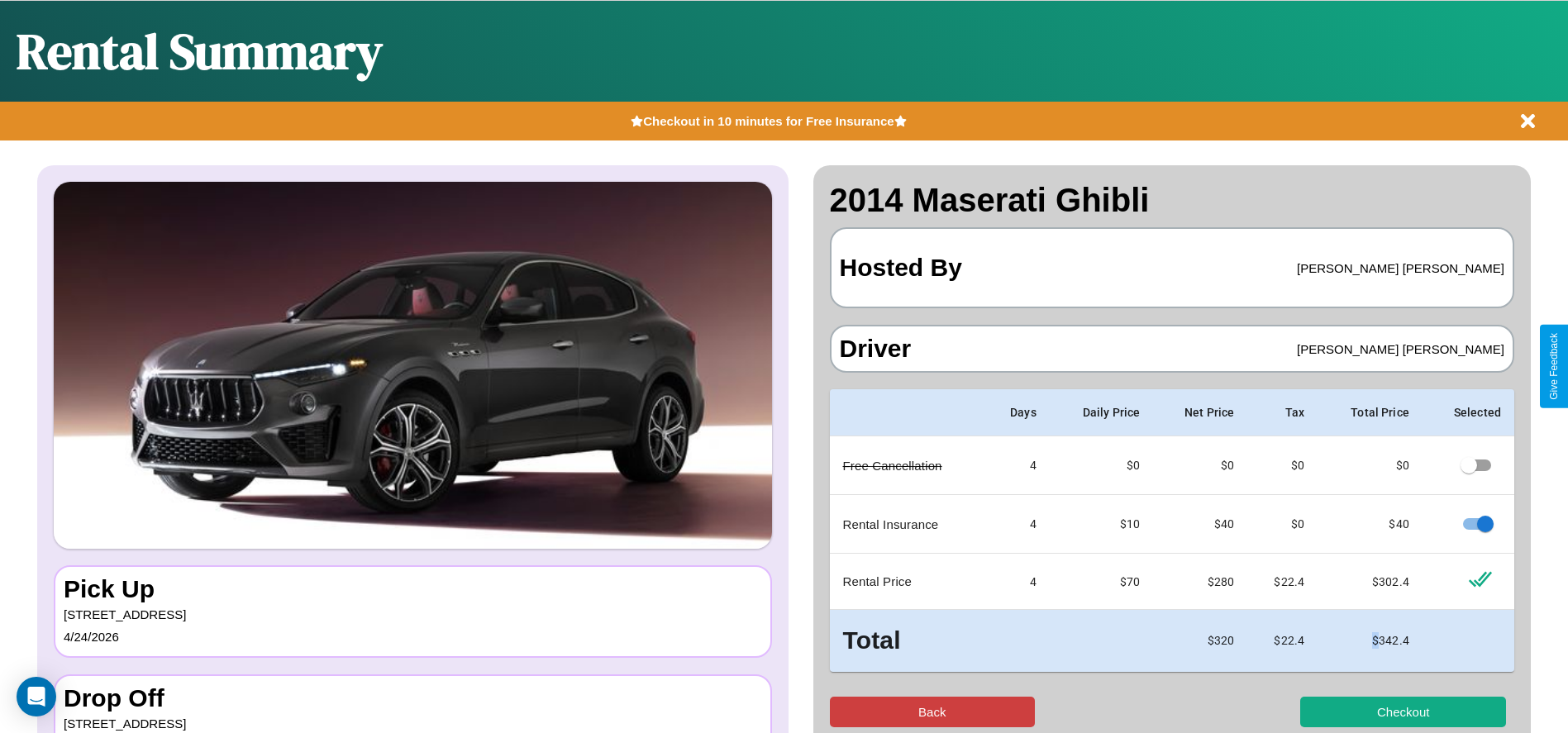
click at [931, 711] on button "Back" at bounding box center [932, 711] width 206 height 30
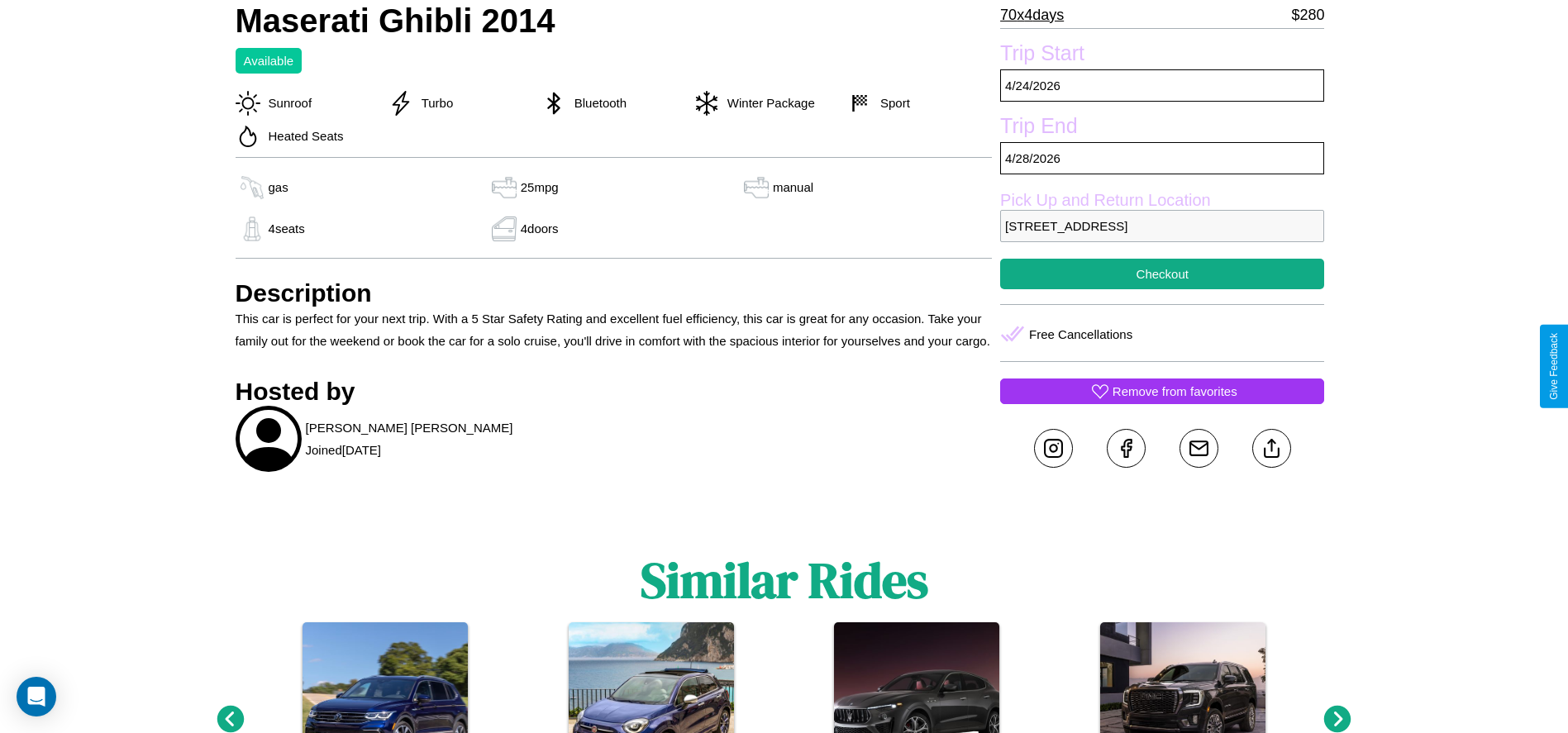
scroll to position [599, 0]
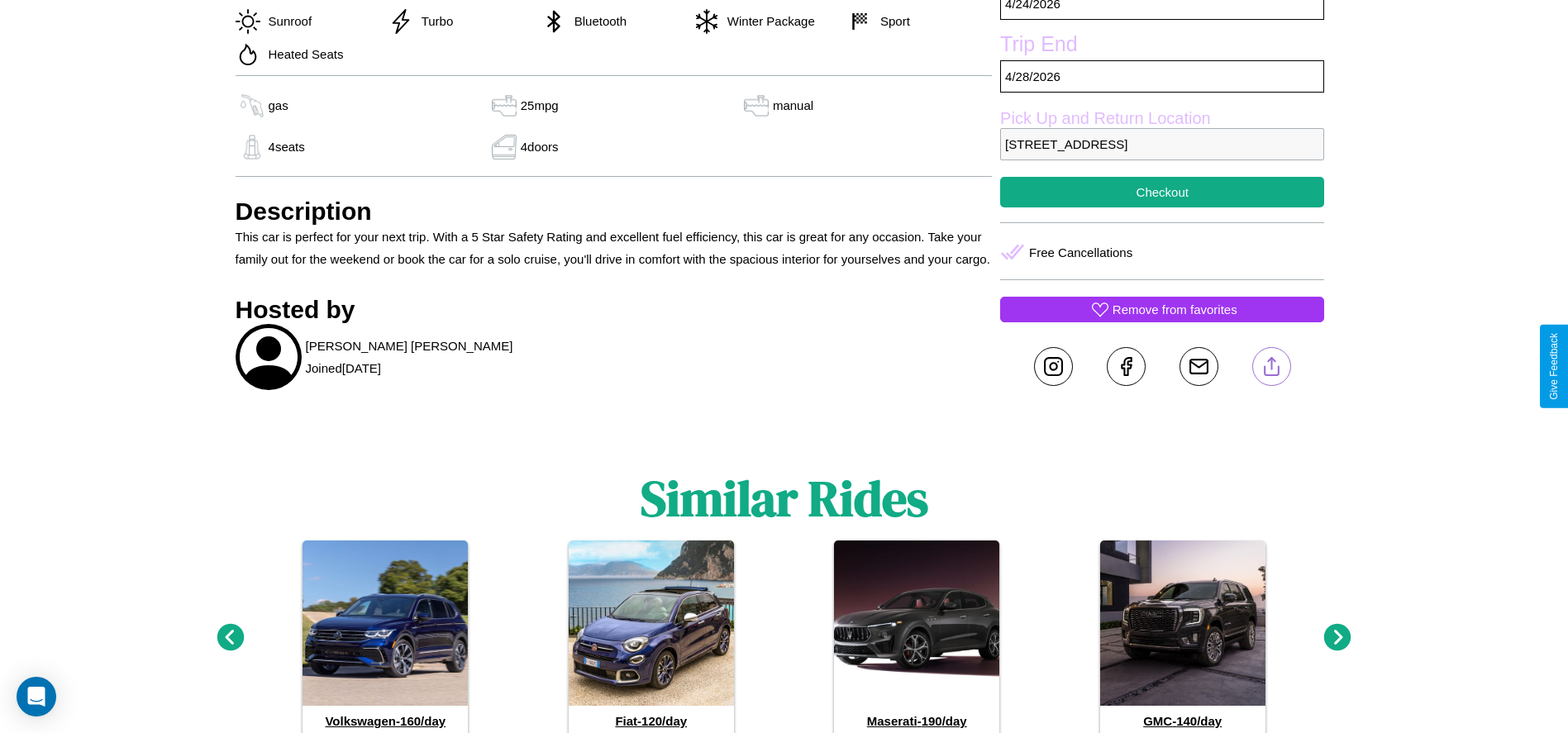
click at [1271, 366] on line at bounding box center [1271, 363] width 0 height 12
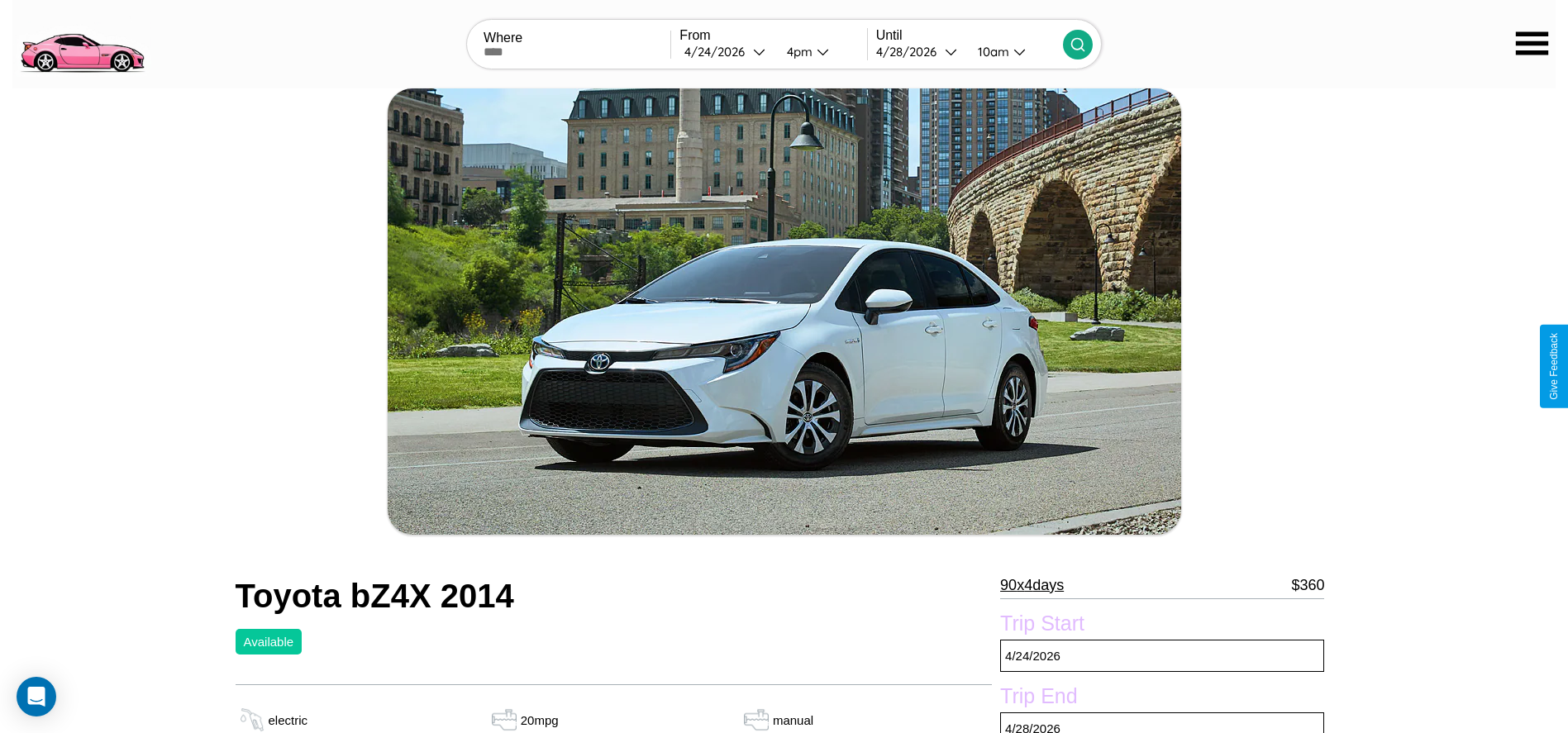
scroll to position [430, 0]
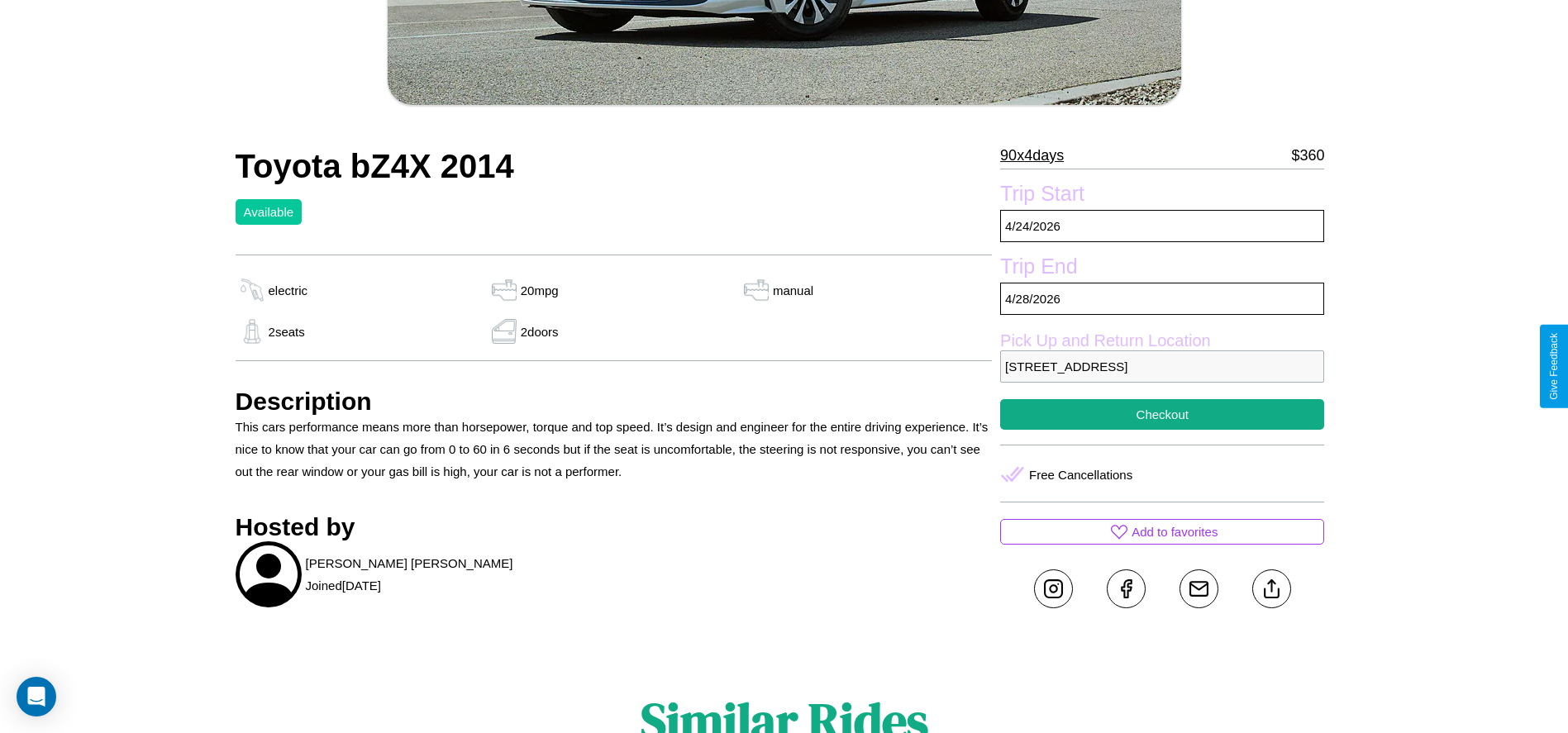
click at [1162, 366] on p "1655 Park Avenue Warsaw 18511 Poland" at bounding box center [1162, 366] width 324 height 32
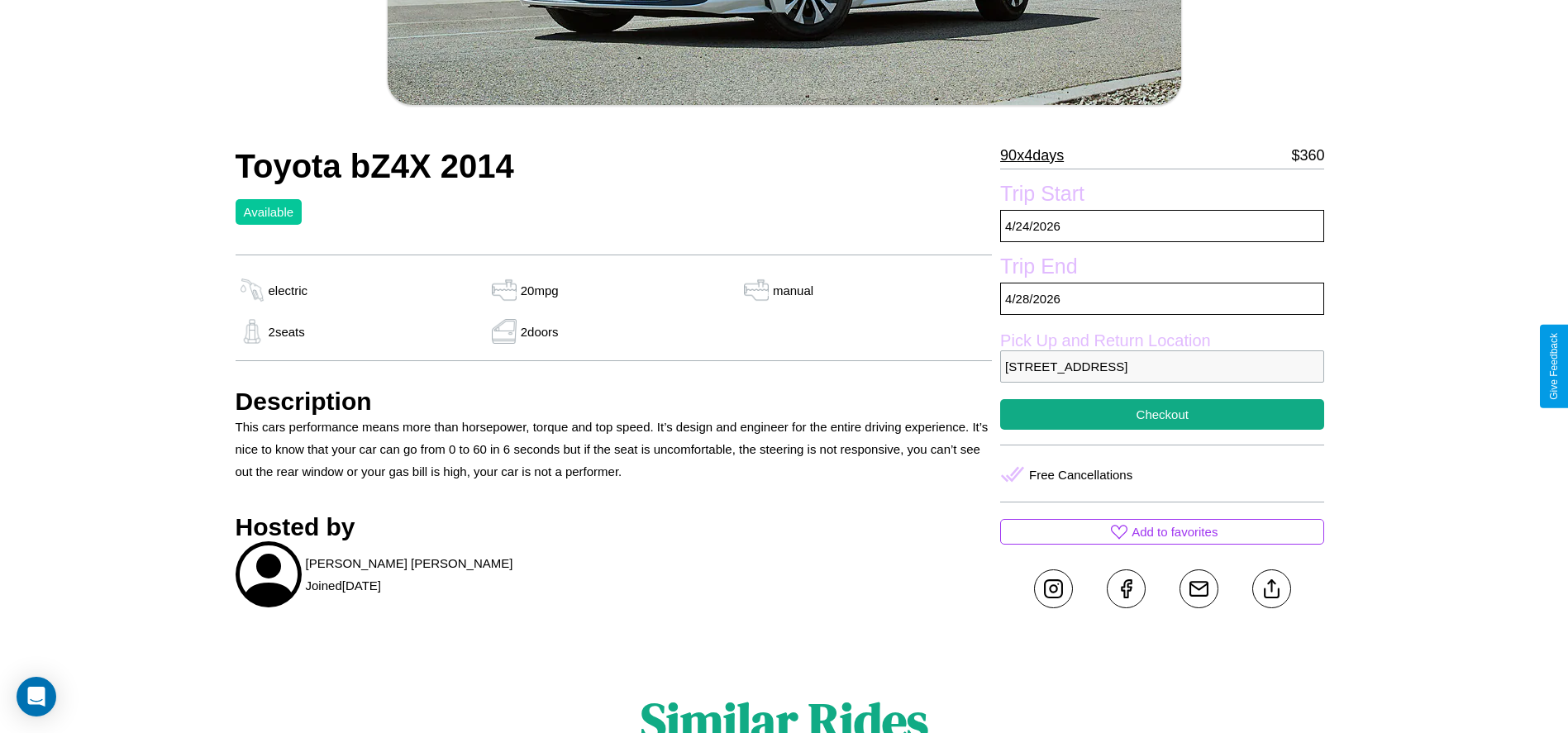
click at [1162, 366] on p "1655 Park Avenue Warsaw 18511 Poland" at bounding box center [1162, 366] width 324 height 32
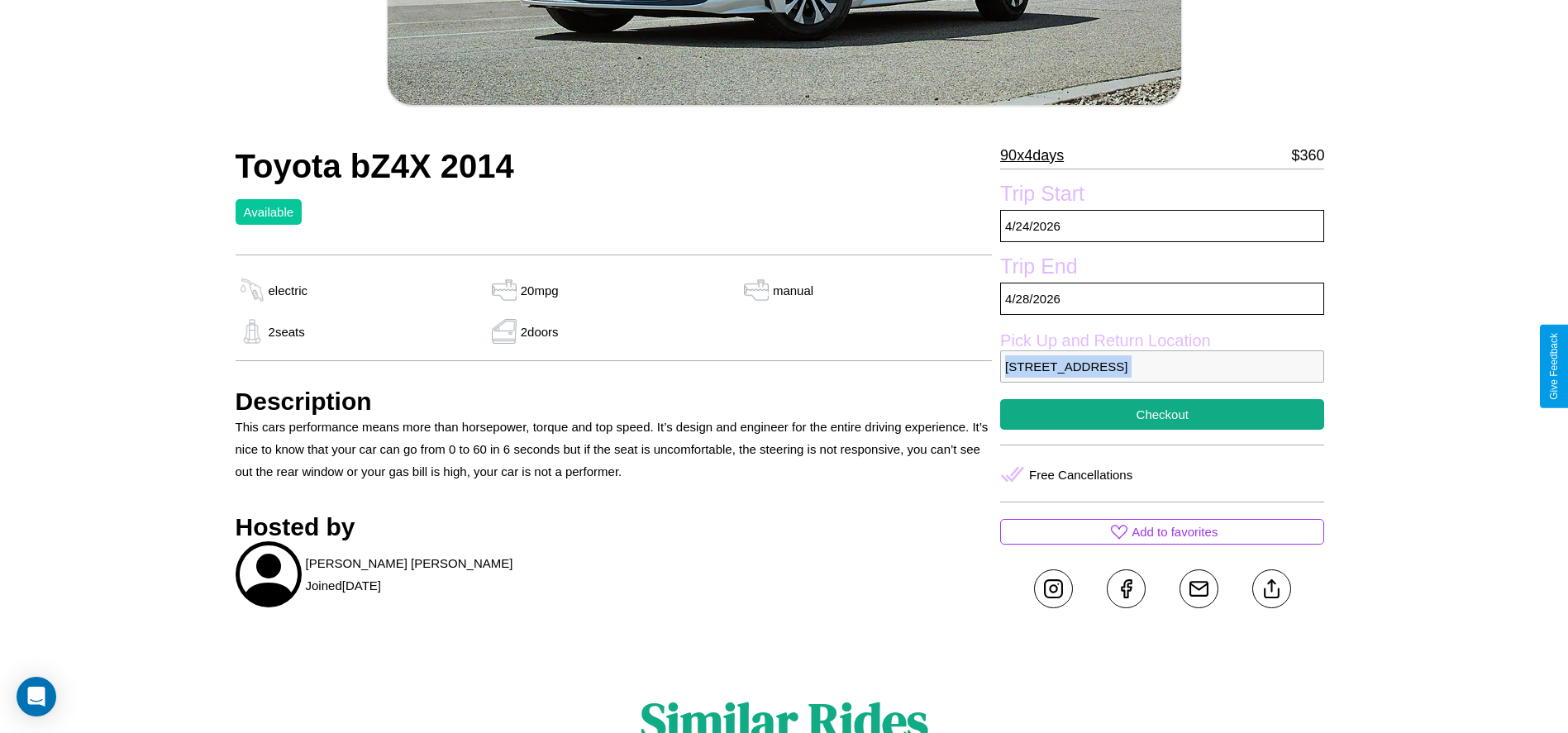
click at [1162, 366] on p "1655 Park Avenue Warsaw 18511 Poland" at bounding box center [1162, 366] width 324 height 32
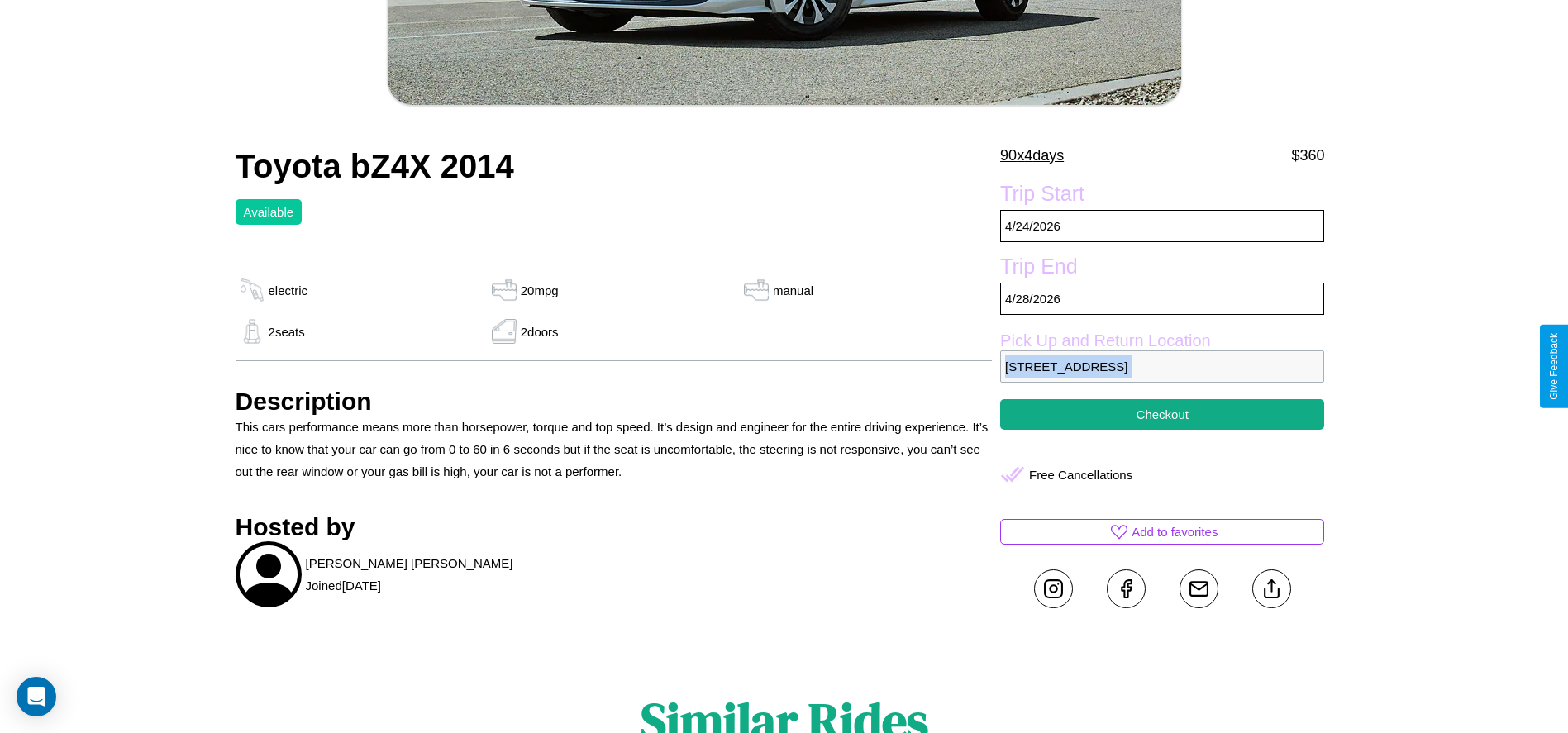
click at [1162, 366] on p "1655 Park Avenue Warsaw 18511 Poland" at bounding box center [1162, 366] width 324 height 32
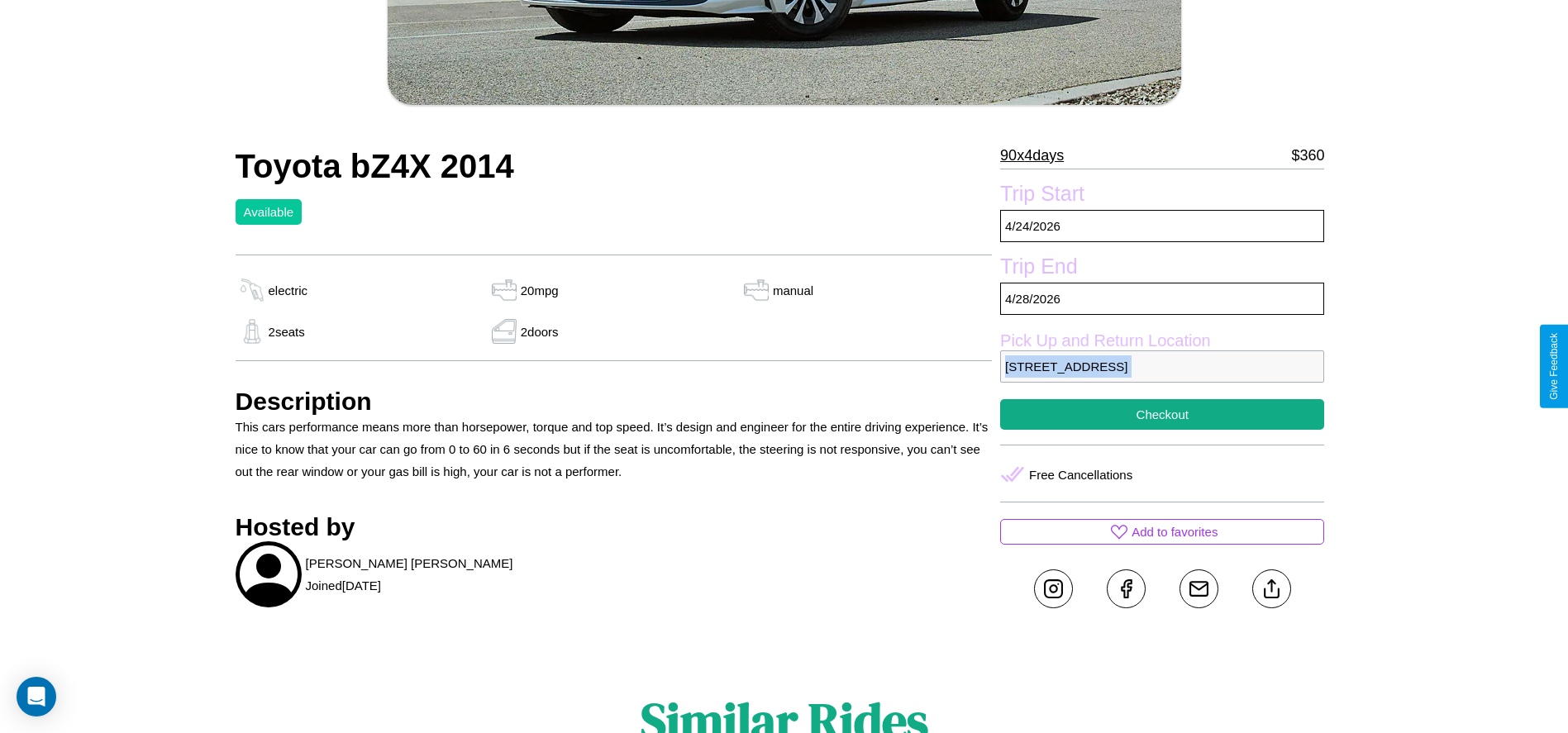
click at [1162, 366] on p "1655 Park Avenue Warsaw 18511 Poland" at bounding box center [1162, 366] width 324 height 32
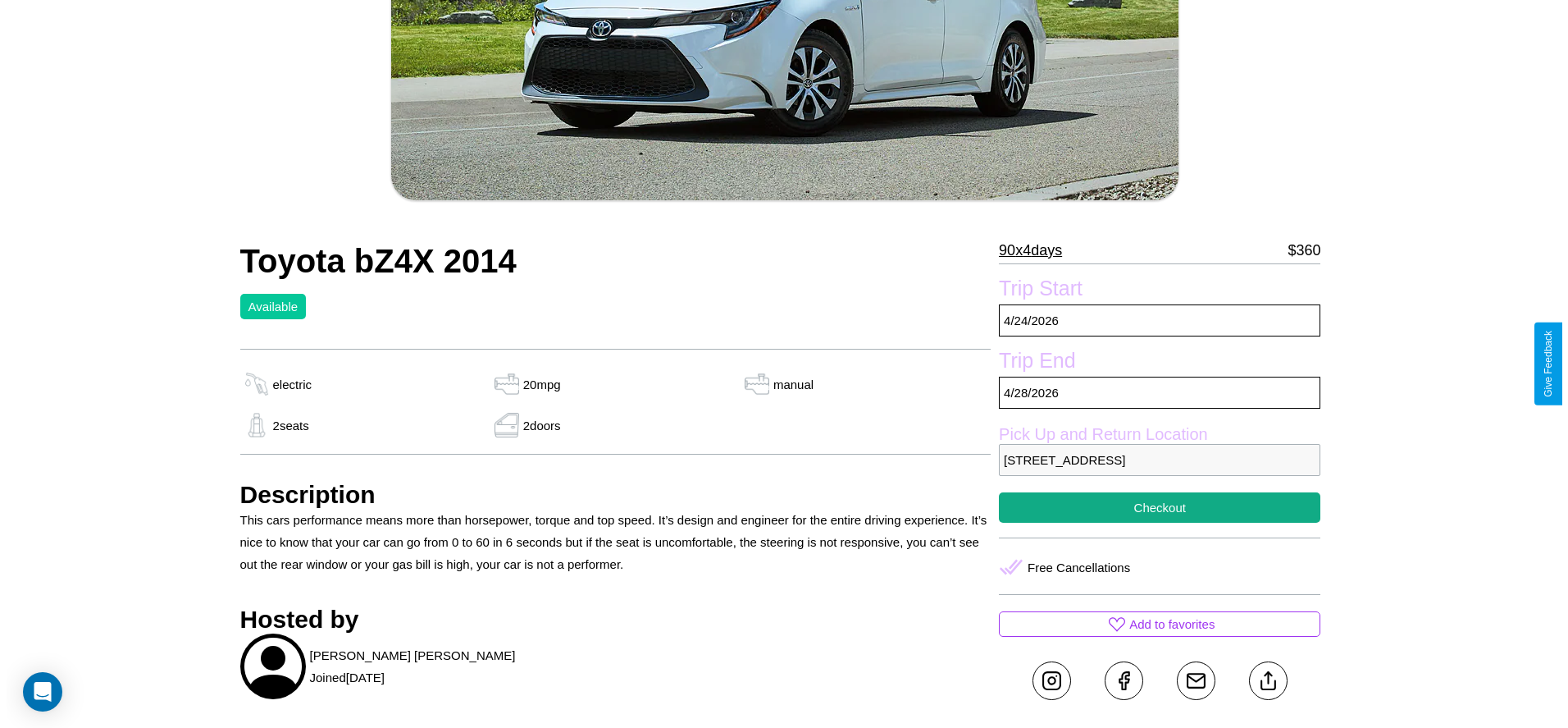
scroll to position [288, 0]
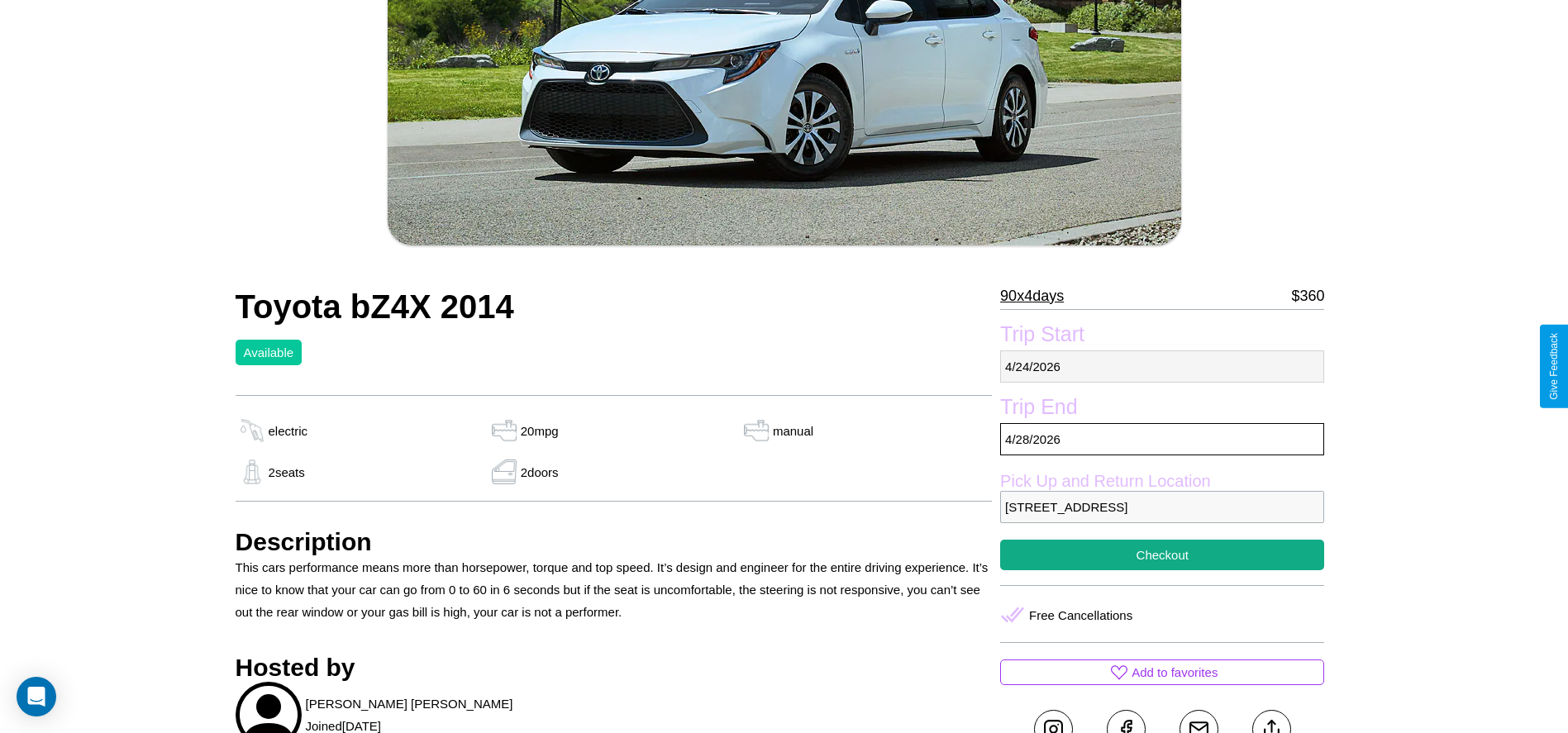
click at [1162, 366] on p "4 / 24 / 2026" at bounding box center [1162, 366] width 324 height 32
select select "*"
select select "****"
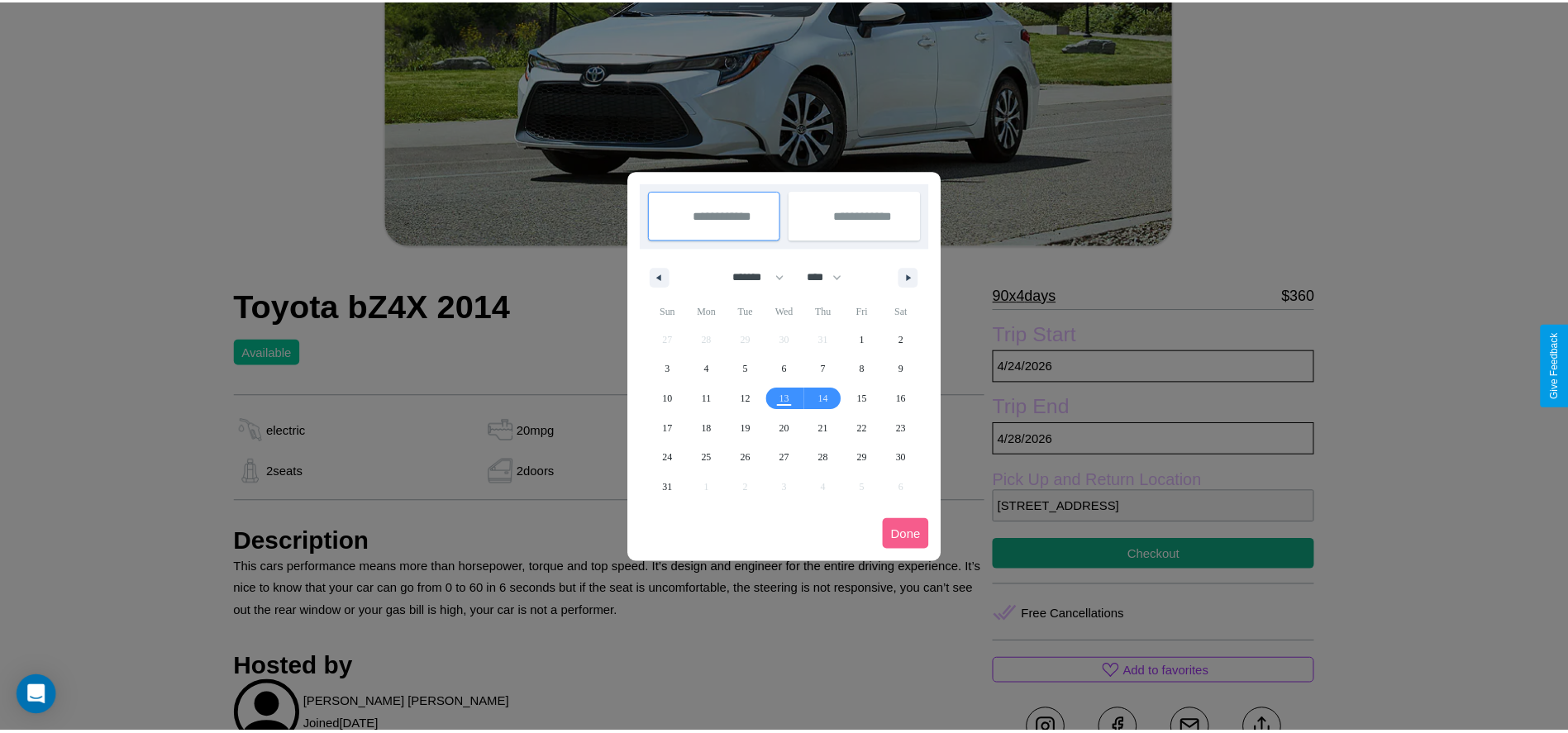
scroll to position [0, 0]
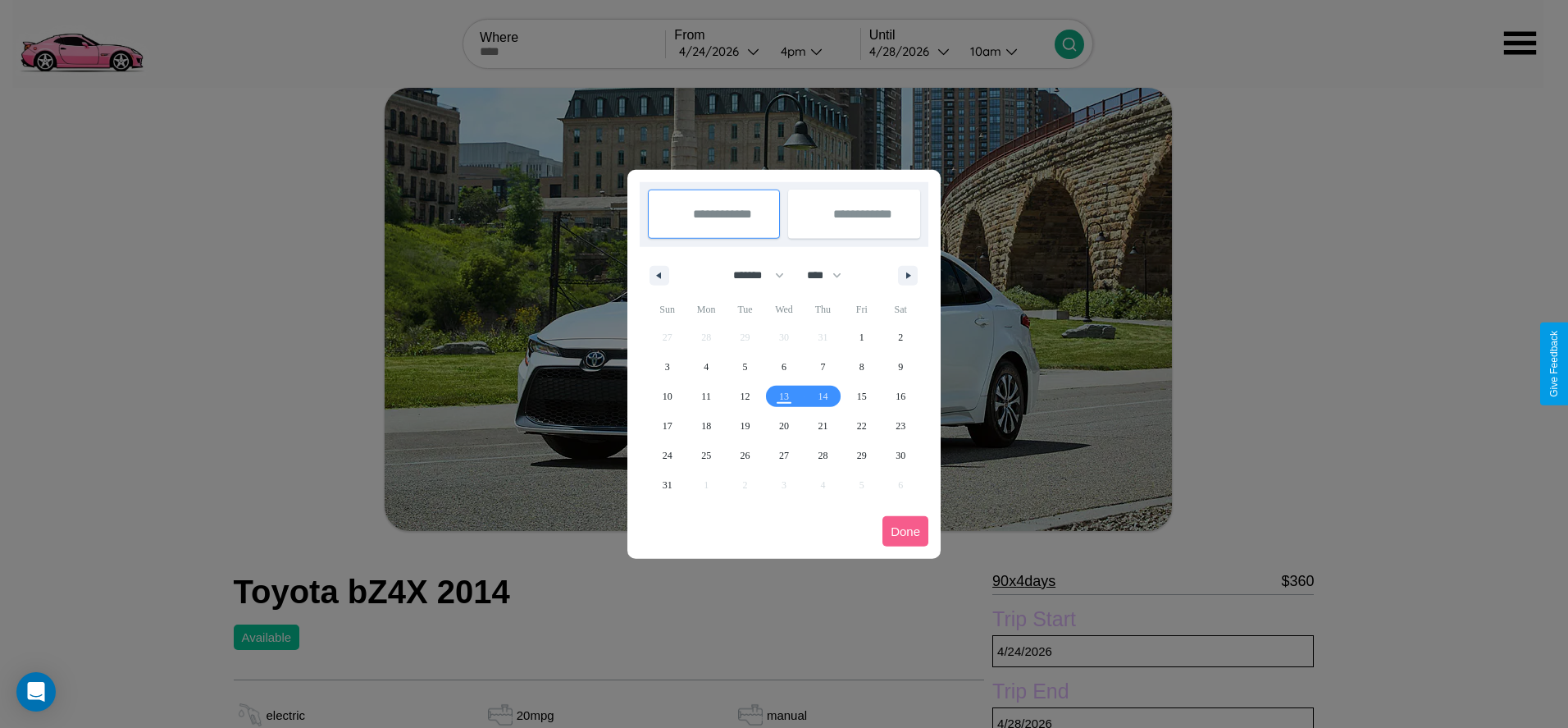
click at [720, 51] on div at bounding box center [784, 364] width 1568 height 728
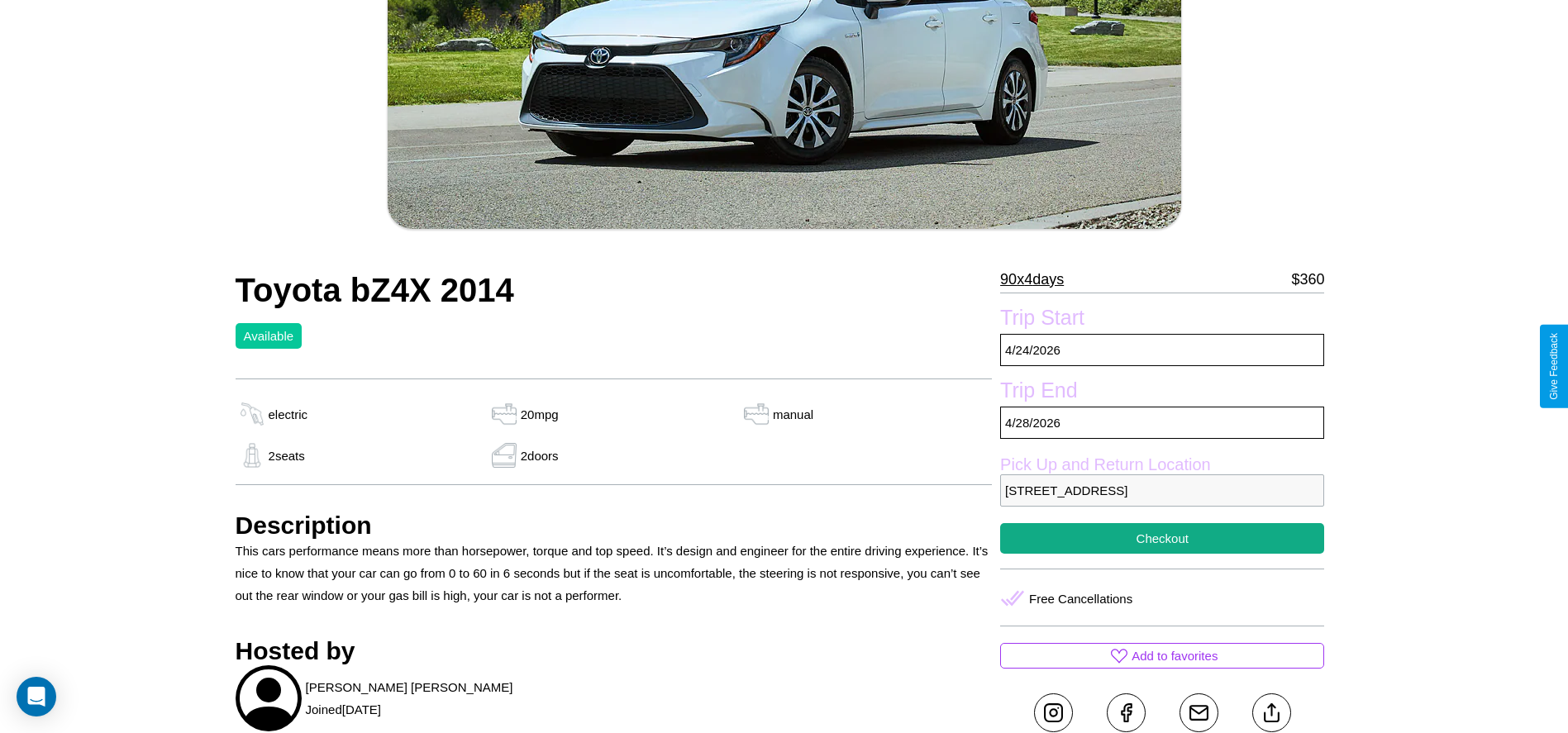
scroll to position [477, 0]
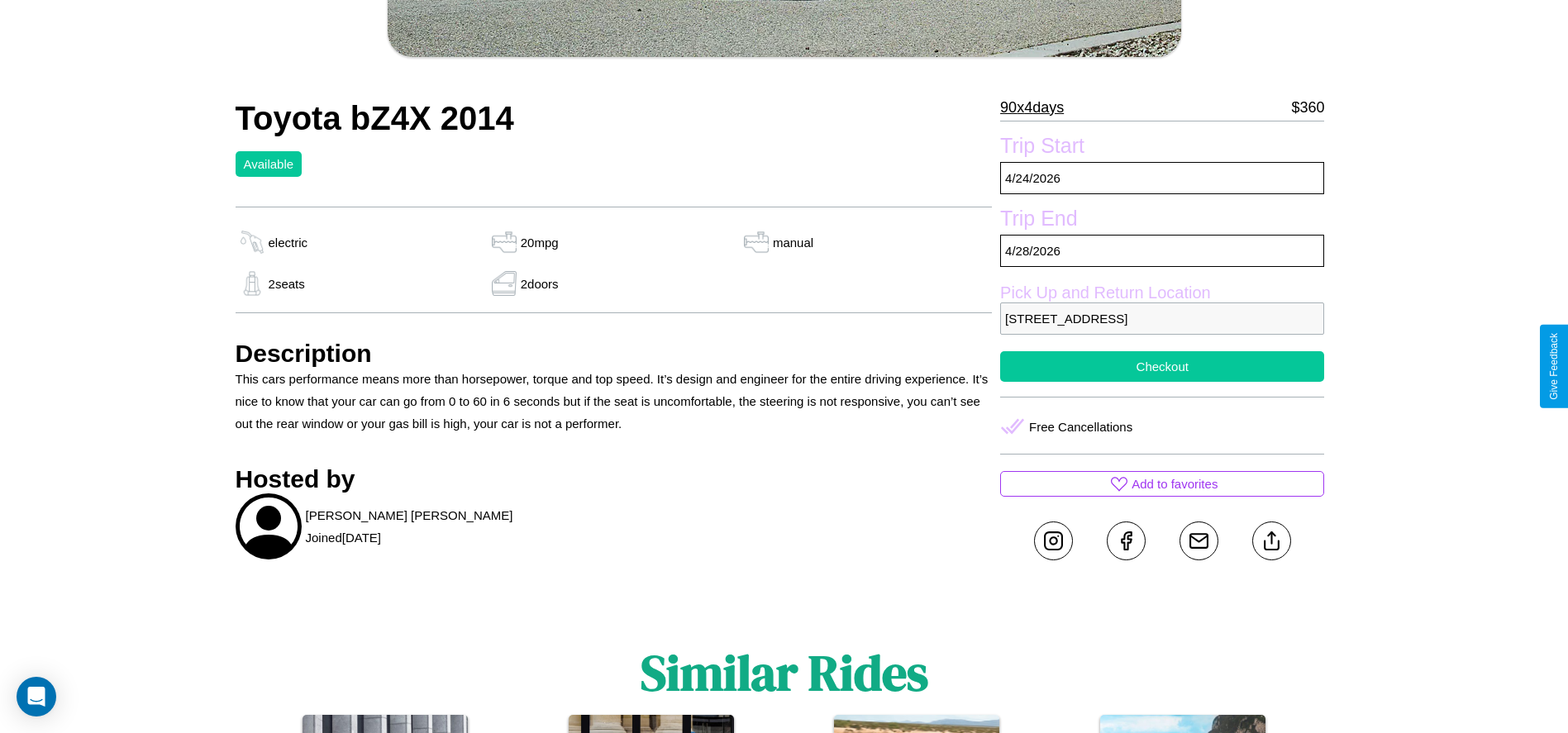
click at [1162, 366] on button "Checkout" at bounding box center [1162, 366] width 324 height 30
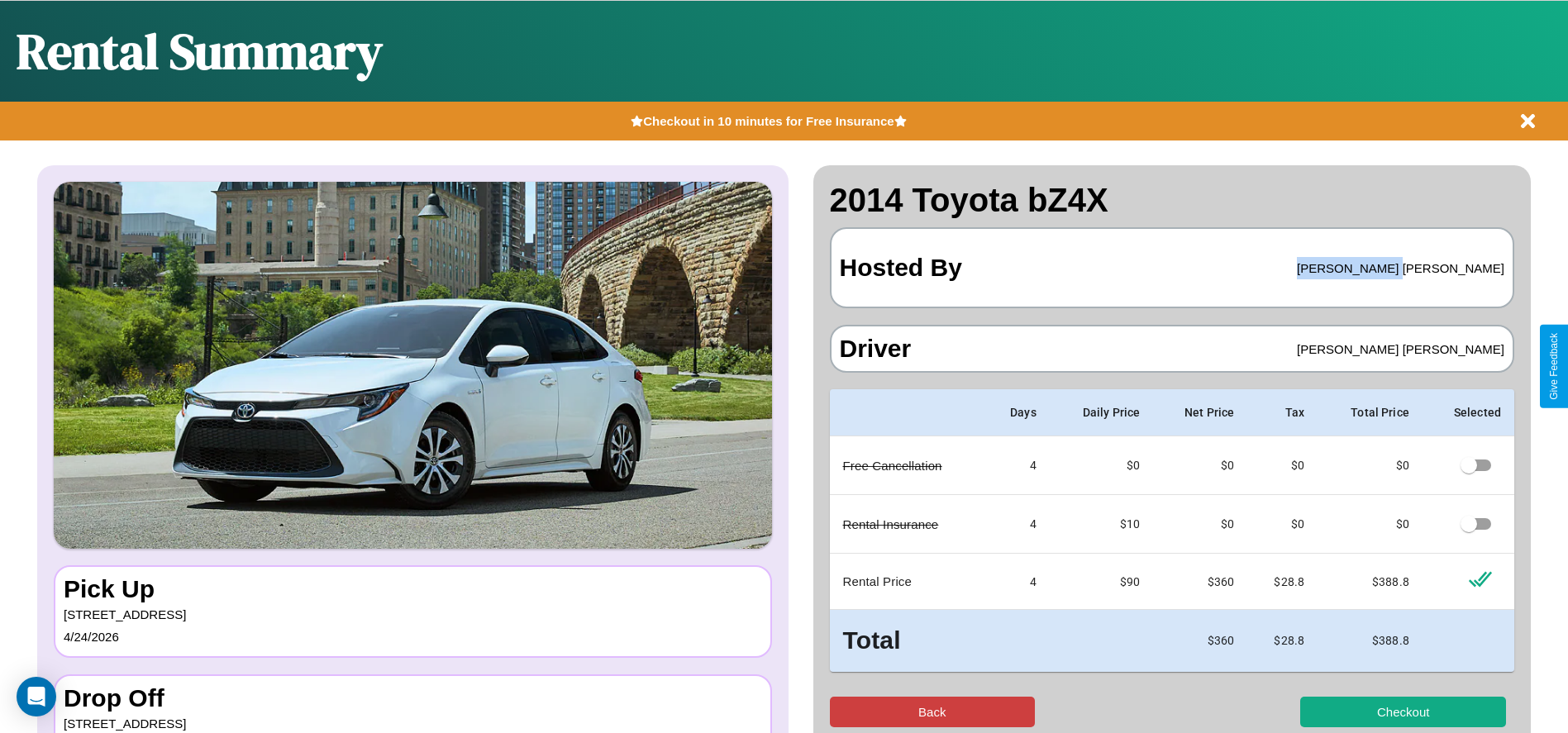
click at [931, 711] on button "Back" at bounding box center [932, 711] width 206 height 30
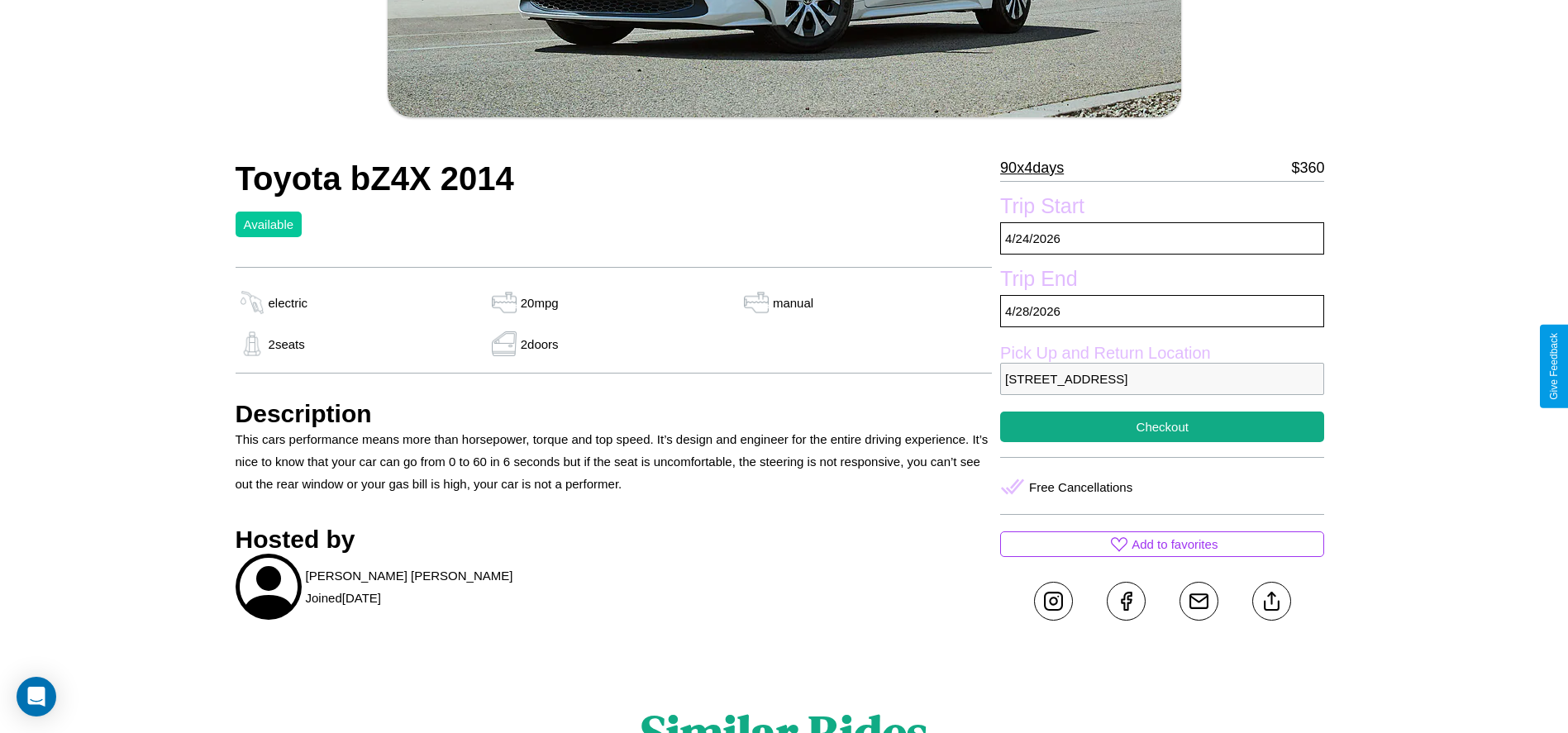
scroll to position [430, 0]
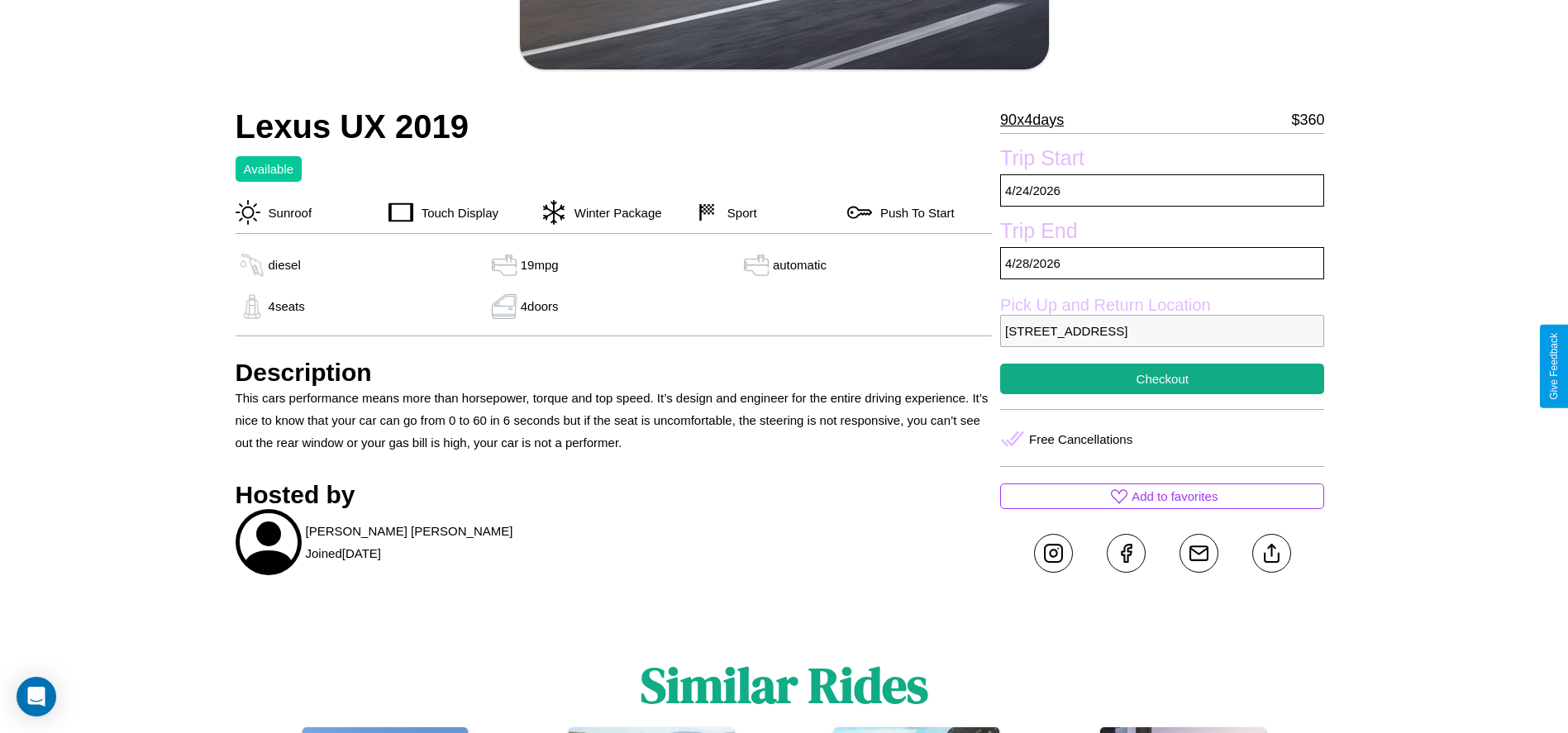
scroll to position [428, 0]
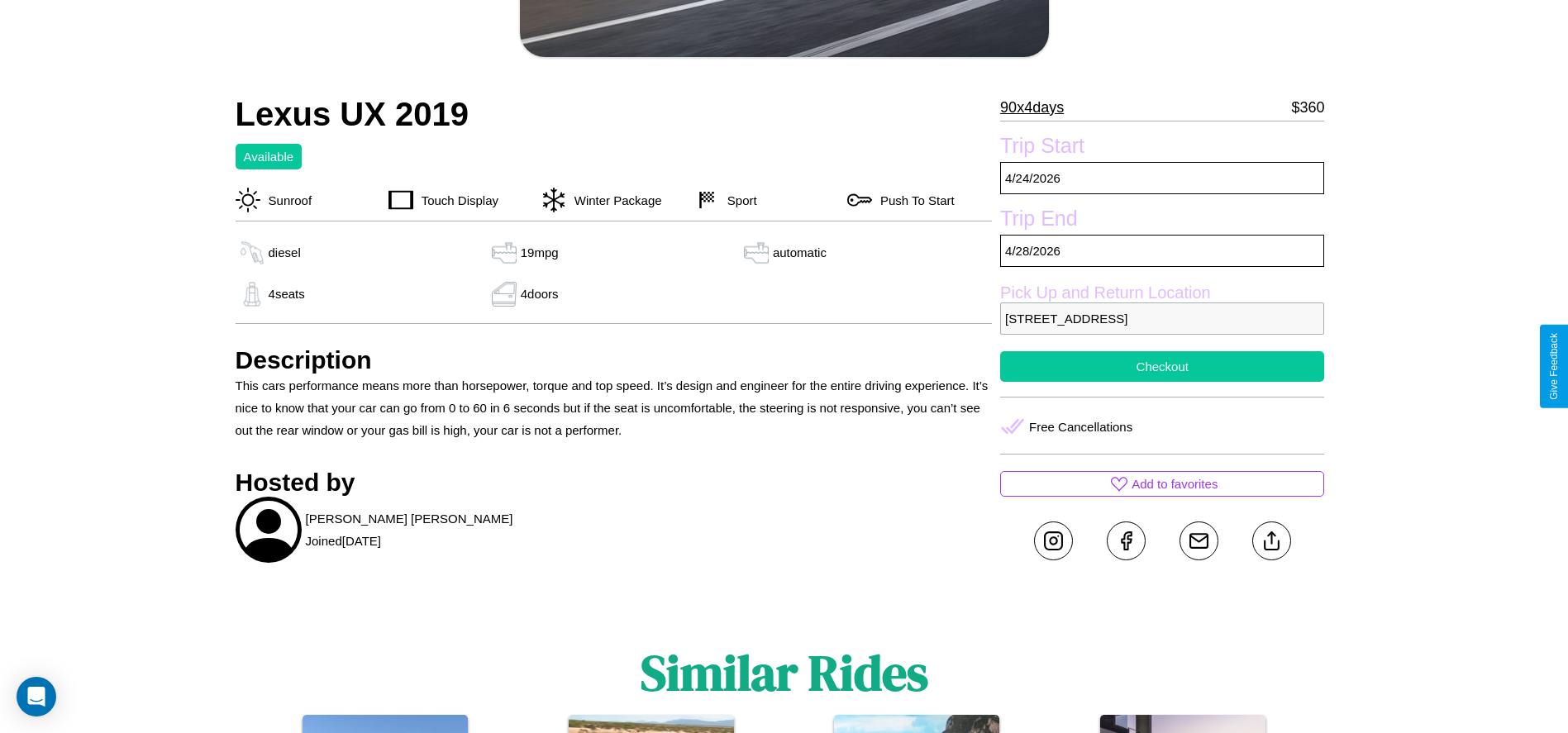
click at [1162, 366] on button "Checkout" at bounding box center [1162, 366] width 324 height 30
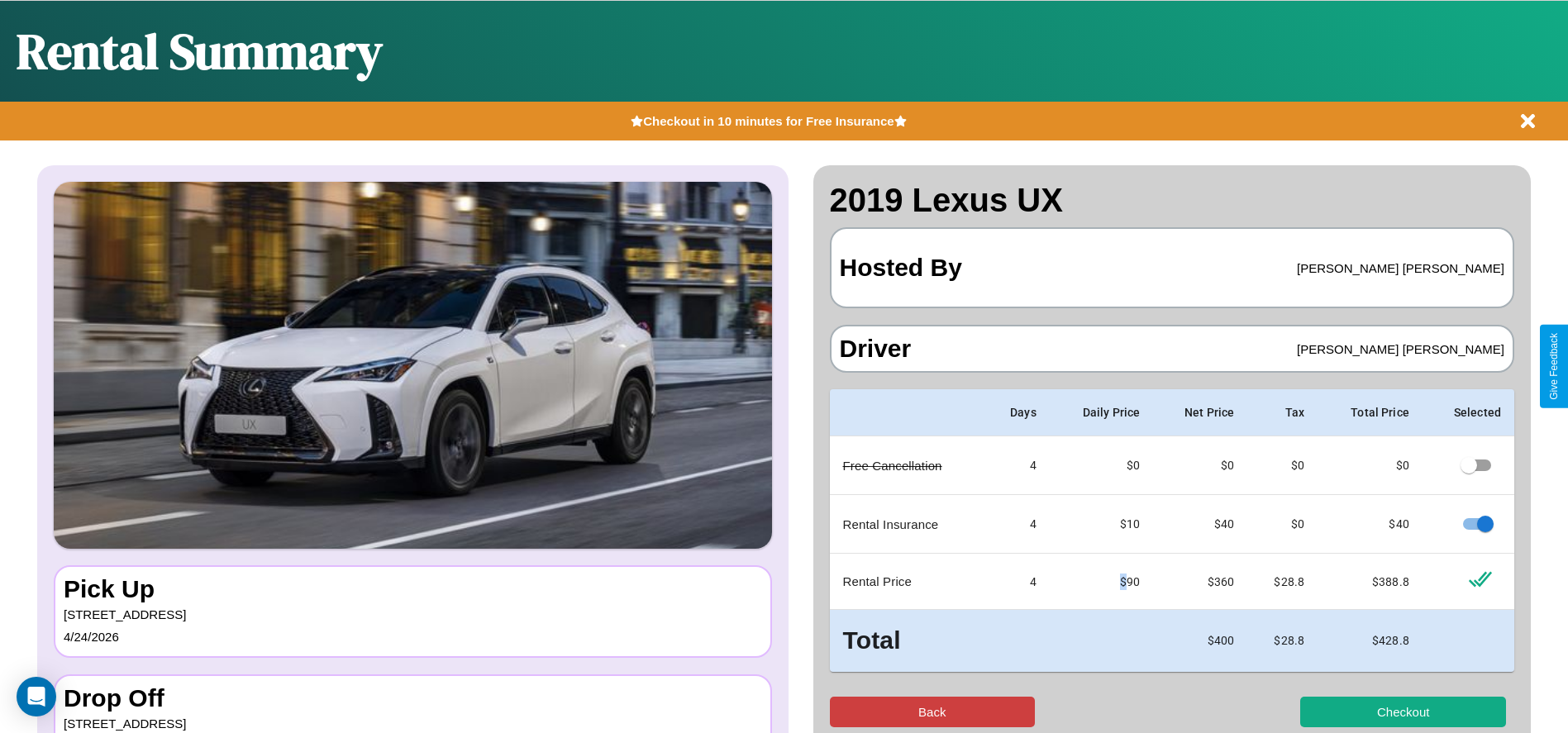
click at [931, 711] on button "Back" at bounding box center [932, 711] width 206 height 30
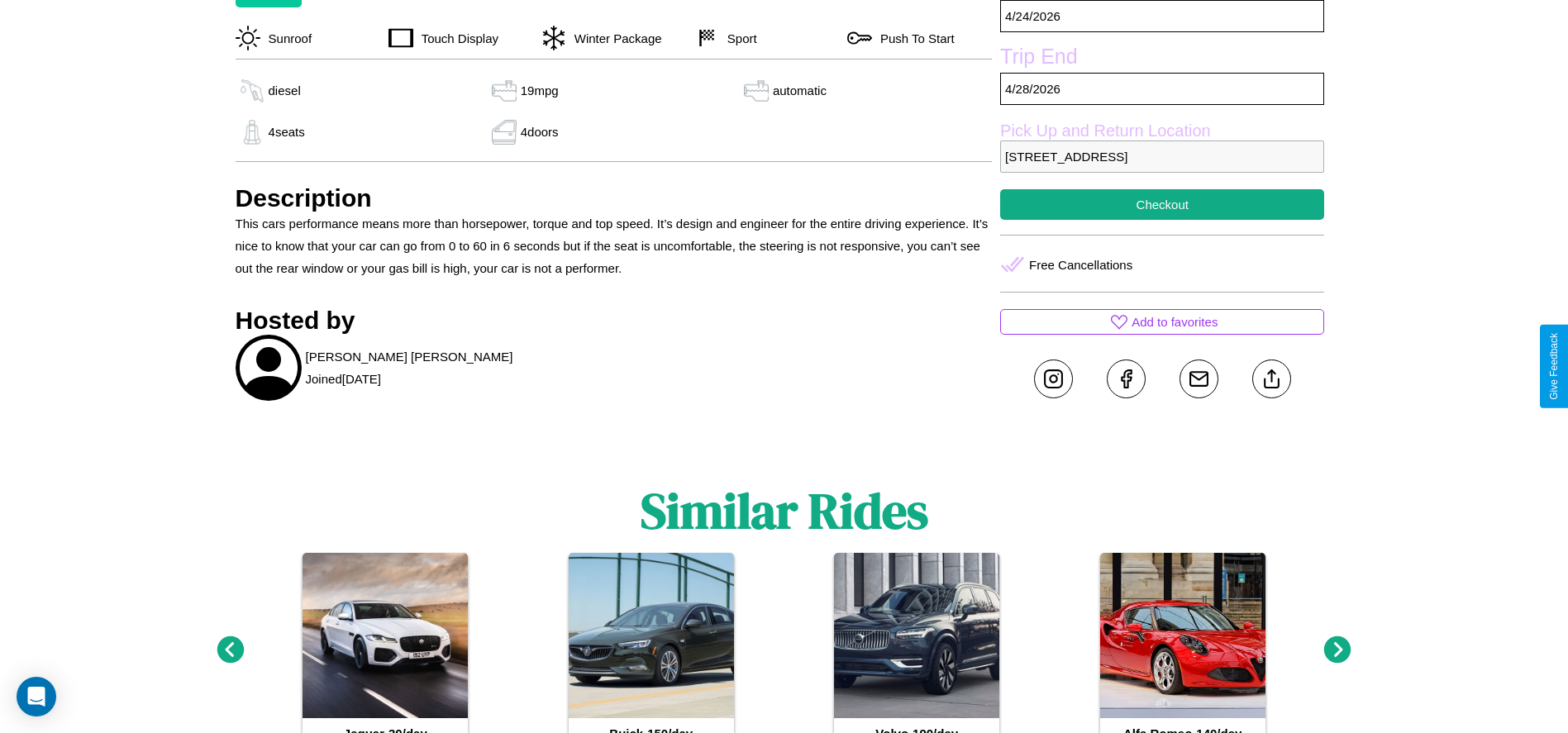
scroll to position [661, 0]
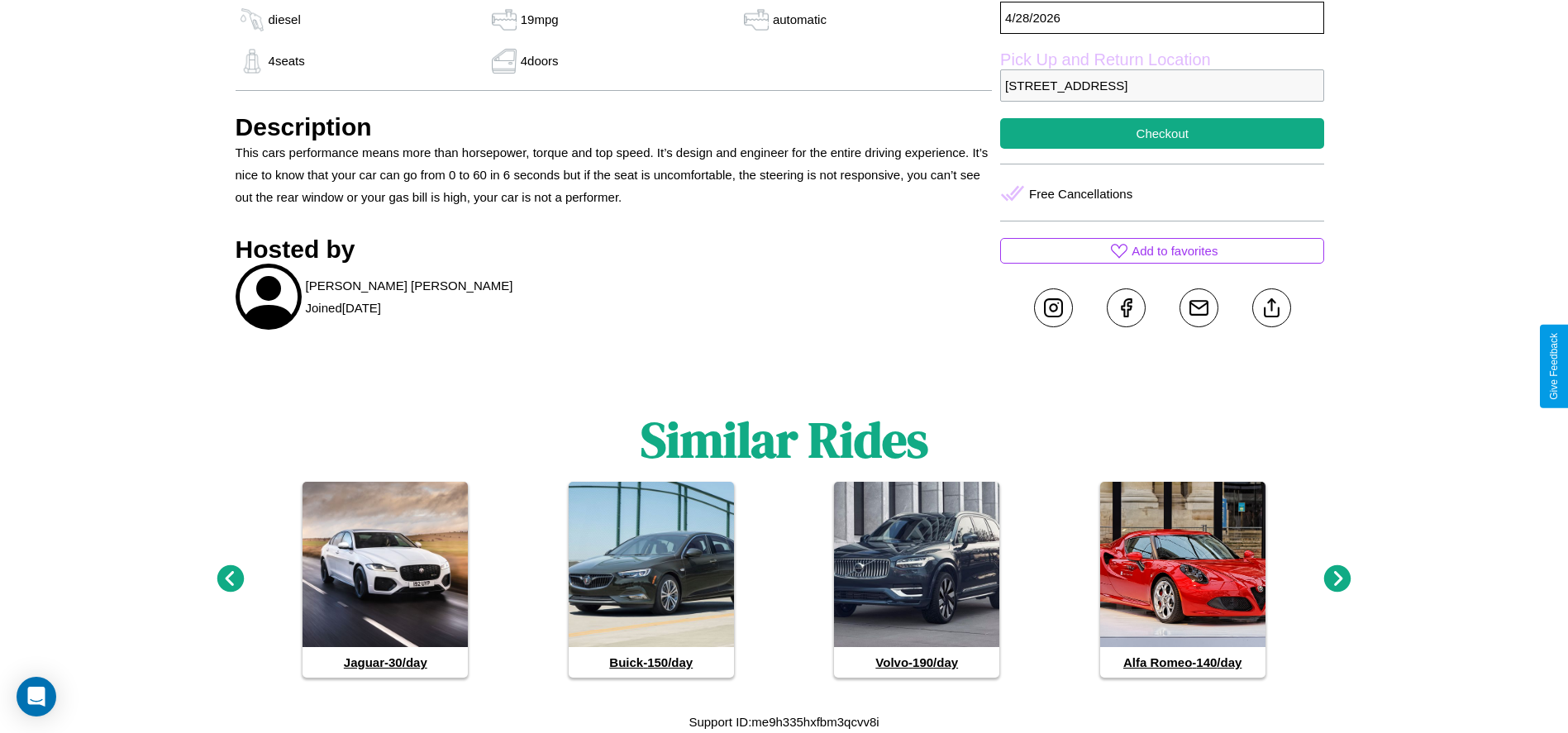
click at [1337, 579] on icon at bounding box center [1338, 579] width 27 height 27
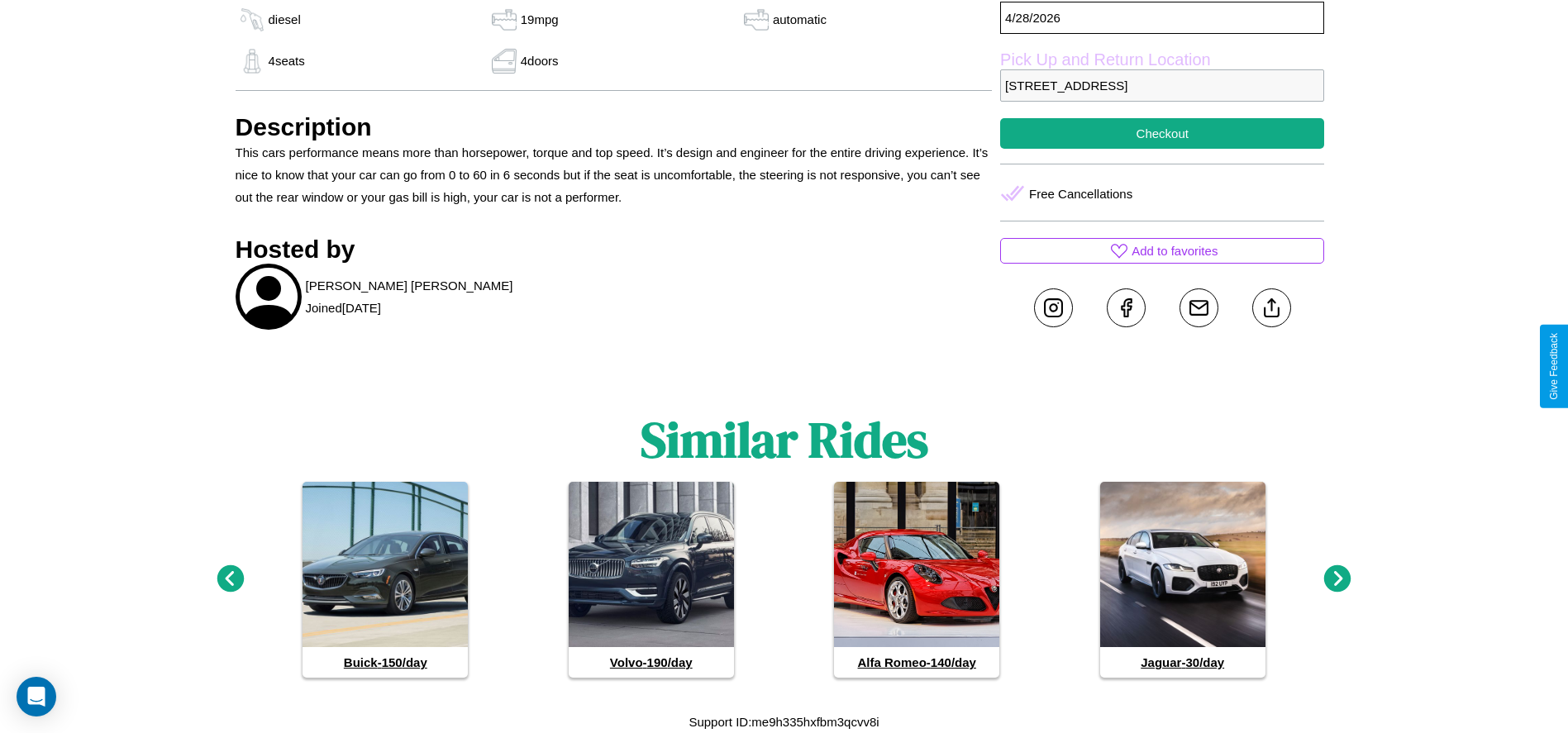
click at [1337, 579] on icon at bounding box center [1338, 579] width 27 height 27
